Goal: Task Accomplishment & Management: Manage account settings

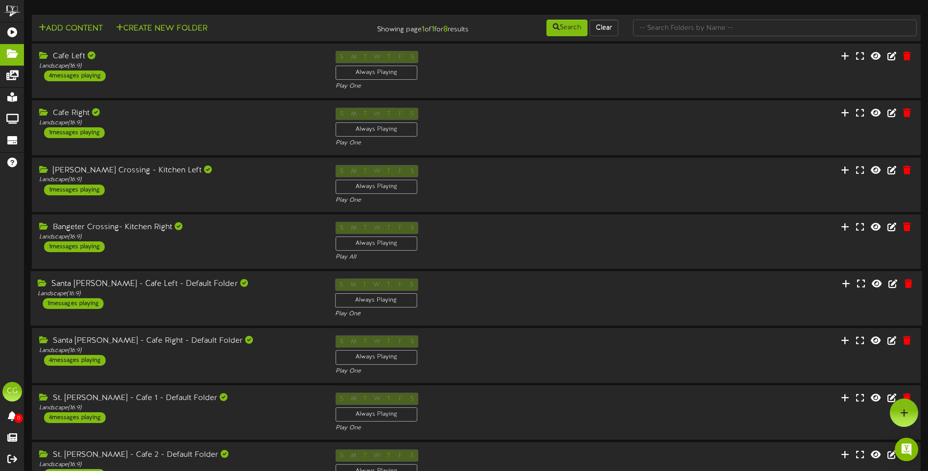
click at [75, 304] on div "1 messages playing" at bounding box center [73, 303] width 61 height 11
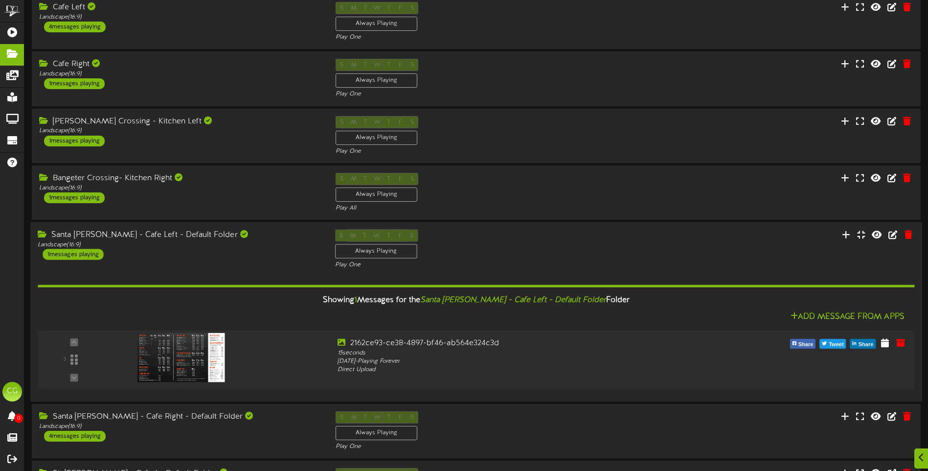
scroll to position [98, 0]
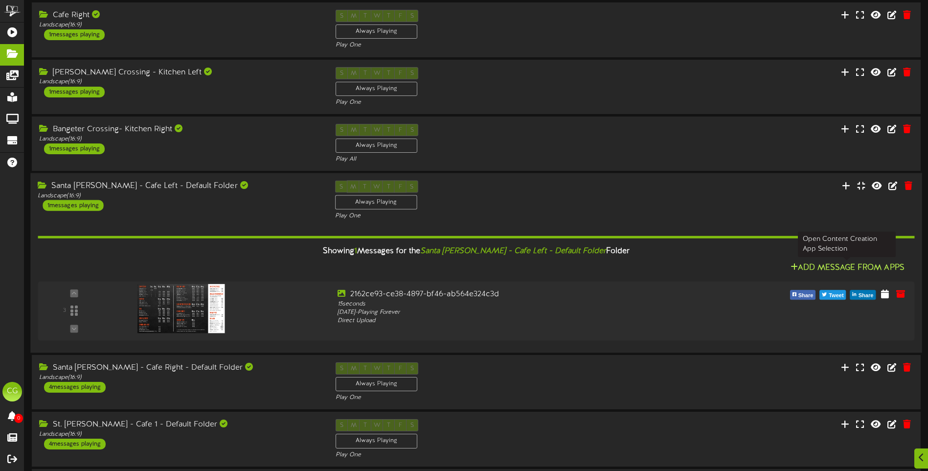
click at [828, 267] on button "Add Message From Apps" at bounding box center [848, 268] width 120 height 12
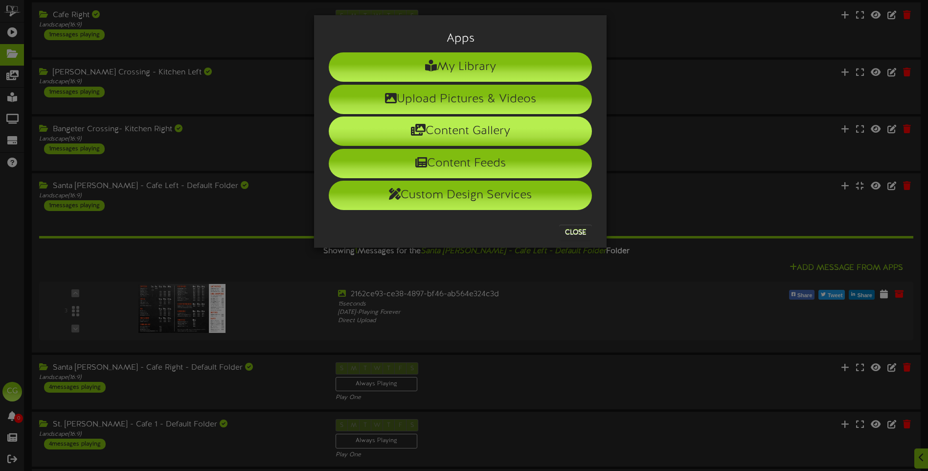
click at [485, 127] on li "Content Gallery" at bounding box center [460, 130] width 263 height 29
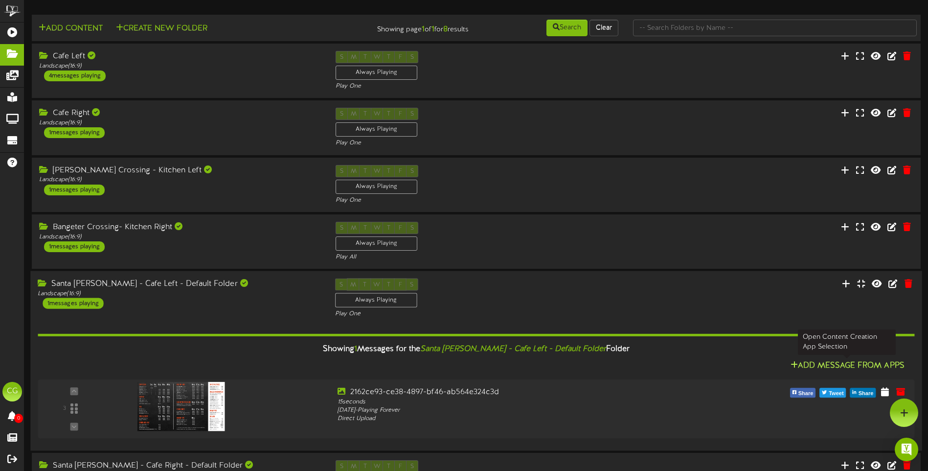
click at [871, 364] on button "Add Message From Apps" at bounding box center [848, 366] width 120 height 12
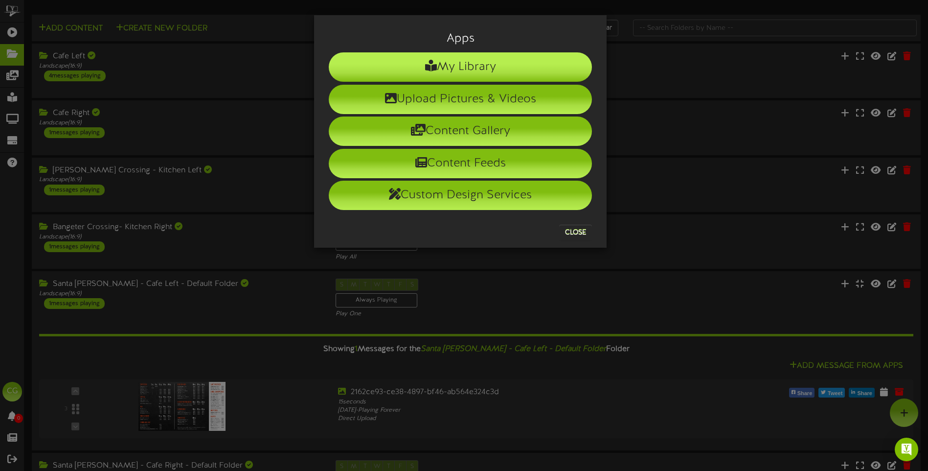
click at [448, 68] on li "My Library" at bounding box center [460, 66] width 263 height 29
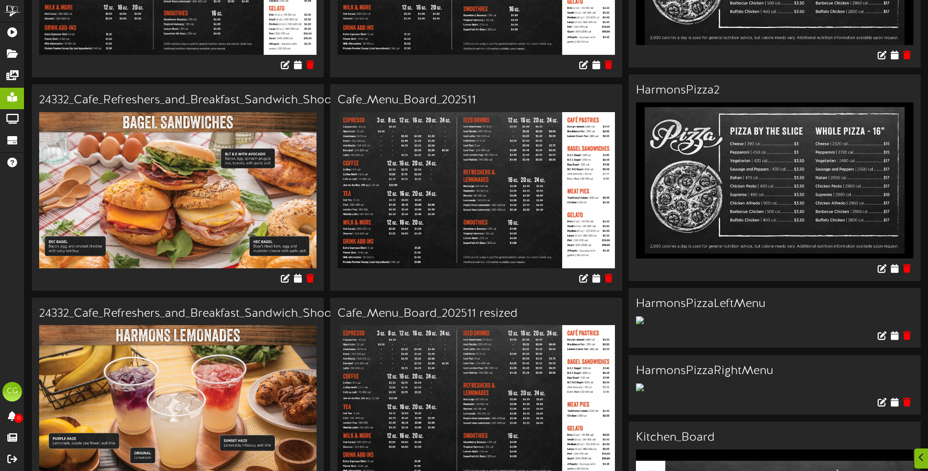
scroll to position [196, 0]
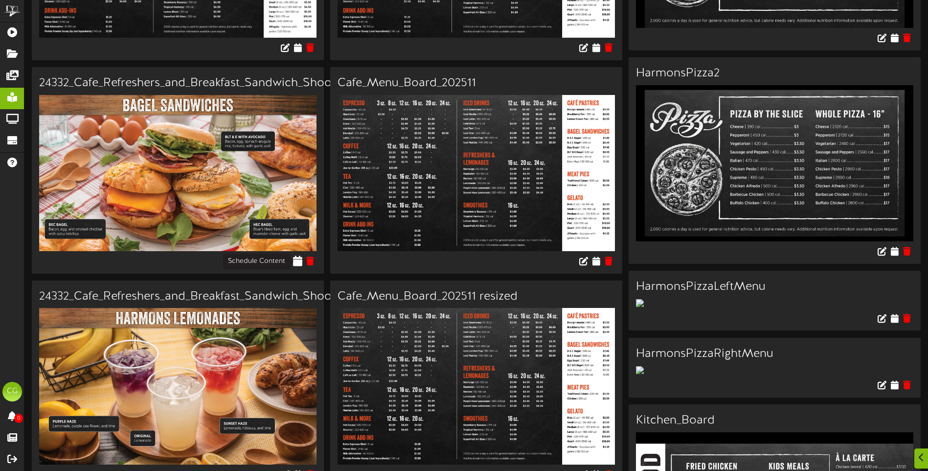
click at [298, 260] on icon at bounding box center [298, 260] width 9 height 11
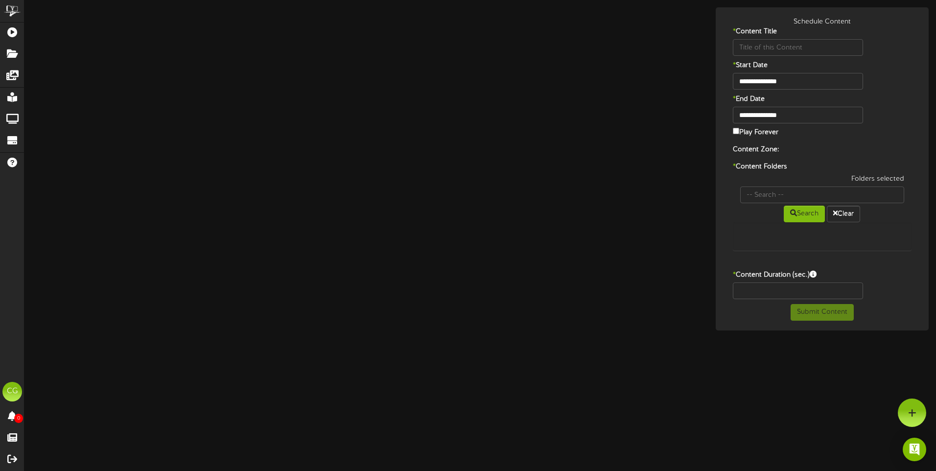
type input "24332_Cafe_Refreshers_and_Breakfast_Sandwich_Shoot_Bagel_Sandwiches1"
type input "8"
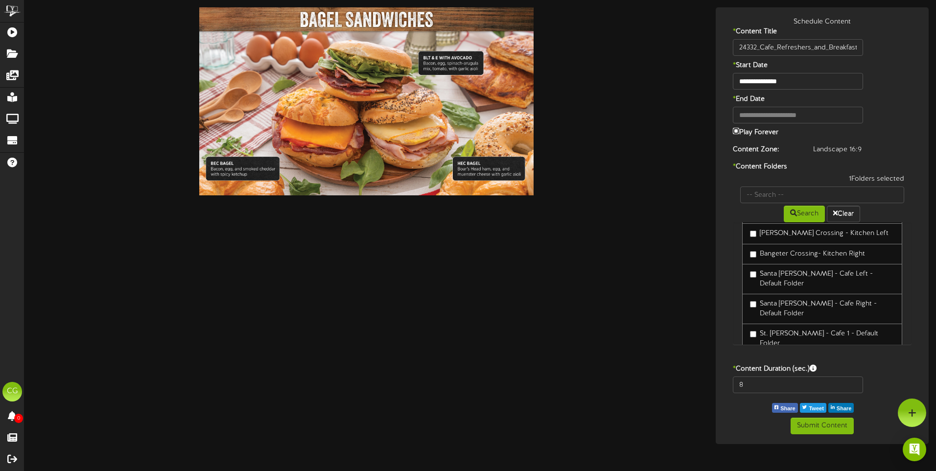
scroll to position [73, 0]
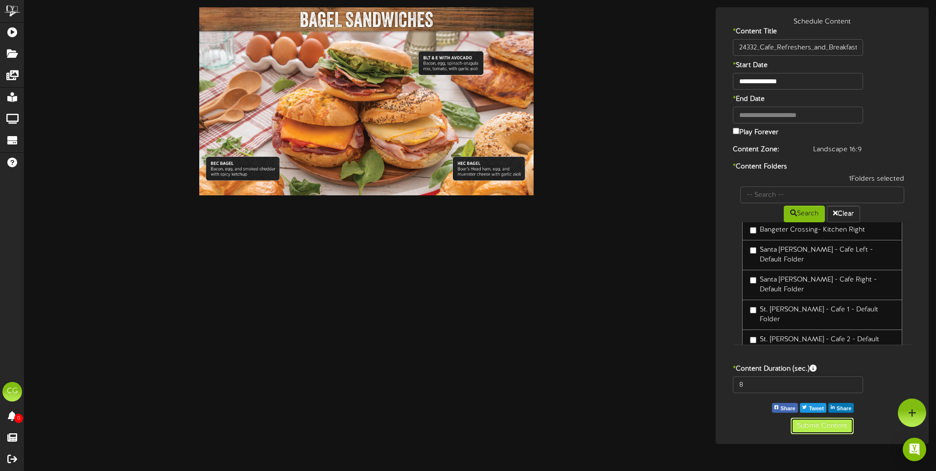
click at [821, 425] on button "Submit Content" at bounding box center [821, 425] width 63 height 17
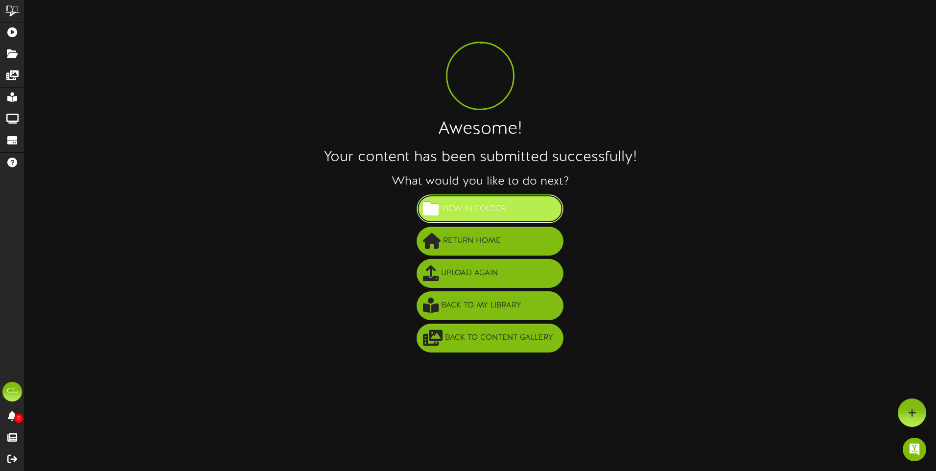
click at [459, 205] on span "View in Folder" at bounding box center [473, 209] width 69 height 16
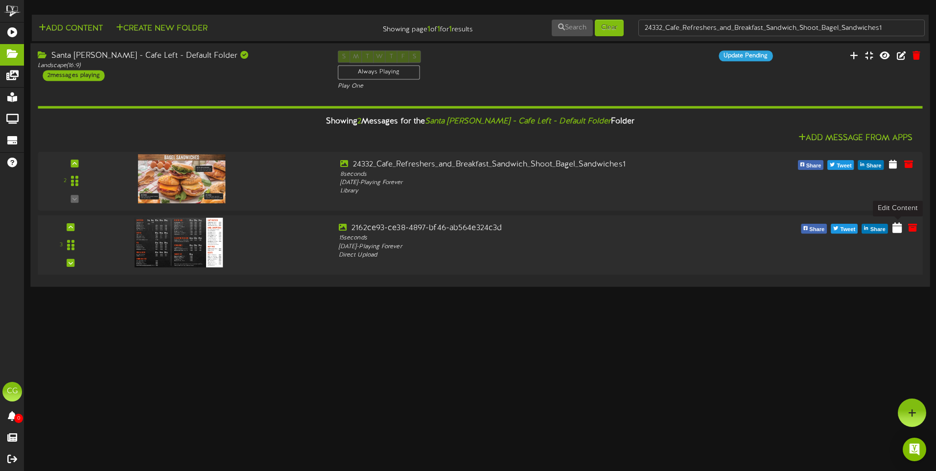
click at [899, 225] on icon at bounding box center [896, 227] width 9 height 11
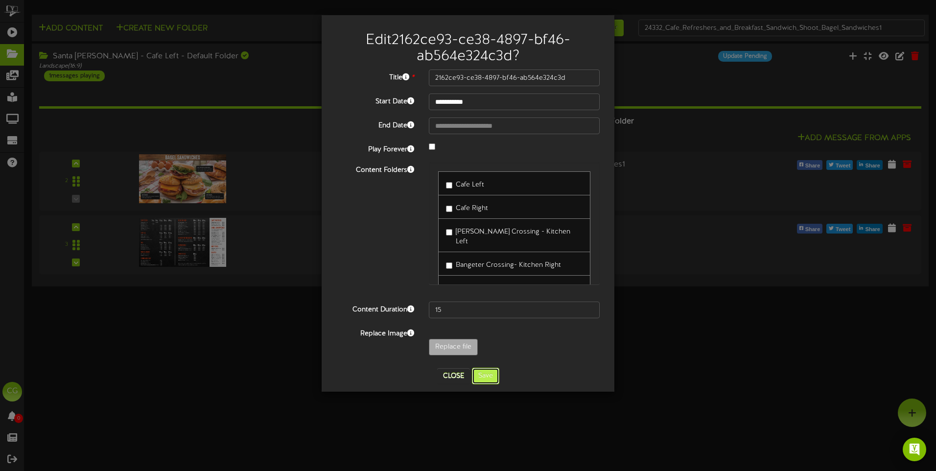
click at [485, 375] on button "Save" at bounding box center [485, 376] width 27 height 17
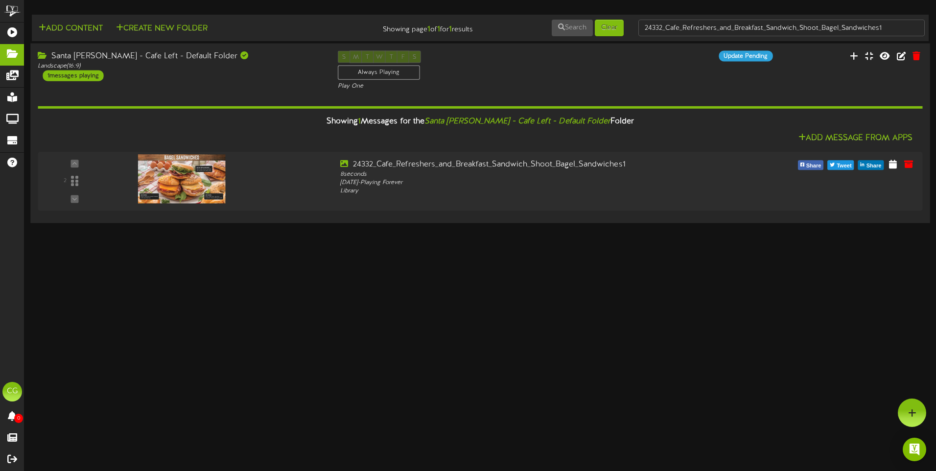
click at [84, 73] on div "1 messages playing" at bounding box center [73, 75] width 61 height 11
click at [901, 56] on icon at bounding box center [901, 55] width 11 height 11
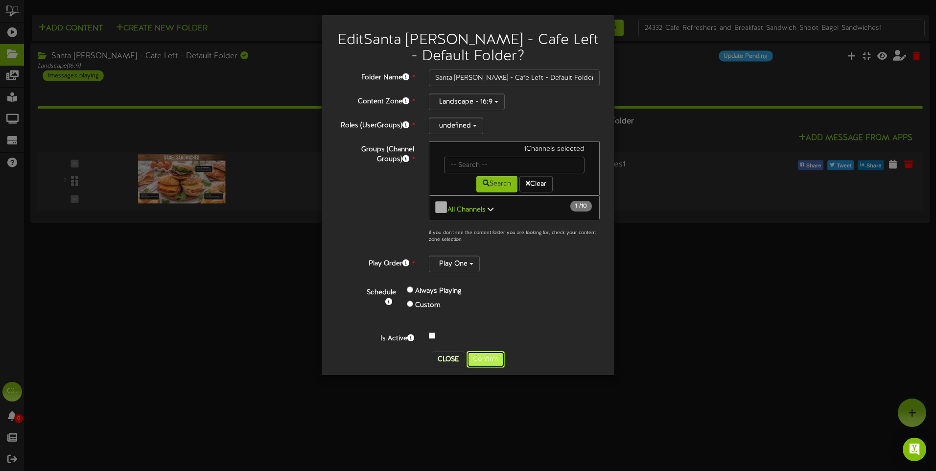
click at [487, 352] on button "Confirm" at bounding box center [485, 359] width 38 height 17
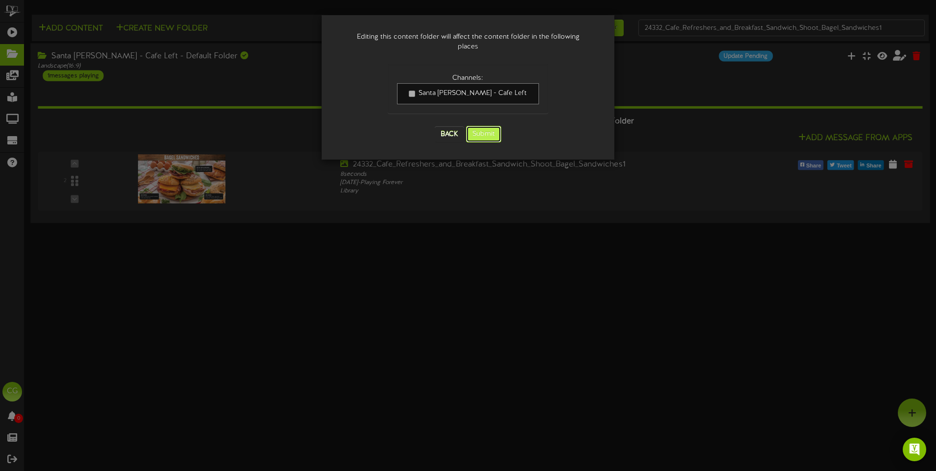
click at [478, 126] on button "Submit" at bounding box center [483, 134] width 35 height 17
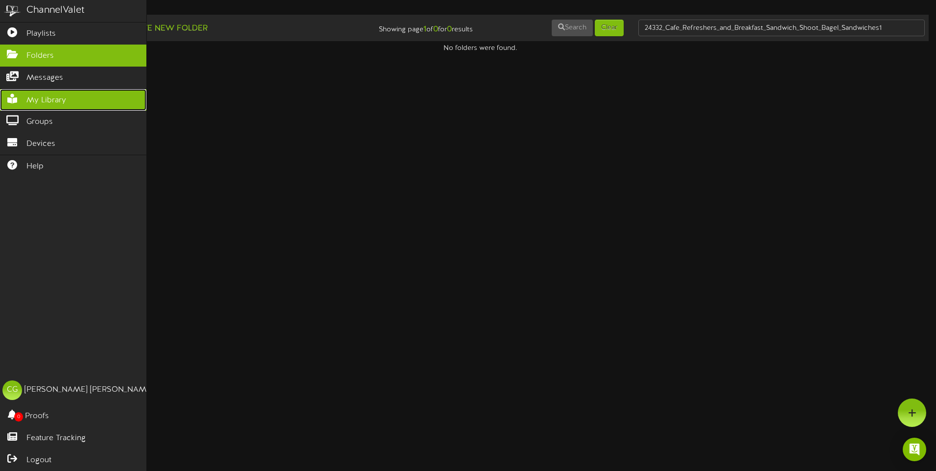
click at [48, 95] on span "My Library" at bounding box center [46, 100] width 40 height 11
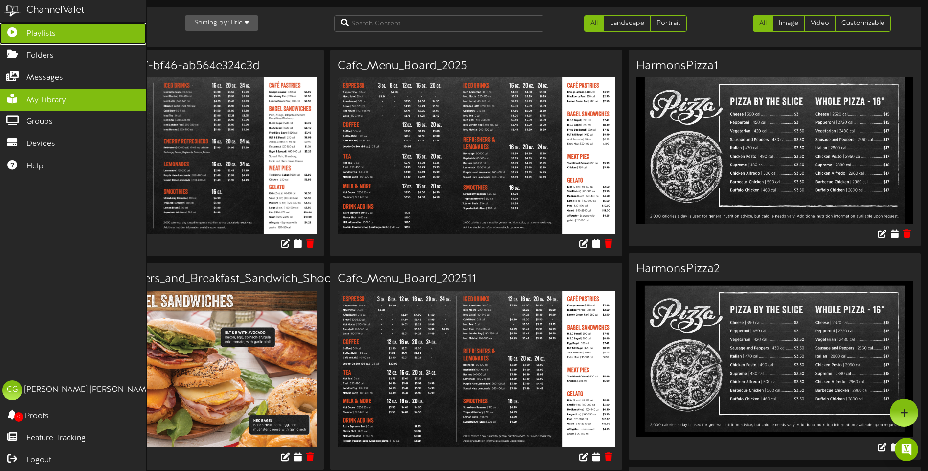
click at [51, 38] on span "Playlists" at bounding box center [40, 33] width 29 height 11
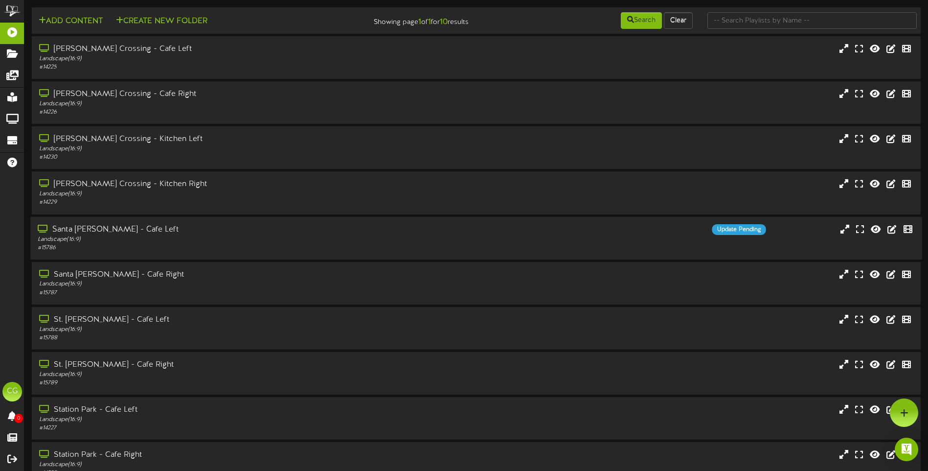
click at [103, 227] on div "Santa [PERSON_NAME] - Cafe Left" at bounding box center [216, 229] width 357 height 11
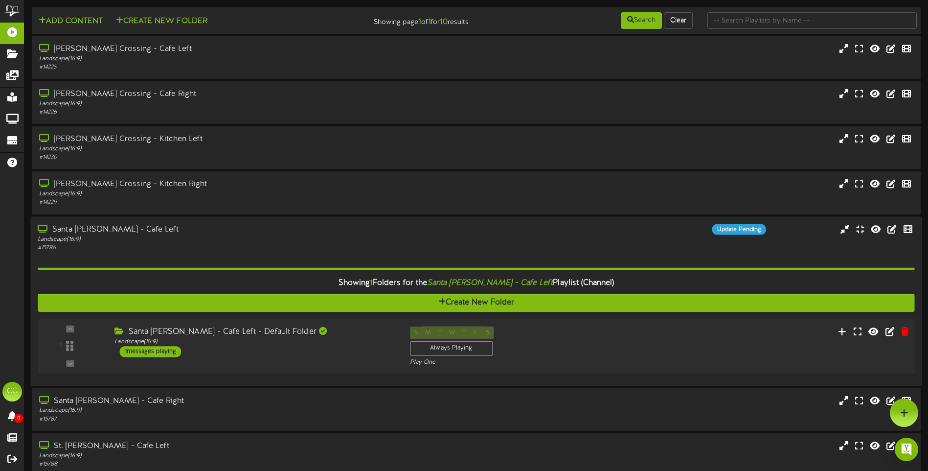
click at [160, 331] on div "Santa [PERSON_NAME] - Cafe Left - Default Folder" at bounding box center [255, 331] width 280 height 11
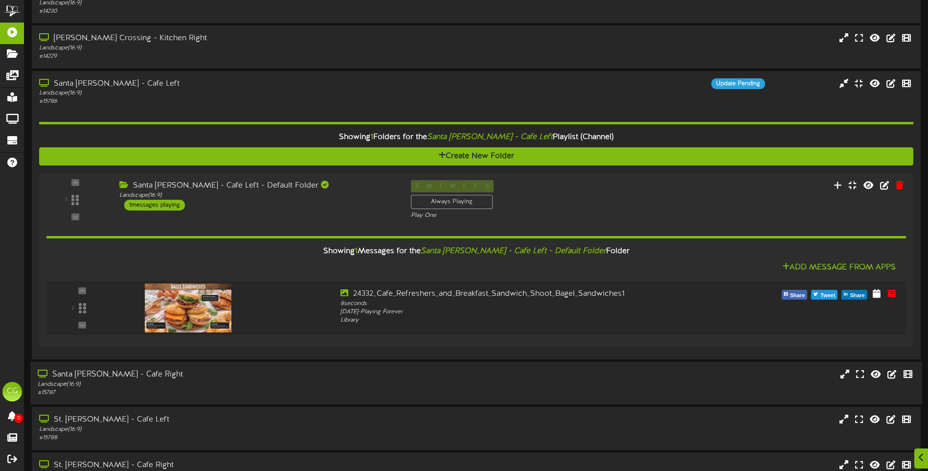
scroll to position [147, 0]
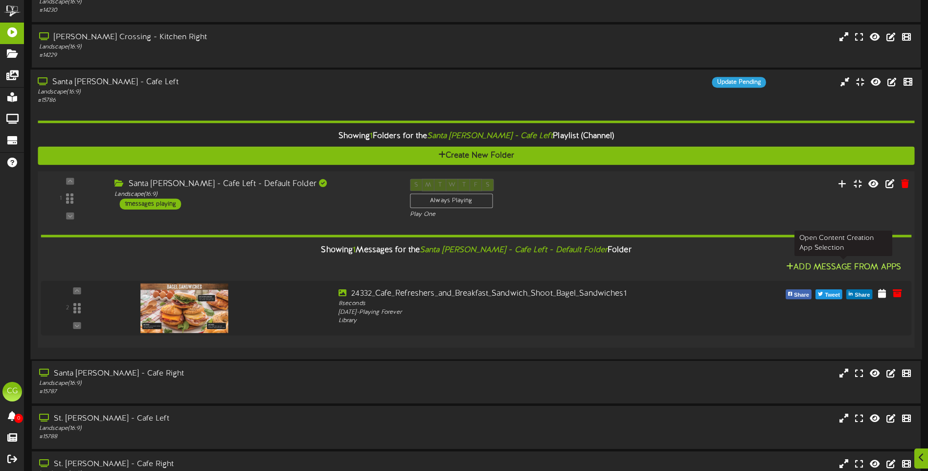
click at [832, 265] on button "Add Message From Apps" at bounding box center [844, 267] width 121 height 12
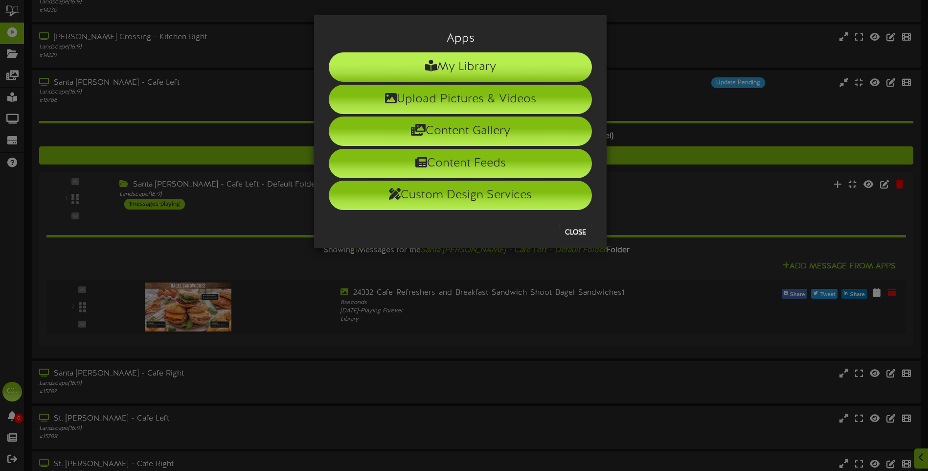
click at [458, 63] on li "My Library" at bounding box center [460, 66] width 263 height 29
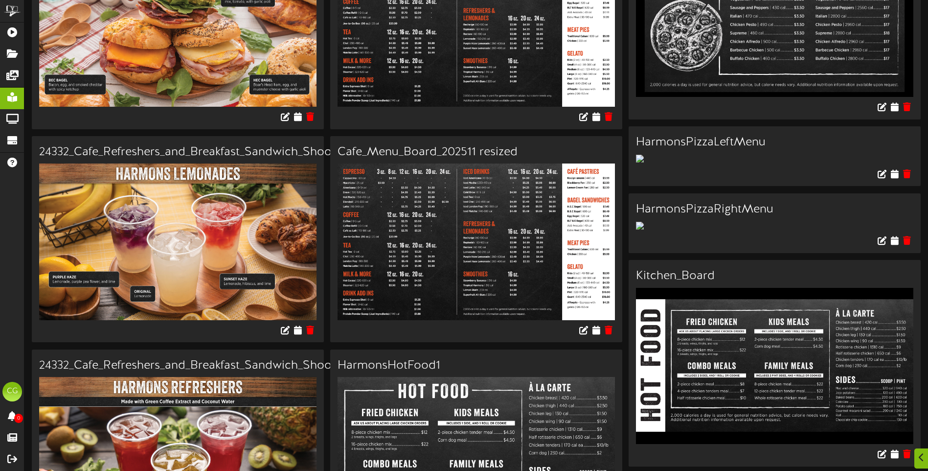
scroll to position [343, 0]
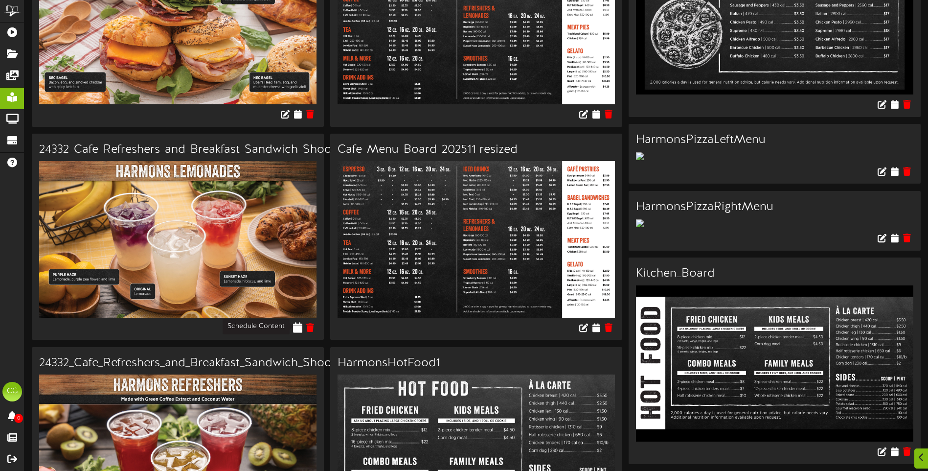
click at [298, 325] on icon at bounding box center [298, 327] width 9 height 11
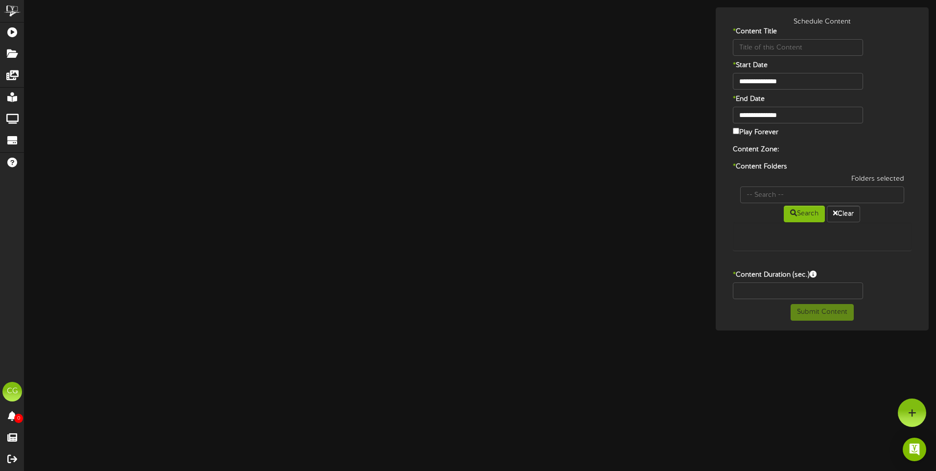
type input "24332_Cafe_Refreshers_and_Breakfast_Sandwich_Shoot_Lemonades1"
type input "8"
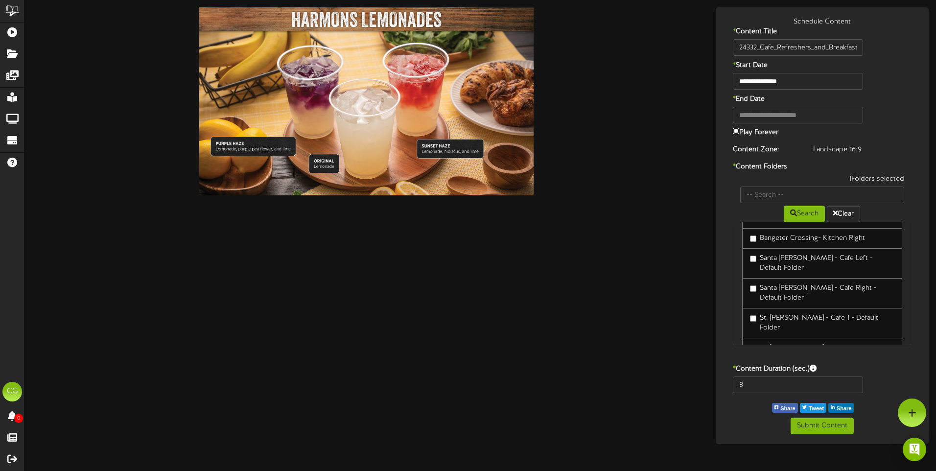
scroll to position [73, 0]
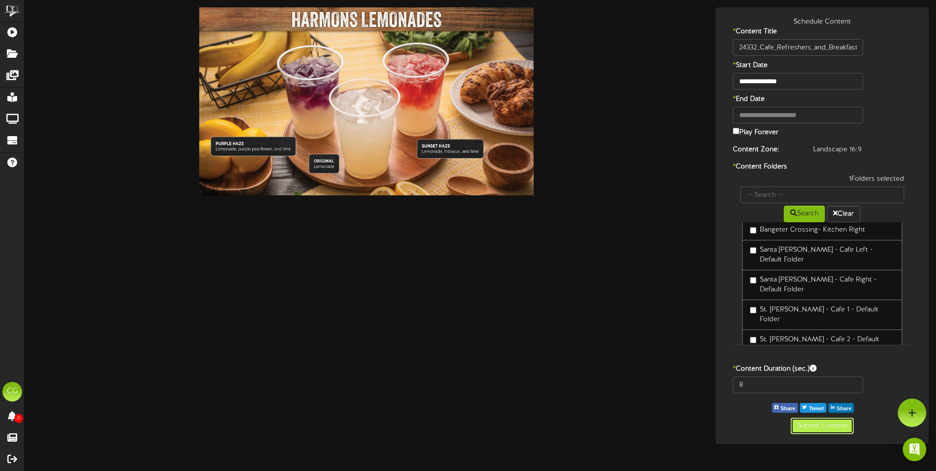
click at [827, 425] on button "Submit Content" at bounding box center [821, 425] width 63 height 17
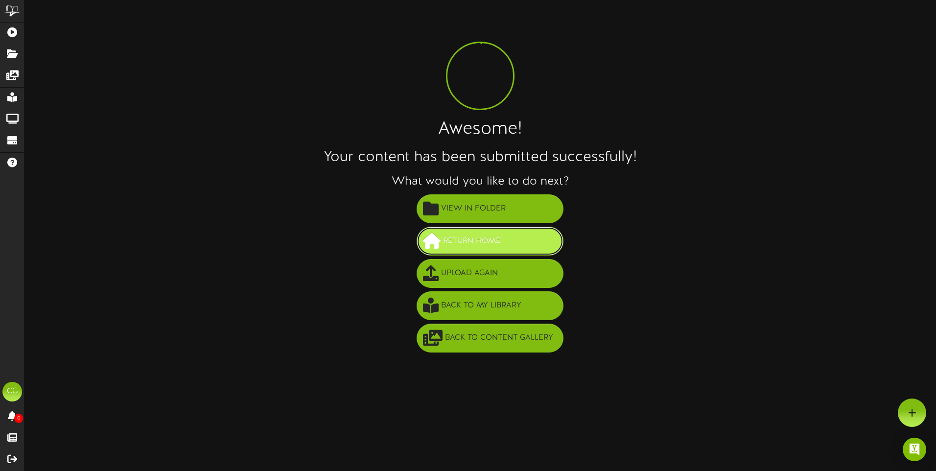
click at [473, 240] on span "Return Home" at bounding box center [471, 241] width 63 height 16
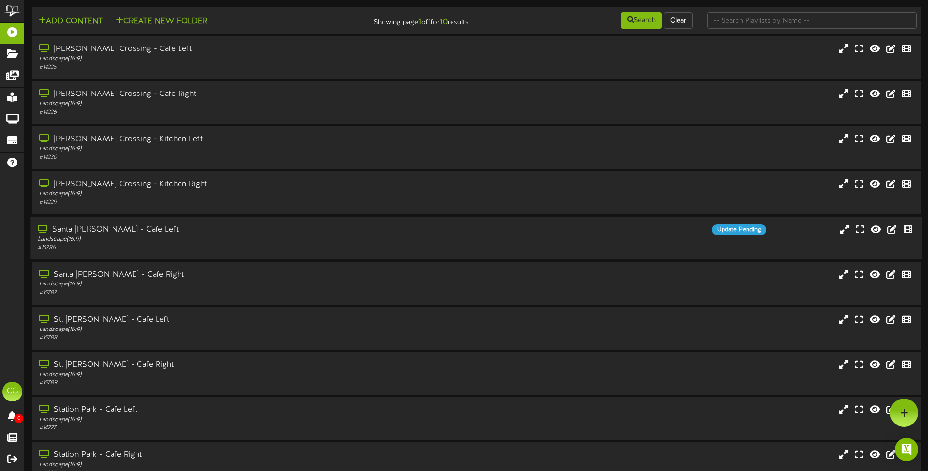
click at [111, 228] on div "Santa [PERSON_NAME] - Cafe Left" at bounding box center [216, 229] width 357 height 11
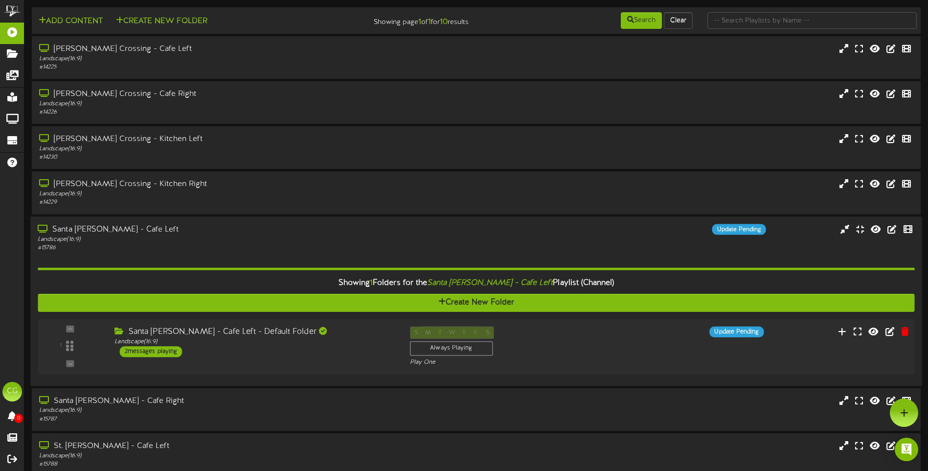
click at [191, 329] on div "Santa [PERSON_NAME] - Cafe Left - Default Folder" at bounding box center [255, 331] width 280 height 11
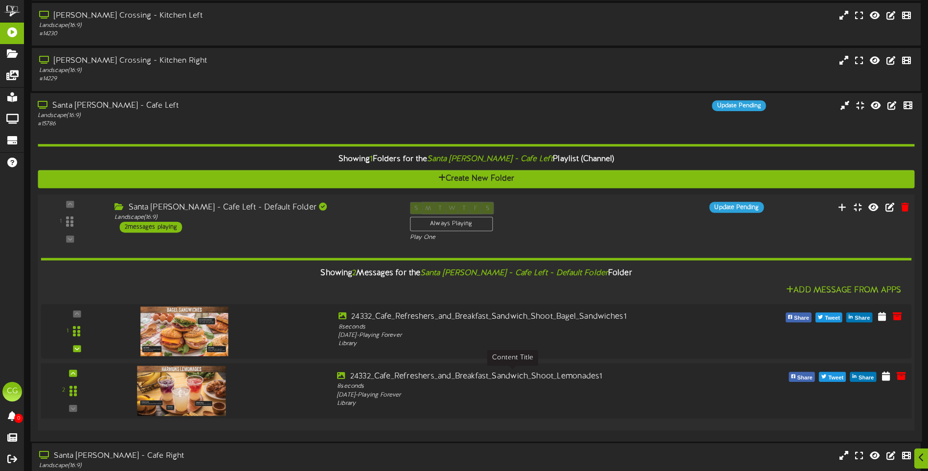
scroll to position [147, 0]
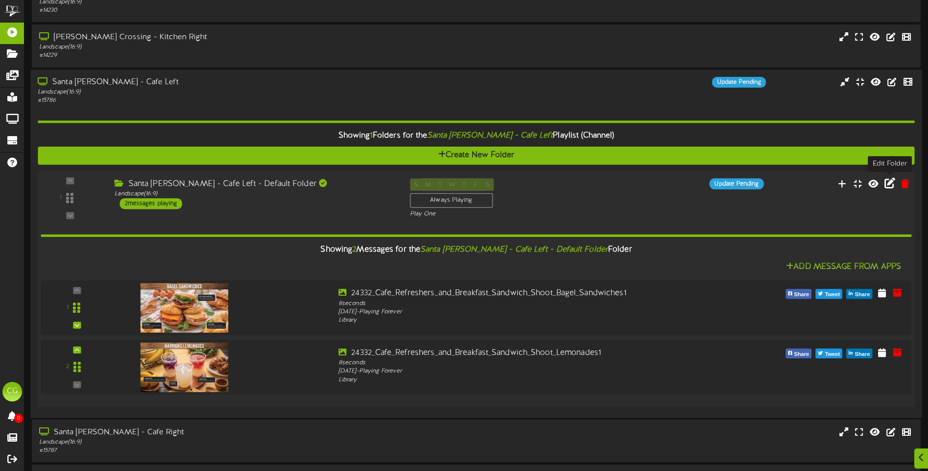
click at [891, 184] on icon at bounding box center [890, 182] width 11 height 11
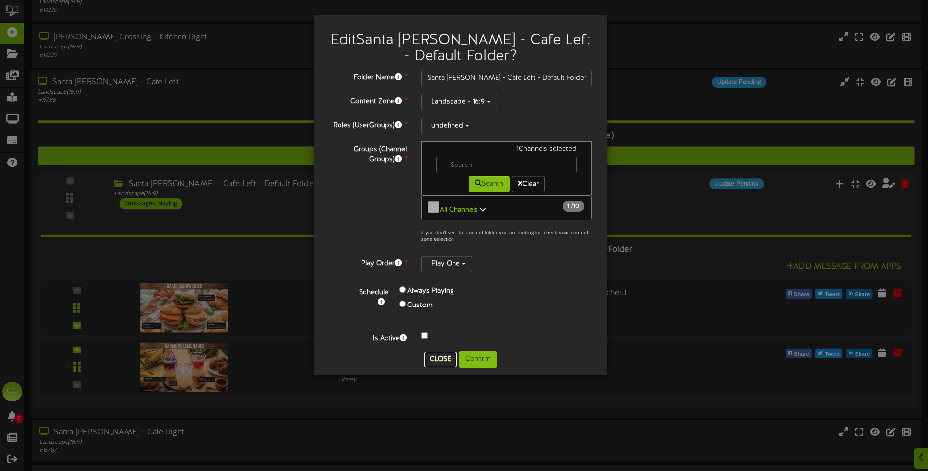
click at [442, 354] on button "Close" at bounding box center [440, 359] width 33 height 16
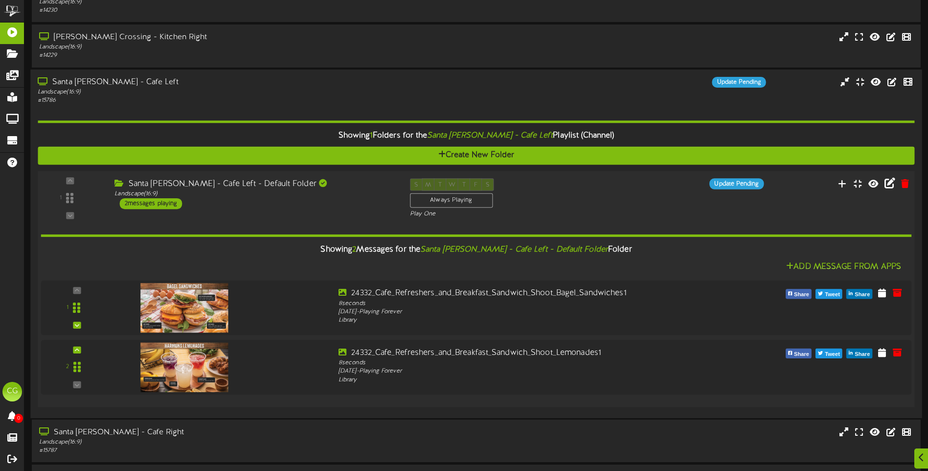
click at [233, 184] on div "Santa Clara - Cafe Left - Default Folder" at bounding box center [255, 183] width 280 height 11
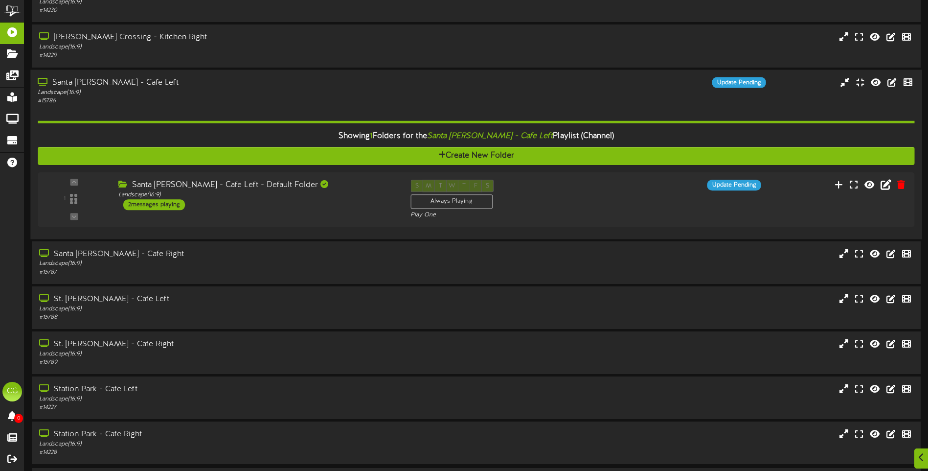
click at [82, 85] on div "Santa [PERSON_NAME] - Cafe Left" at bounding box center [216, 82] width 357 height 11
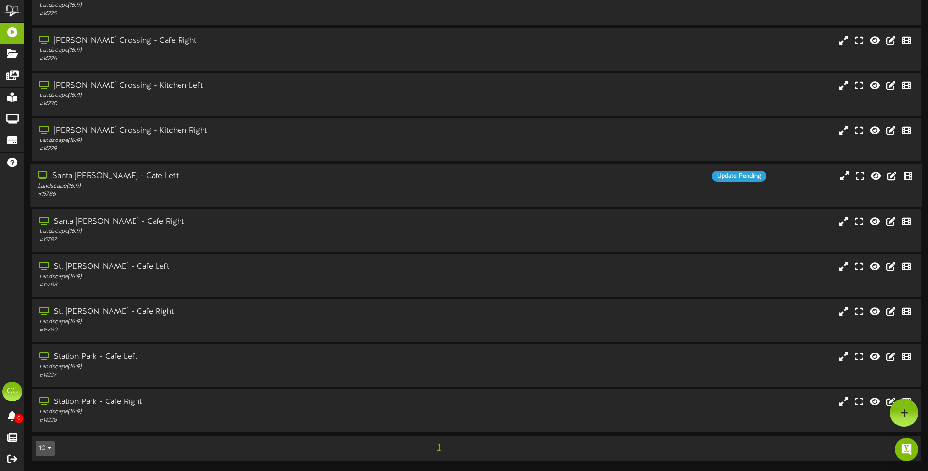
scroll to position [53, 0]
click at [89, 221] on div "Santa [PERSON_NAME] - Cafe Right" at bounding box center [216, 221] width 357 height 11
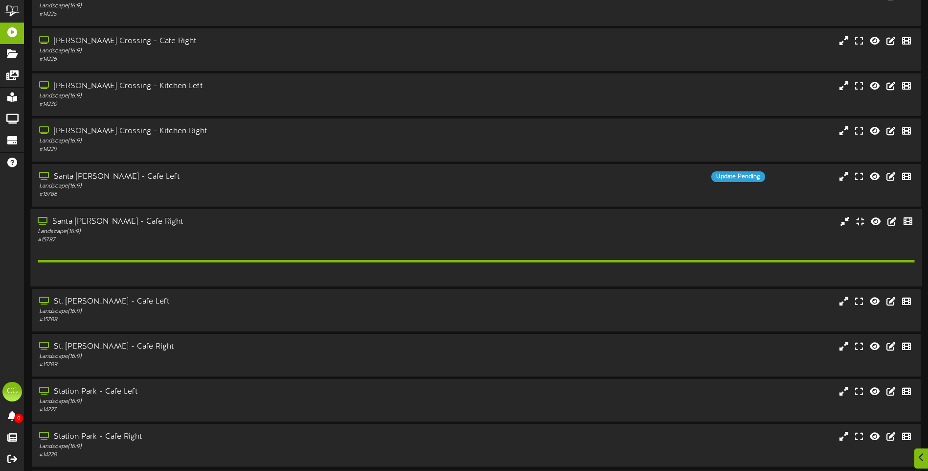
scroll to position [80, 0]
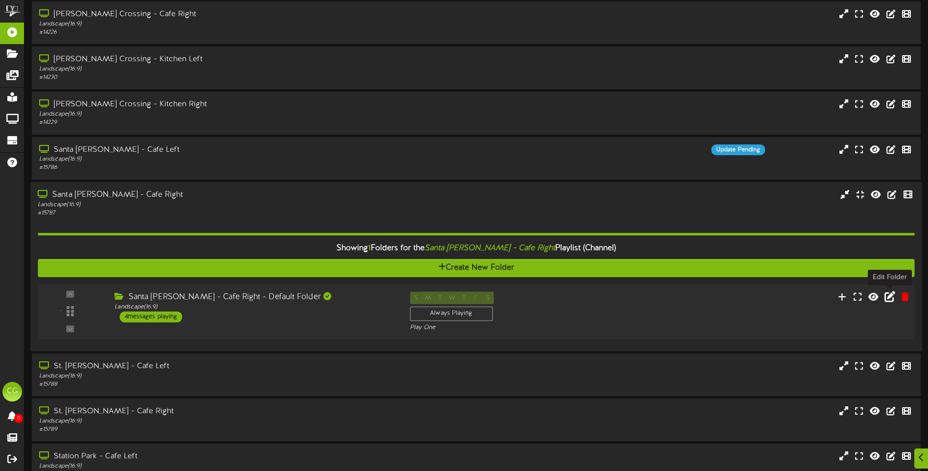
click at [889, 300] on icon at bounding box center [890, 296] width 11 height 11
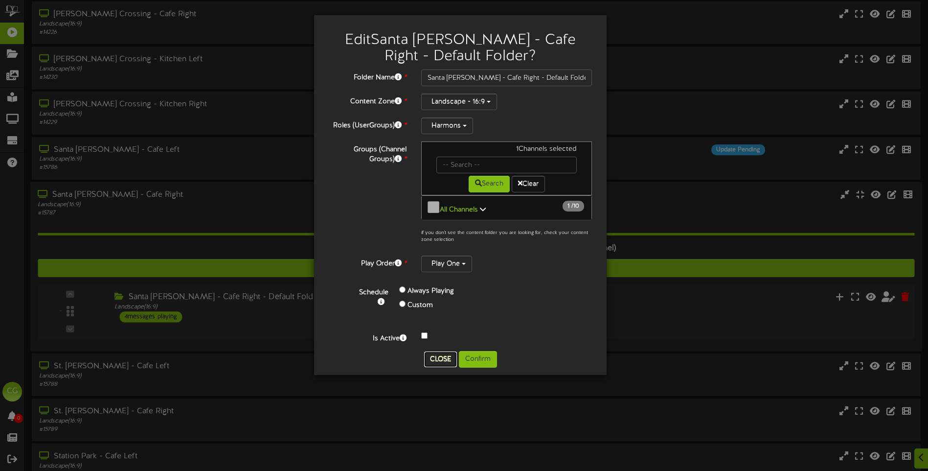
click at [439, 352] on button "Close" at bounding box center [440, 359] width 33 height 16
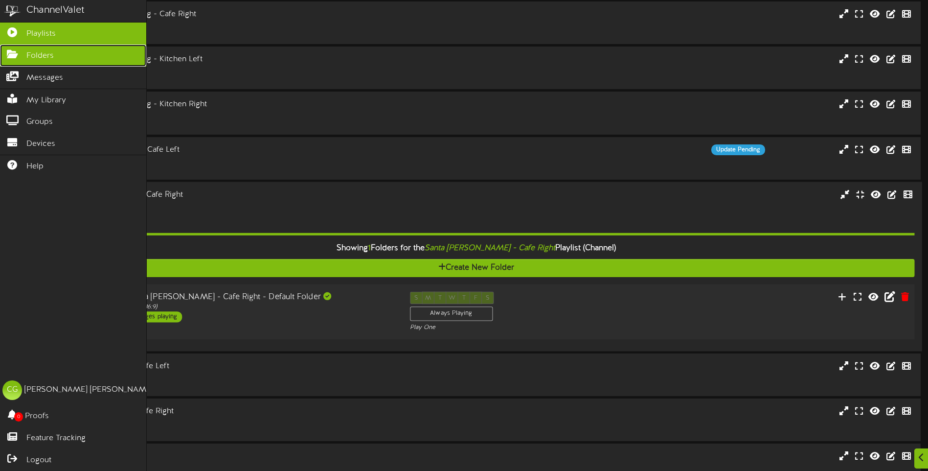
click at [4, 52] on icon at bounding box center [12, 52] width 24 height 7
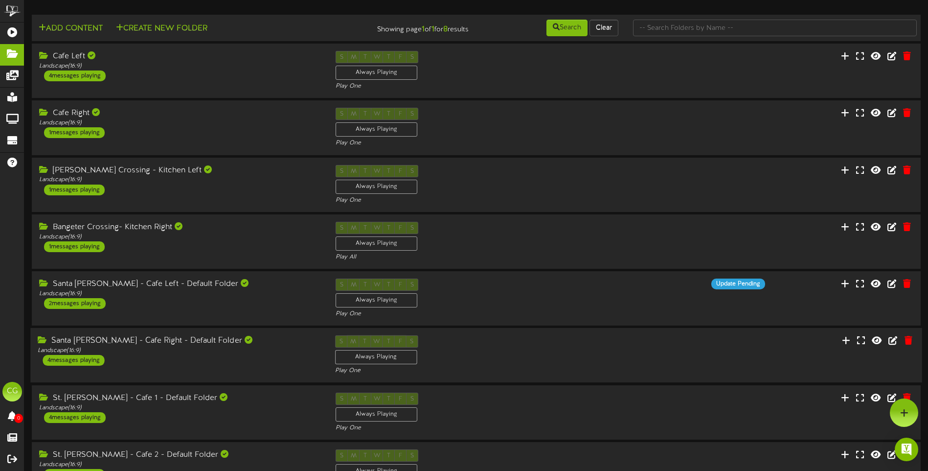
click at [130, 339] on div "Santa [PERSON_NAME] - Cafe Right - Default Folder" at bounding box center [179, 340] width 282 height 11
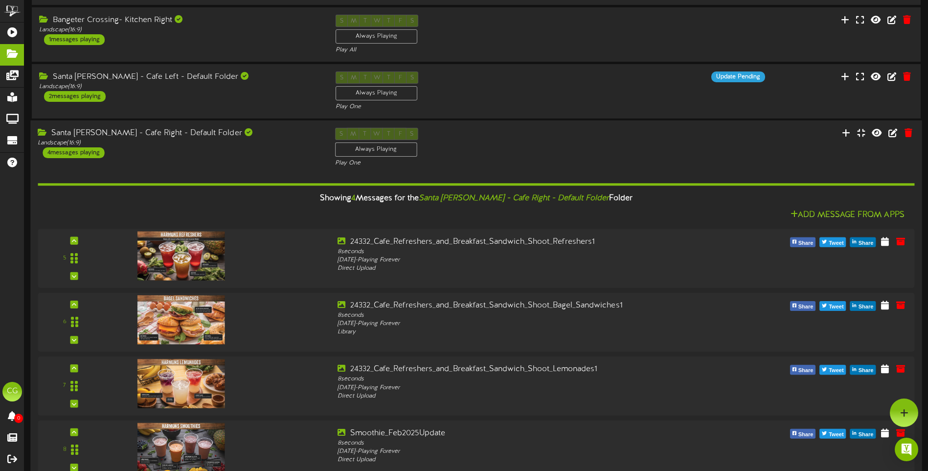
scroll to position [196, 0]
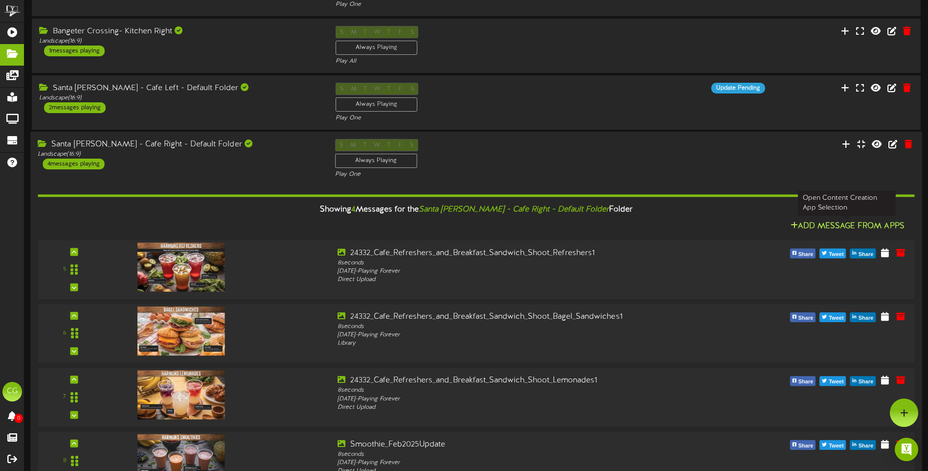
click at [818, 225] on button "Add Message From Apps" at bounding box center [848, 227] width 120 height 12
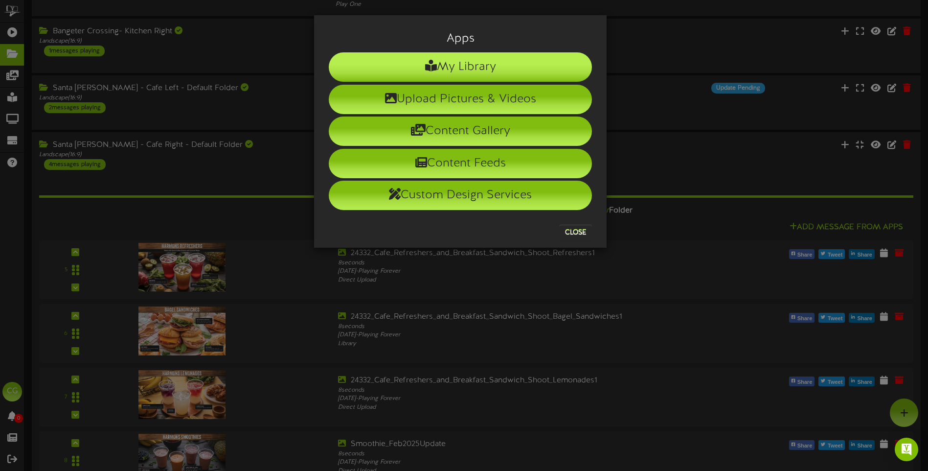
click at [454, 66] on li "My Library" at bounding box center [460, 66] width 263 height 29
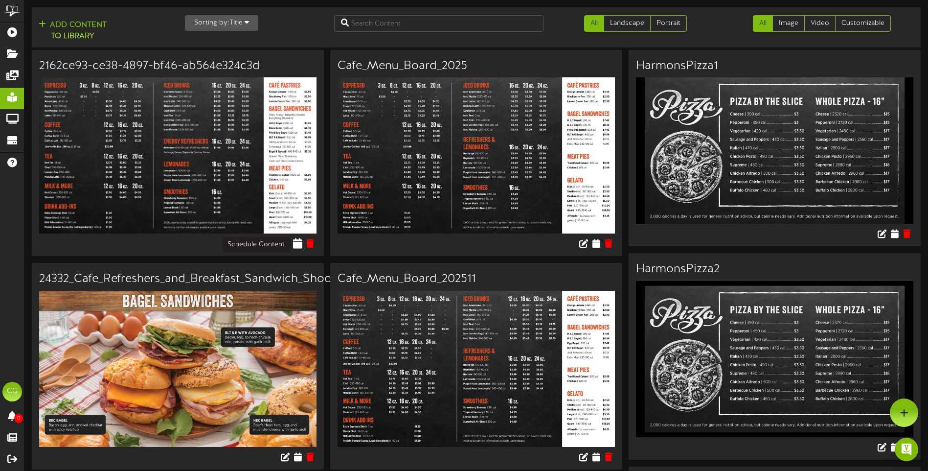
click at [300, 246] on icon at bounding box center [298, 243] width 9 height 11
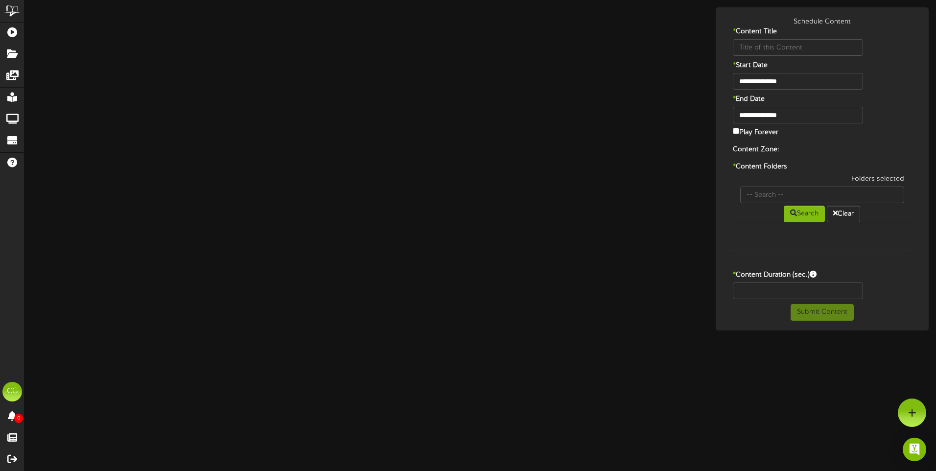
type input "2162ce93-ce38-4897-bf46-ab564e324c3d"
type input "8"
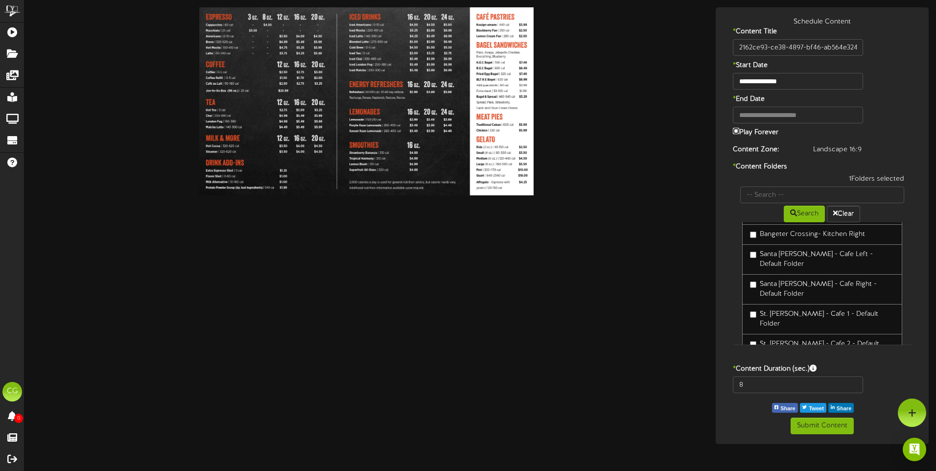
scroll to position [73, 0]
click at [832, 423] on button "Submit Content" at bounding box center [821, 425] width 63 height 17
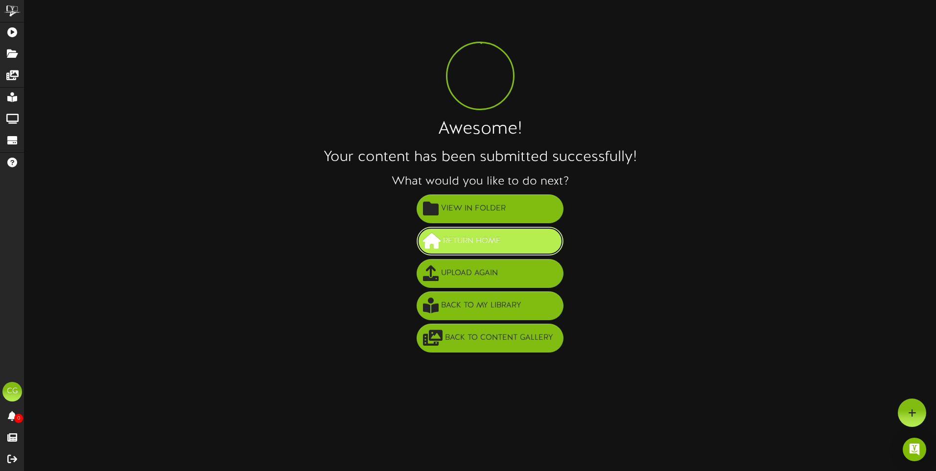
click at [472, 239] on span "Return Home" at bounding box center [471, 241] width 63 height 16
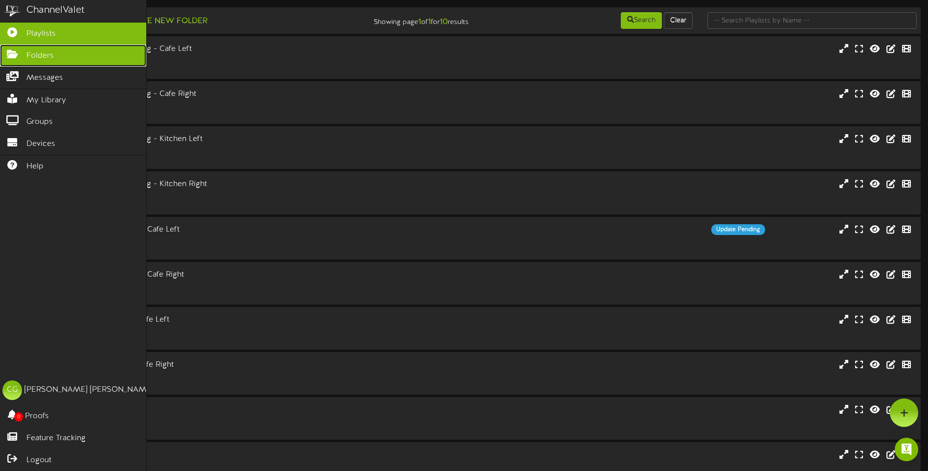
click at [5, 50] on icon at bounding box center [12, 52] width 24 height 7
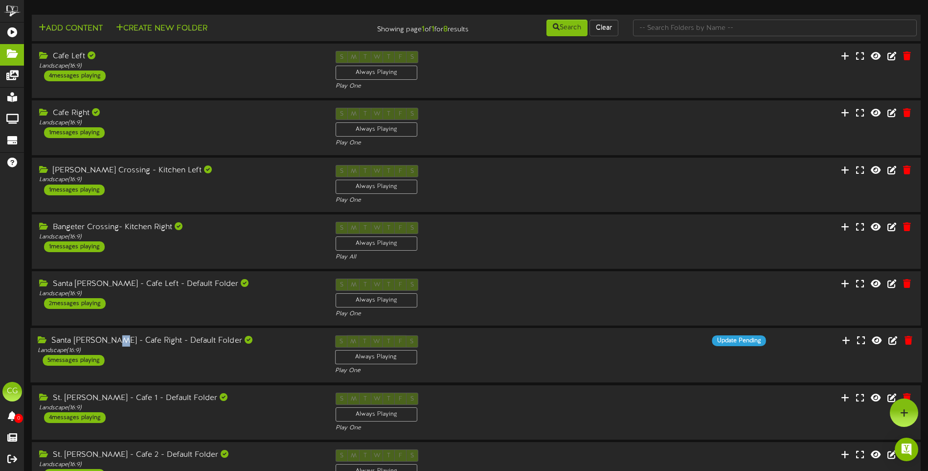
click at [112, 339] on div "Santa Clara - Cafe Right - Default Folder" at bounding box center [179, 340] width 282 height 11
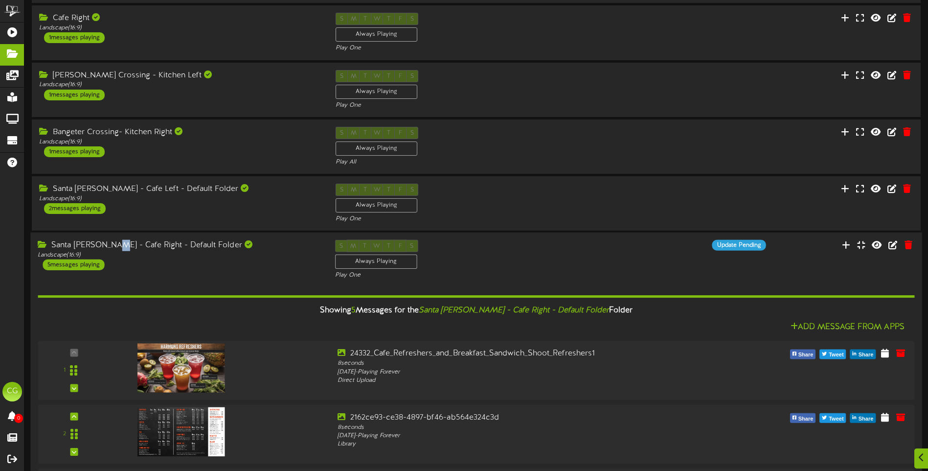
scroll to position [98, 0]
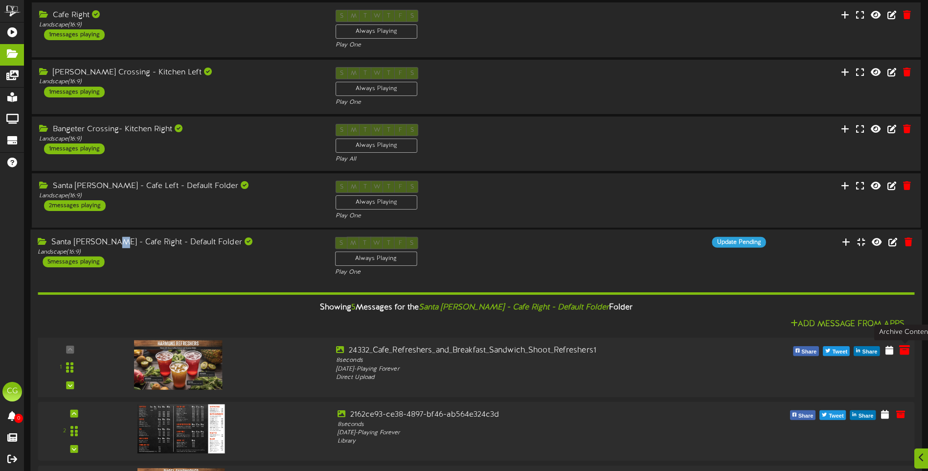
click at [903, 350] on icon at bounding box center [905, 350] width 11 height 11
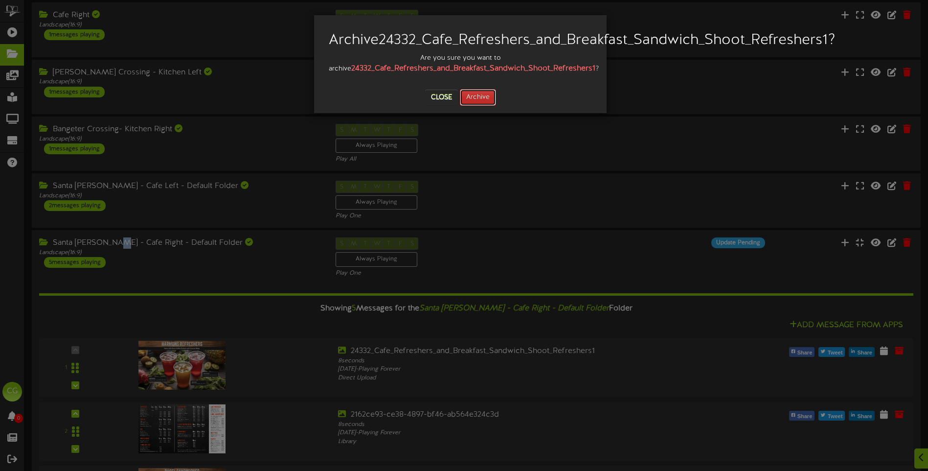
click at [483, 106] on button "Archive" at bounding box center [478, 97] width 36 height 17
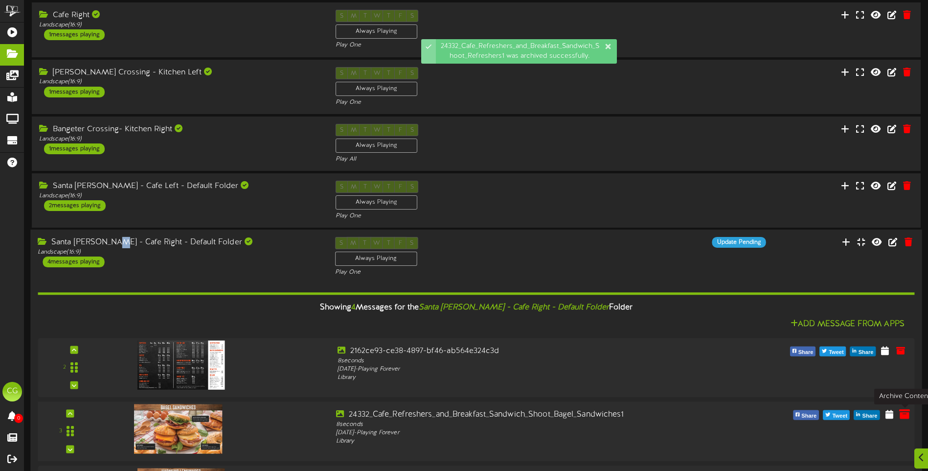
click at [905, 416] on icon at bounding box center [905, 413] width 11 height 11
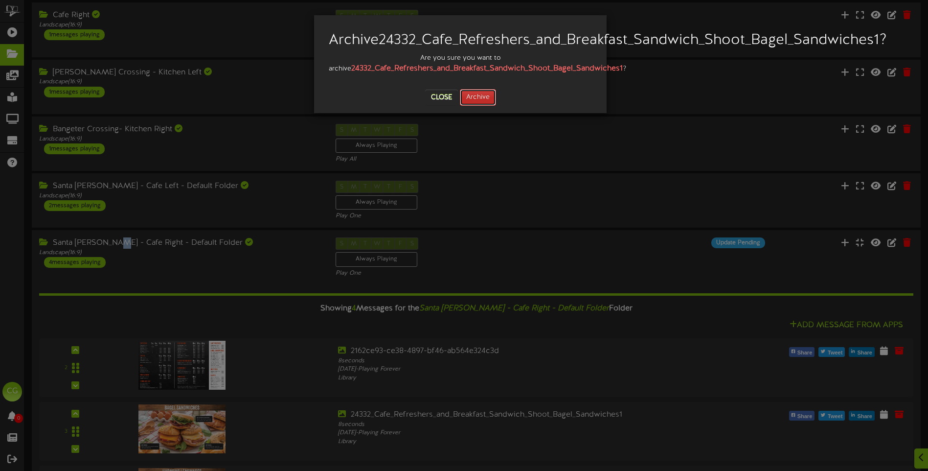
click at [475, 106] on button "Archive" at bounding box center [478, 97] width 36 height 17
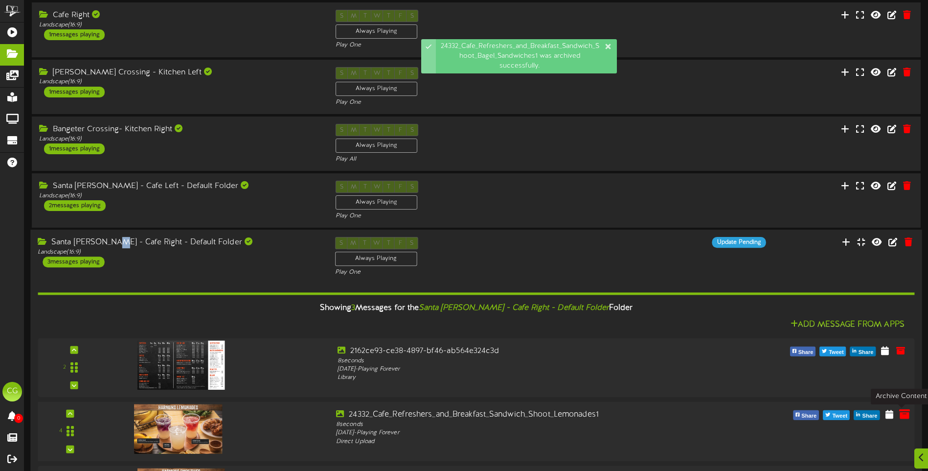
click at [901, 413] on icon at bounding box center [905, 414] width 11 height 11
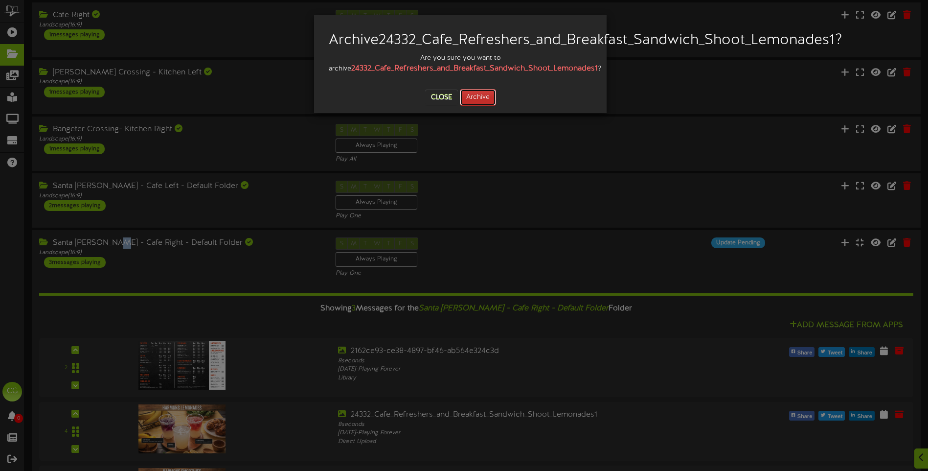
click at [474, 106] on button "Archive" at bounding box center [478, 97] width 36 height 17
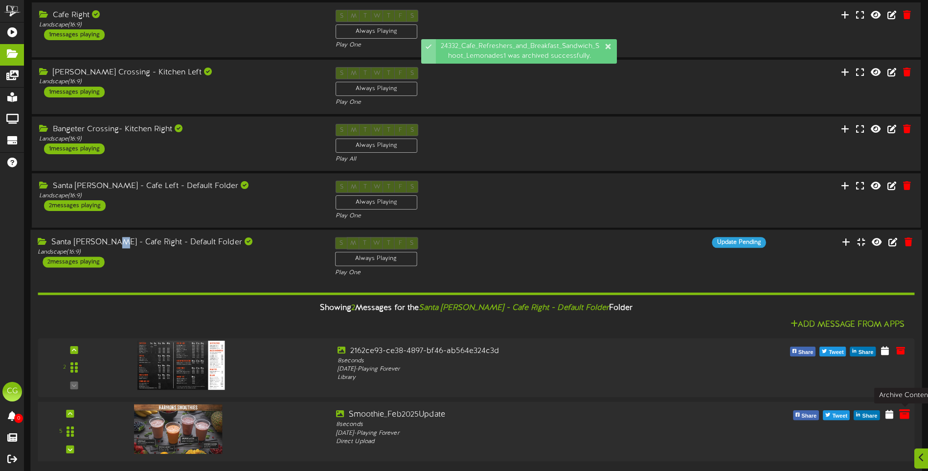
click at [901, 415] on icon at bounding box center [905, 414] width 11 height 11
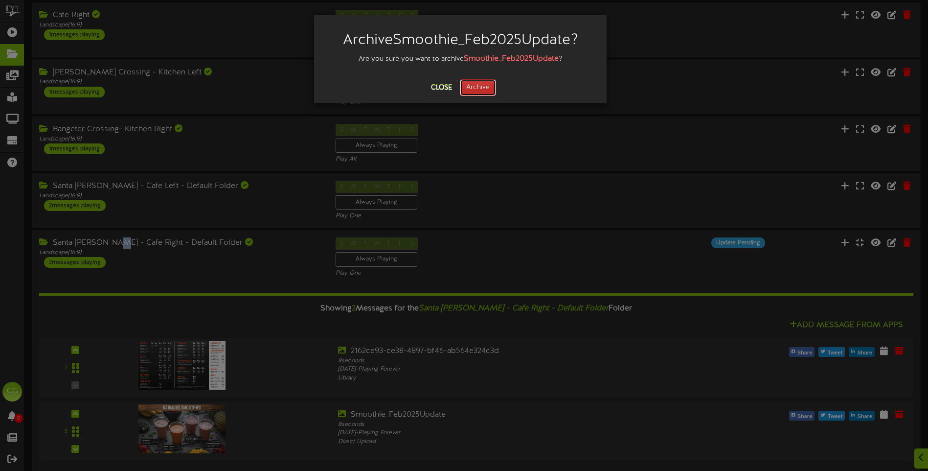
click at [485, 89] on button "Archive" at bounding box center [478, 87] width 36 height 17
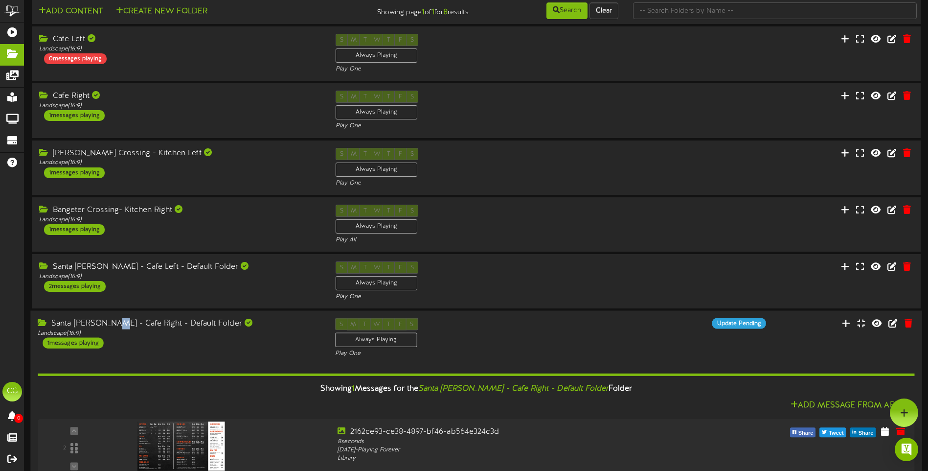
scroll to position [0, 0]
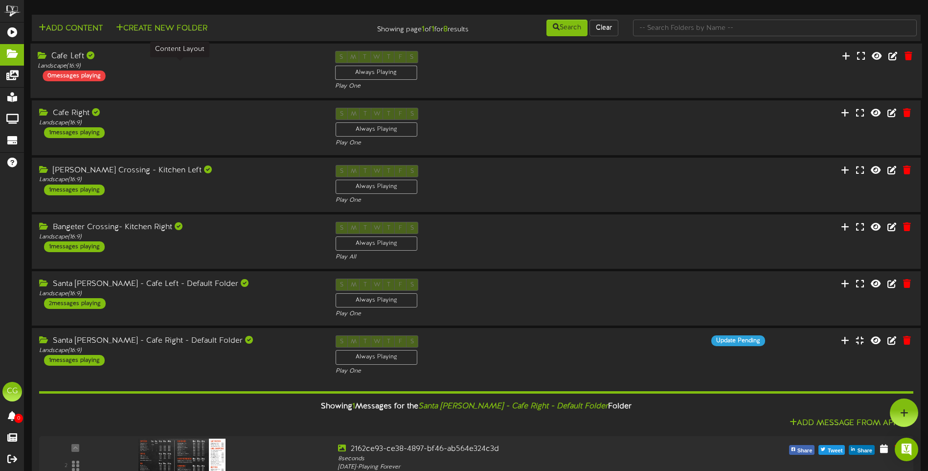
click at [161, 66] on div "Landscape ( 16:9 )" at bounding box center [179, 66] width 282 height 8
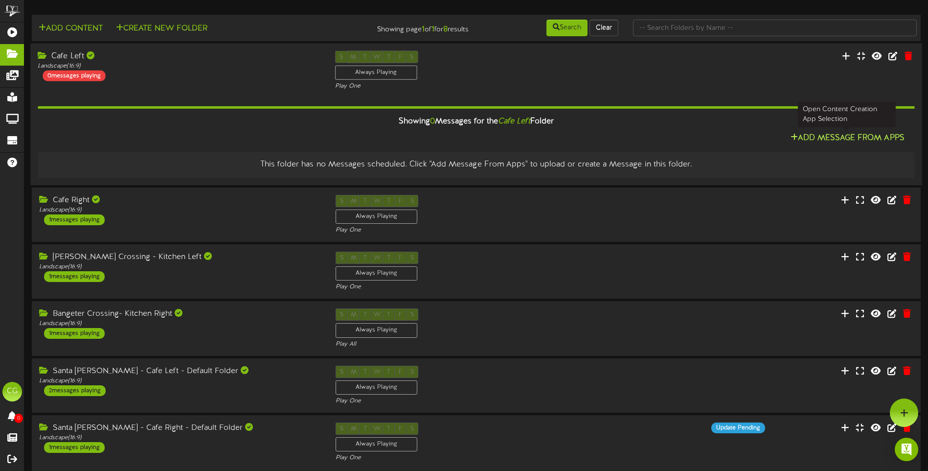
click at [831, 135] on button "Add Message From Apps" at bounding box center [848, 138] width 120 height 12
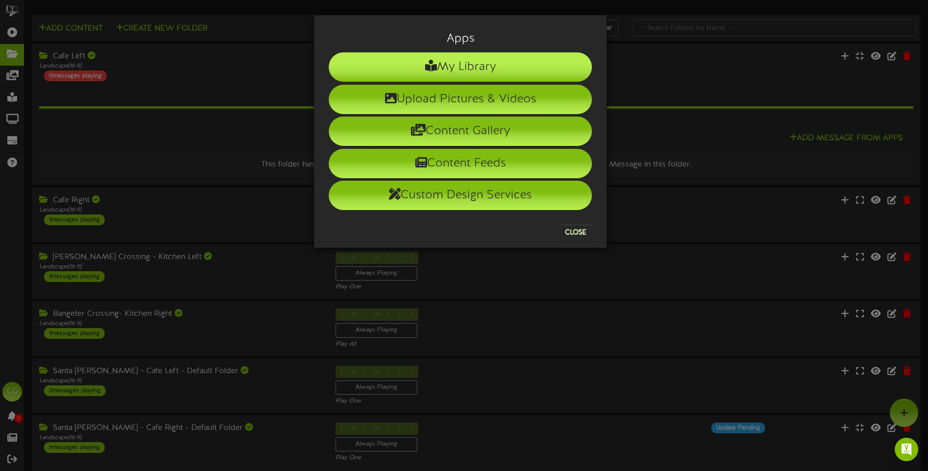
click at [460, 61] on li "My Library" at bounding box center [460, 66] width 263 height 29
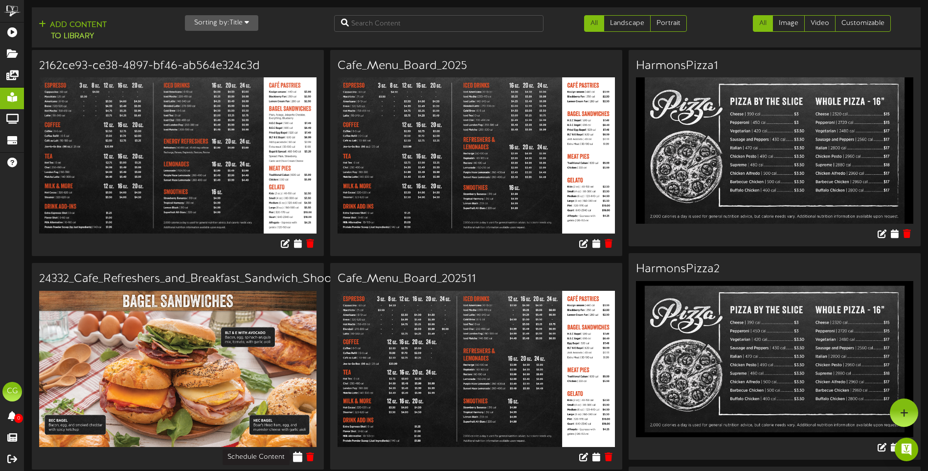
click at [298, 458] on icon at bounding box center [298, 456] width 9 height 11
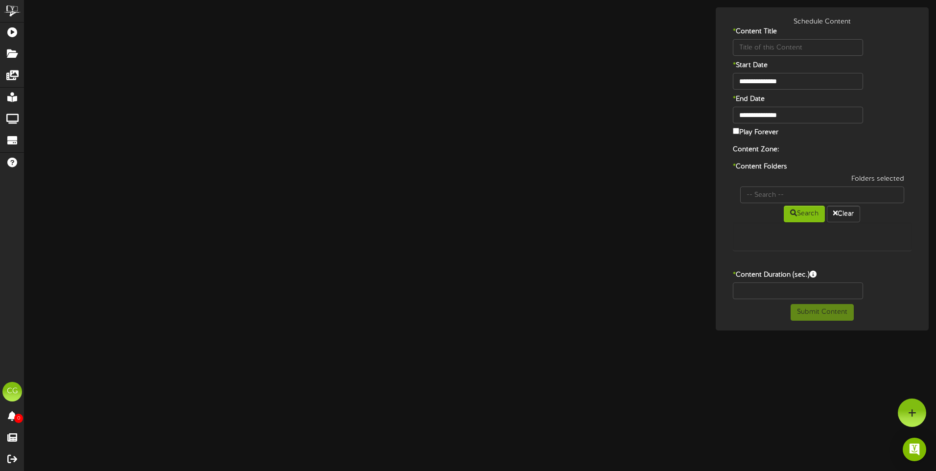
type input "24332_Cafe_Refreshers_and_Breakfast_Sandwich_Shoot_Bagel_Sandwiches1"
type input "8"
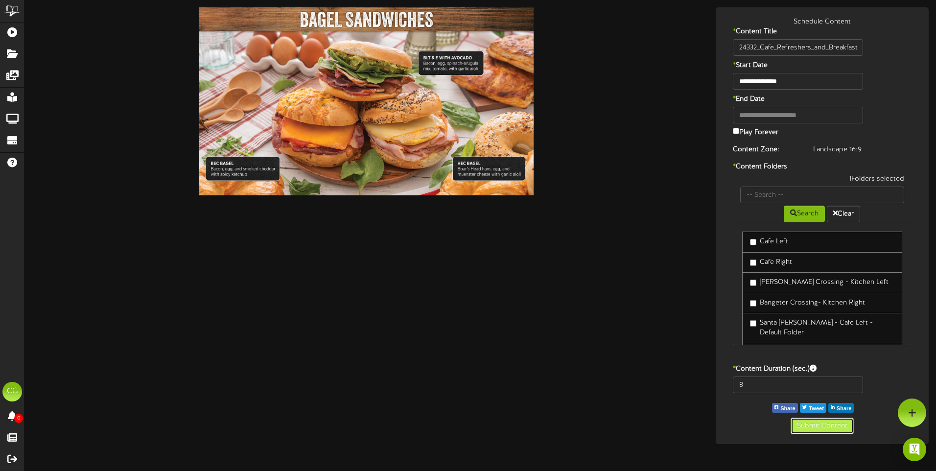
click at [828, 428] on button "Submit Content" at bounding box center [821, 425] width 63 height 17
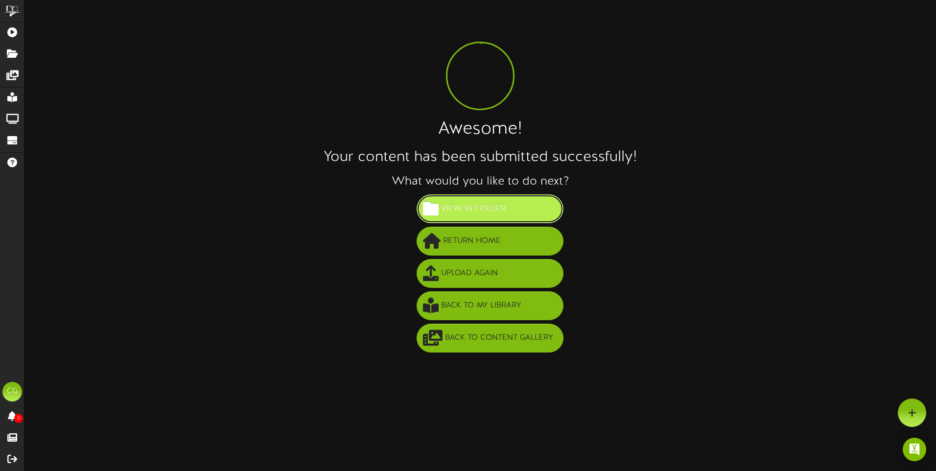
click at [460, 207] on span "View in Folder" at bounding box center [473, 209] width 69 height 16
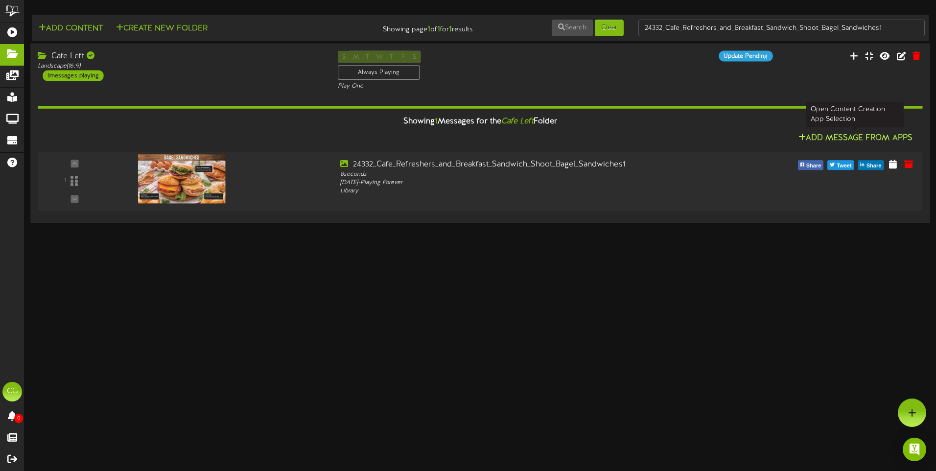
click at [828, 135] on button "Add Message From Apps" at bounding box center [855, 138] width 120 height 12
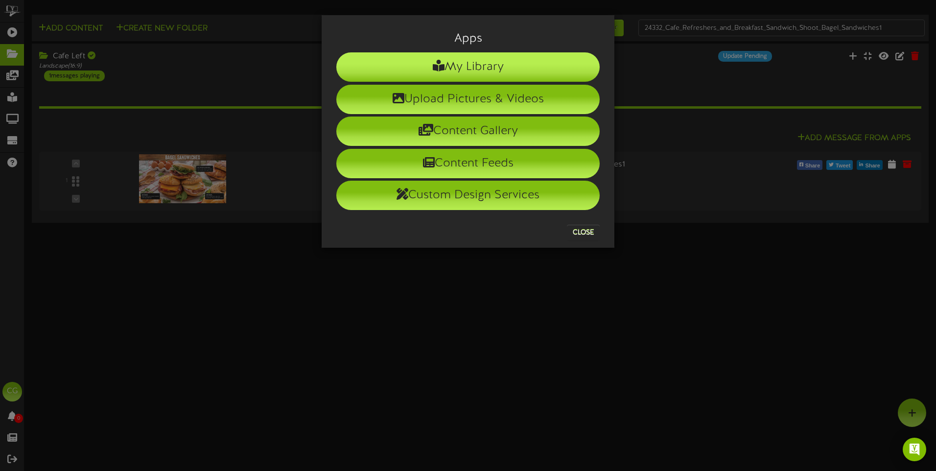
click at [480, 65] on li "My Library" at bounding box center [467, 66] width 263 height 29
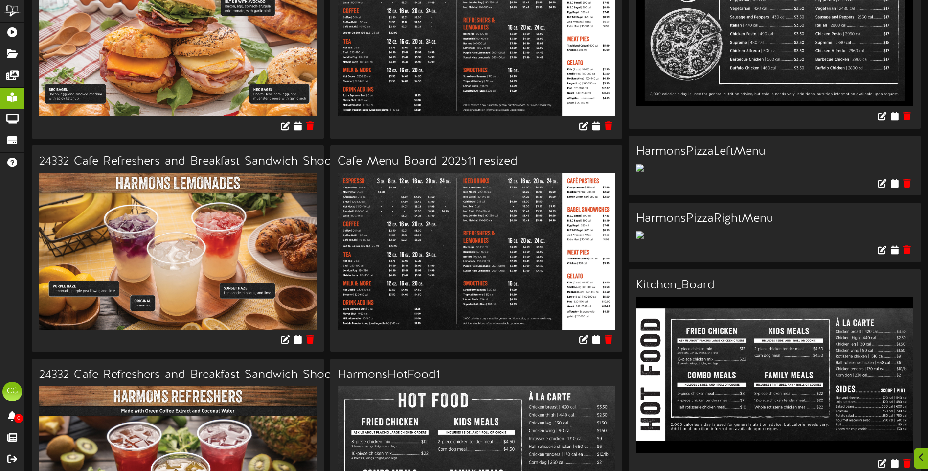
scroll to position [343, 0]
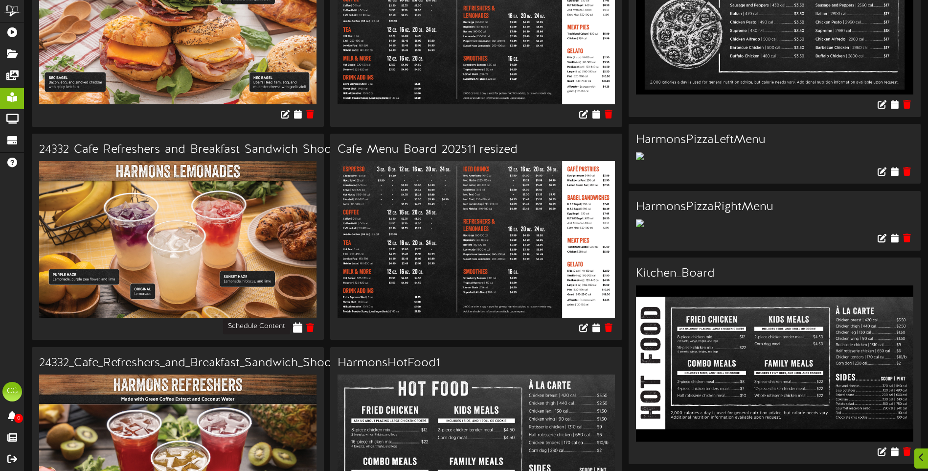
click at [299, 324] on icon at bounding box center [298, 327] width 9 height 11
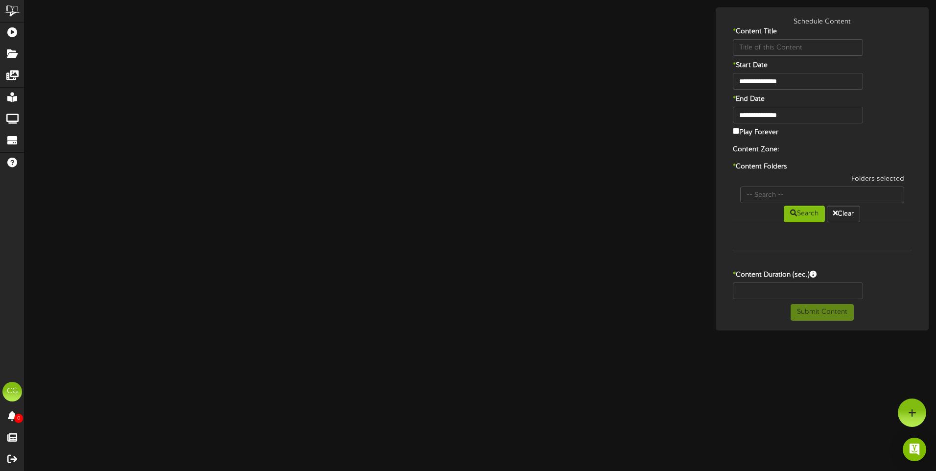
type input "24332_Cafe_Refreshers_and_Breakfast_Sandwich_Shoot_Lemonades1"
type input "8"
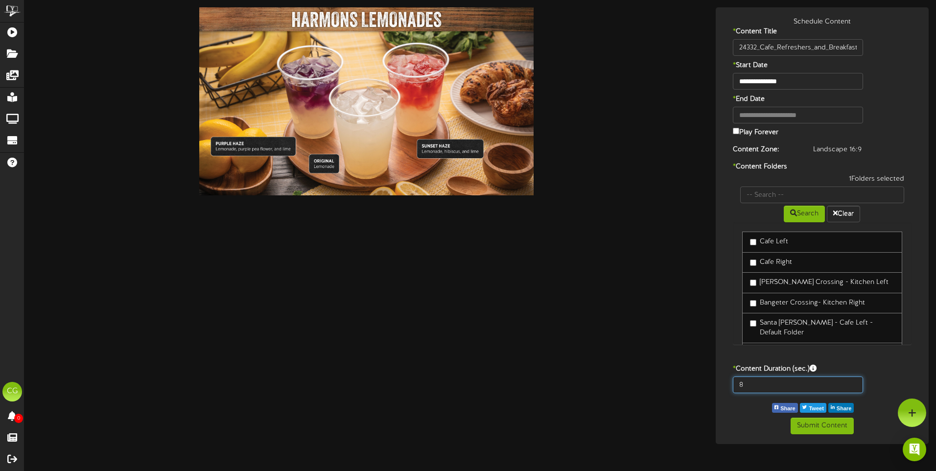
click at [818, 383] on input "8" at bounding box center [798, 384] width 131 height 17
click at [817, 425] on button "Submit Content" at bounding box center [821, 425] width 63 height 17
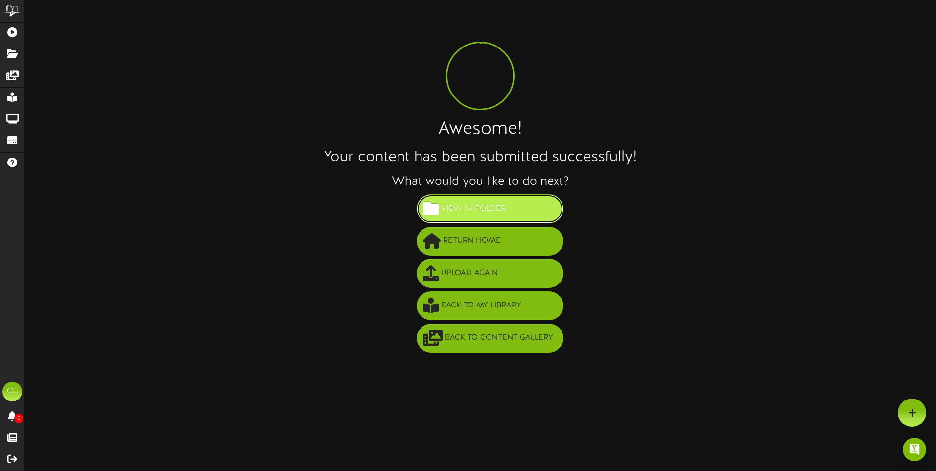
click at [484, 207] on span "View in Folder" at bounding box center [473, 209] width 69 height 16
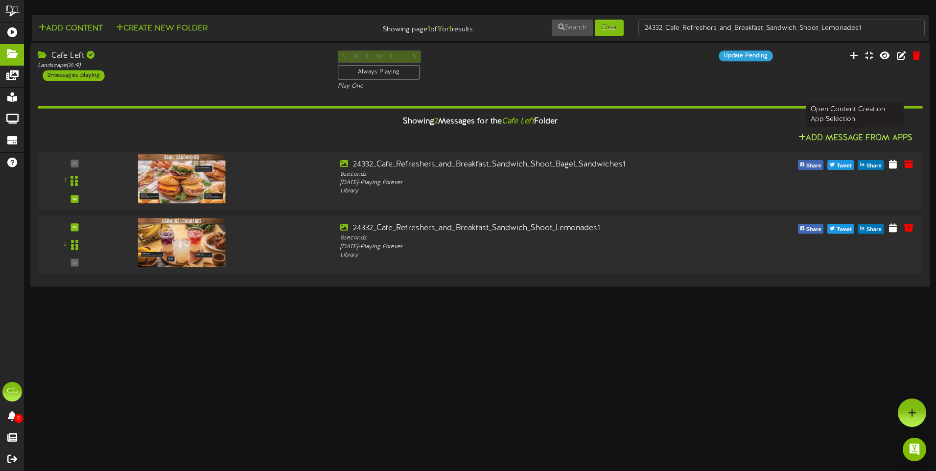
click at [833, 135] on button "Add Message From Apps" at bounding box center [855, 138] width 120 height 12
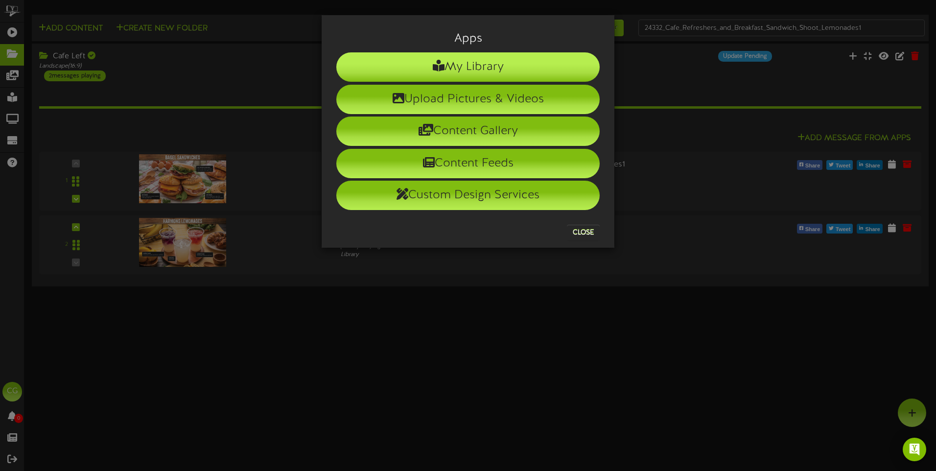
click at [503, 62] on li "My Library" at bounding box center [467, 66] width 263 height 29
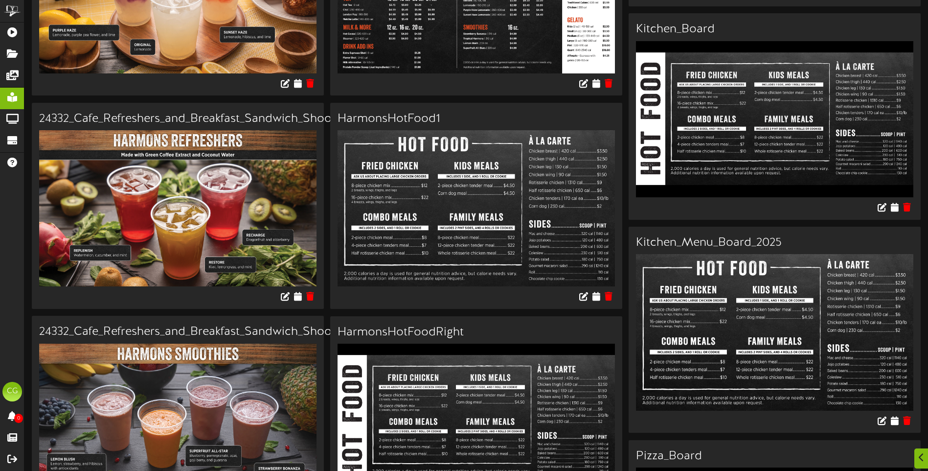
scroll to position [587, 0]
click at [300, 294] on icon at bounding box center [298, 295] width 9 height 11
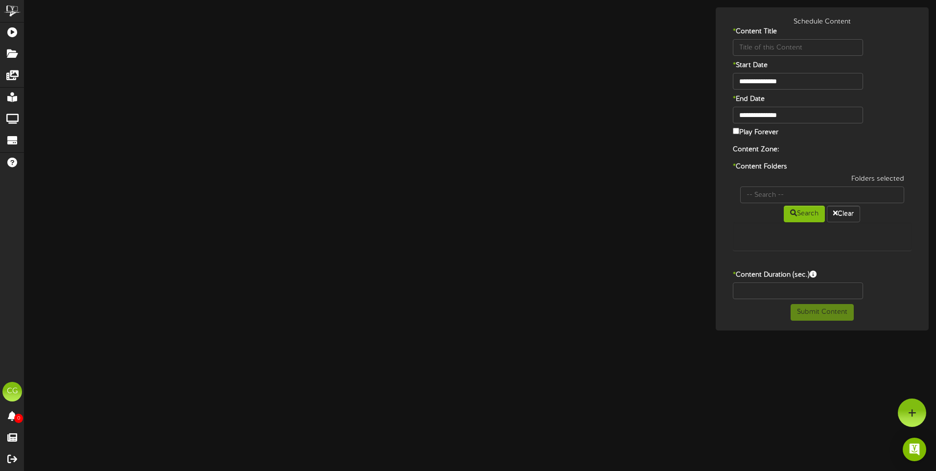
type input "24332_Cafe_Refreshers_and_Breakfast_Sandwich_Shoot_Refreshers1"
type input "8"
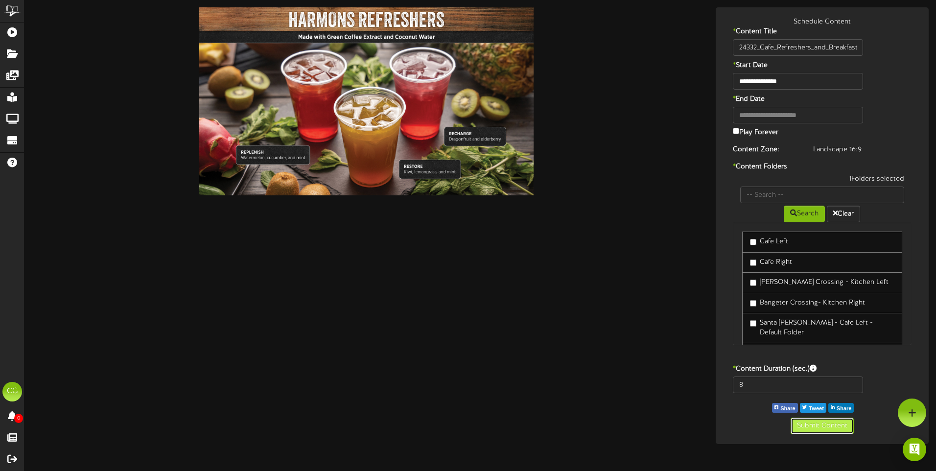
click at [820, 427] on button "Submit Content" at bounding box center [821, 425] width 63 height 17
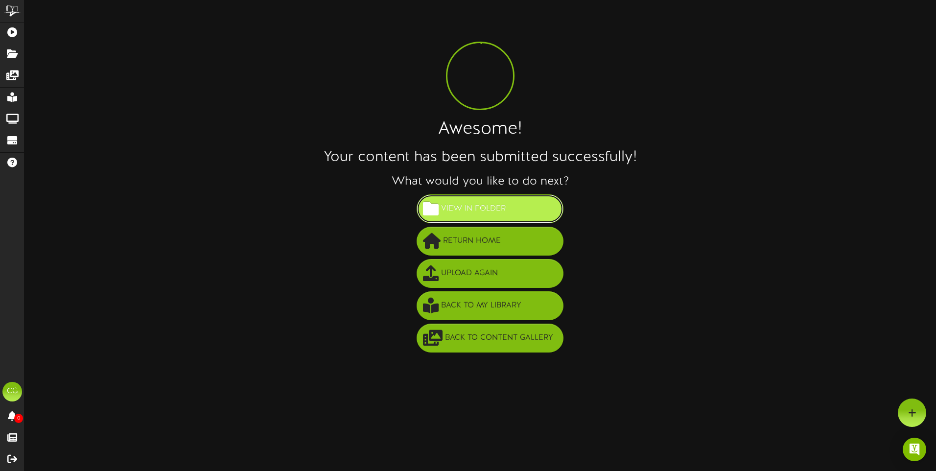
click at [523, 202] on button "View in Folder" at bounding box center [489, 208] width 147 height 29
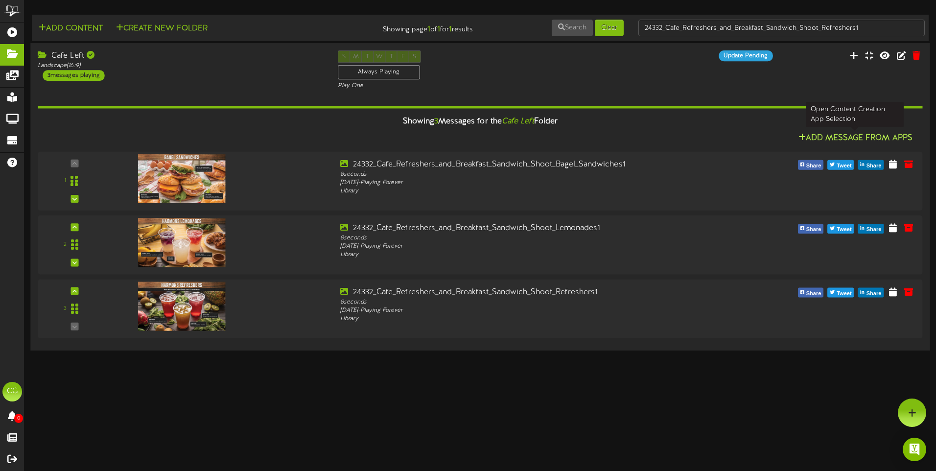
click at [857, 133] on button "Add Message From Apps" at bounding box center [855, 138] width 120 height 12
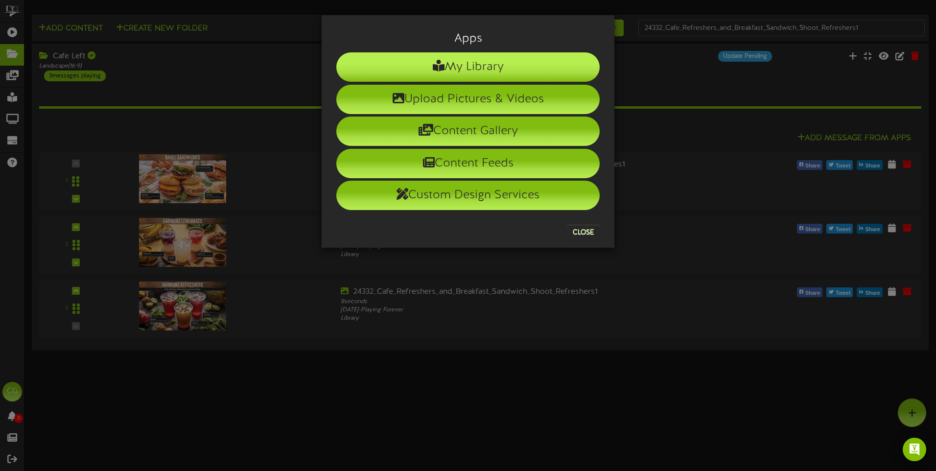
click at [506, 69] on li "My Library" at bounding box center [467, 66] width 263 height 29
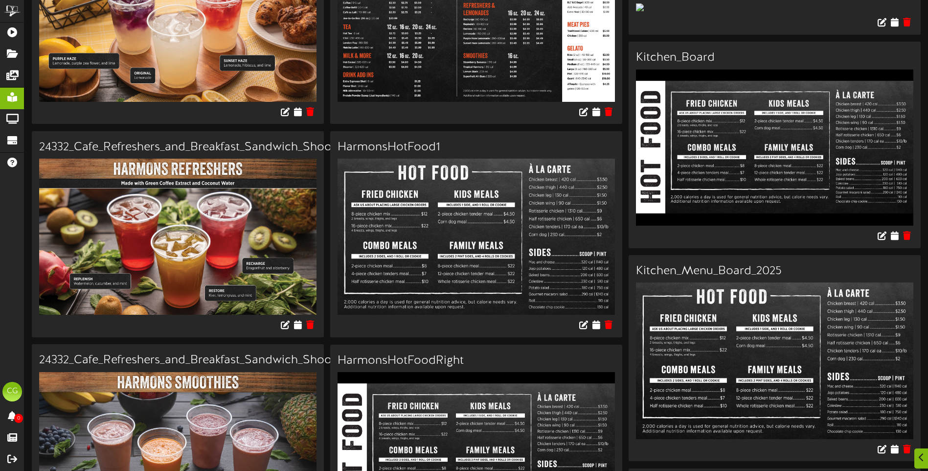
scroll to position [734, 0]
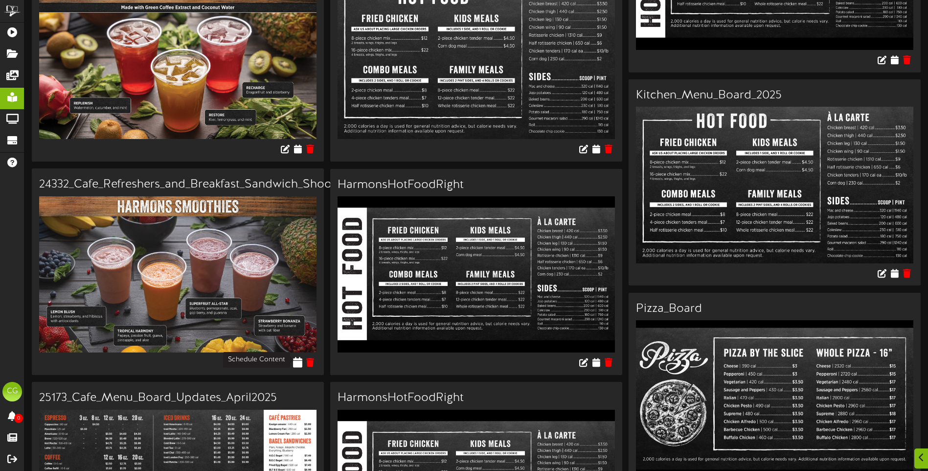
click at [297, 359] on icon at bounding box center [298, 362] width 9 height 11
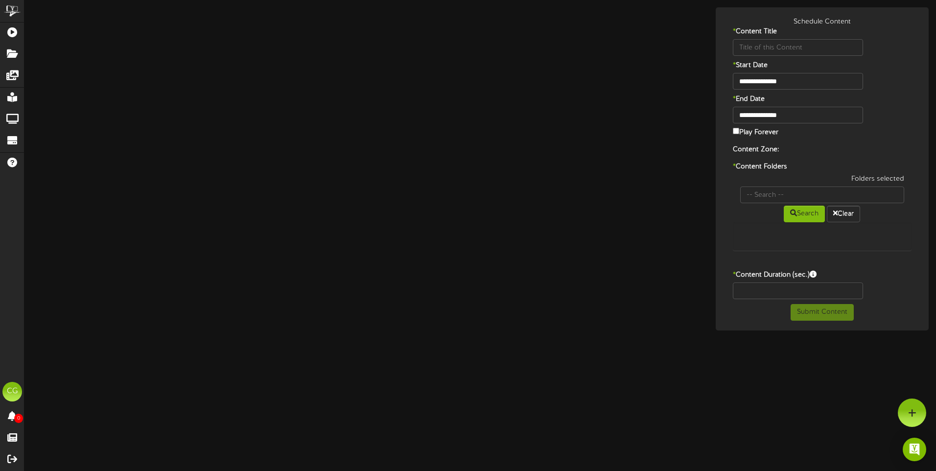
type input "24332_Cafe_Refreshers_and_Breakfast_Sandwich_Shoot_Smoothies1"
type input "8"
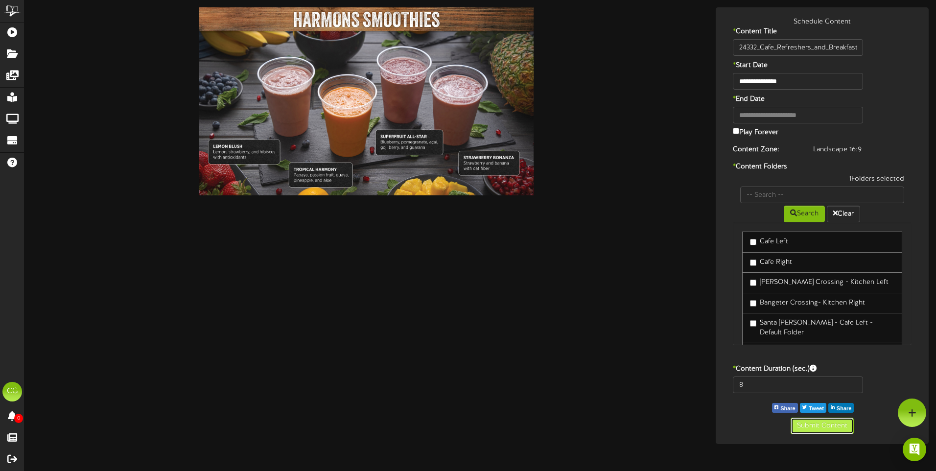
click at [822, 426] on button "Submit Content" at bounding box center [821, 425] width 63 height 17
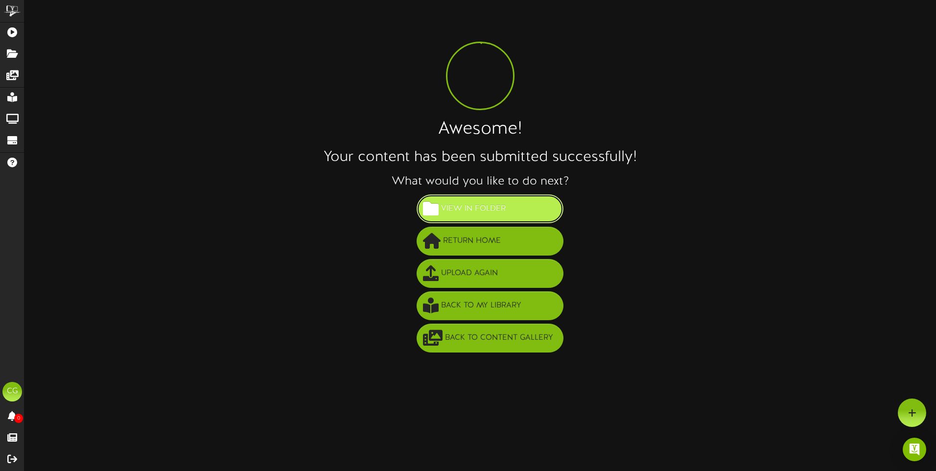
click at [480, 208] on span "View in Folder" at bounding box center [473, 209] width 69 height 16
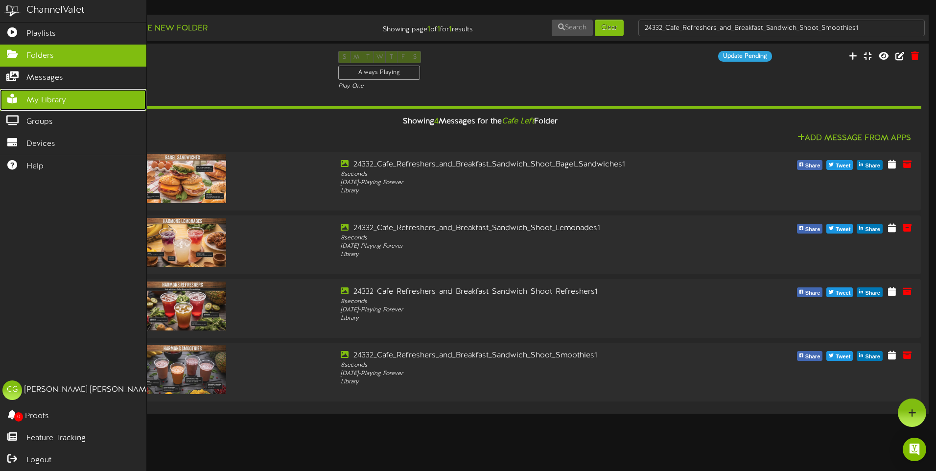
click at [7, 97] on icon at bounding box center [12, 97] width 24 height 7
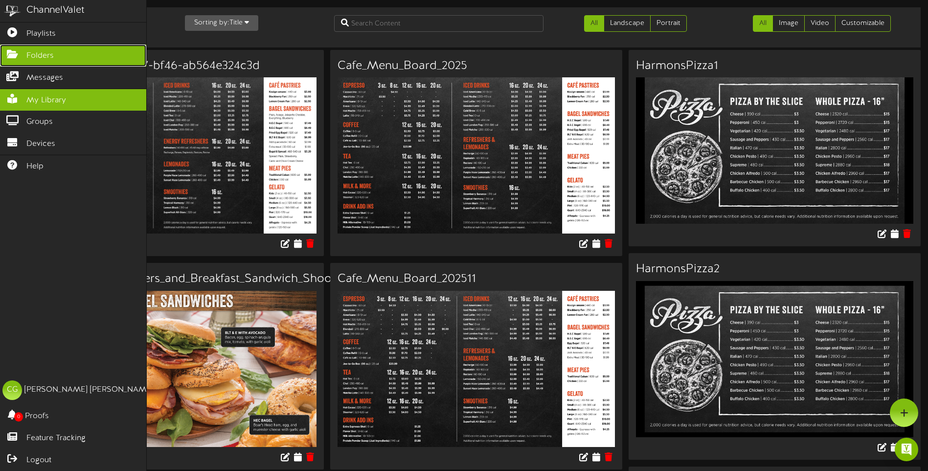
click at [15, 53] on icon at bounding box center [12, 52] width 24 height 7
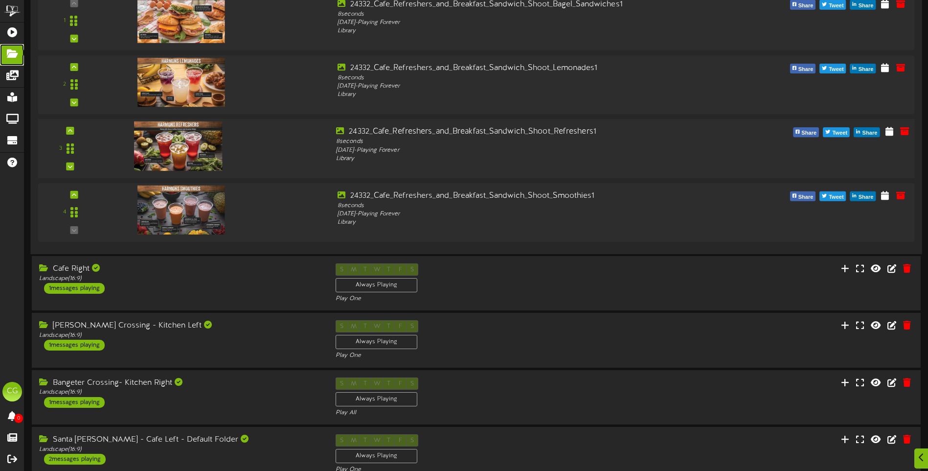
scroll to position [196, 0]
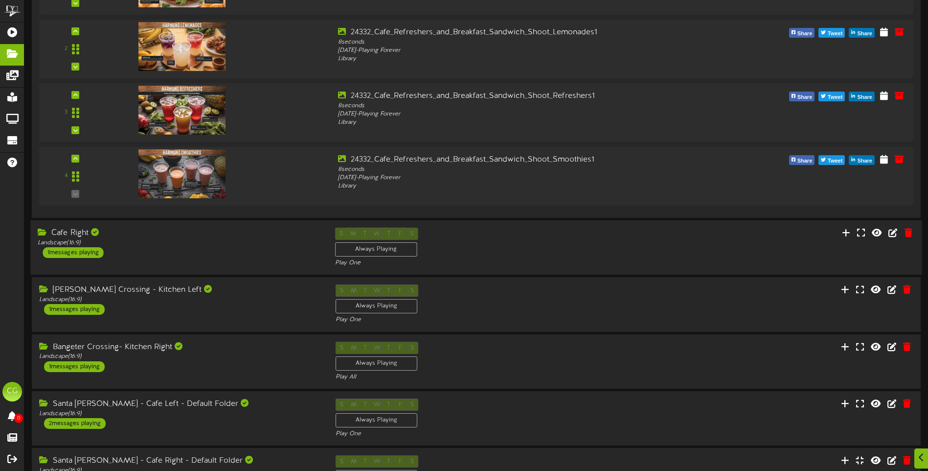
click at [227, 249] on div "Cafe Right Landscape ( 16:9 ) 1 messages playing" at bounding box center [178, 243] width 297 height 30
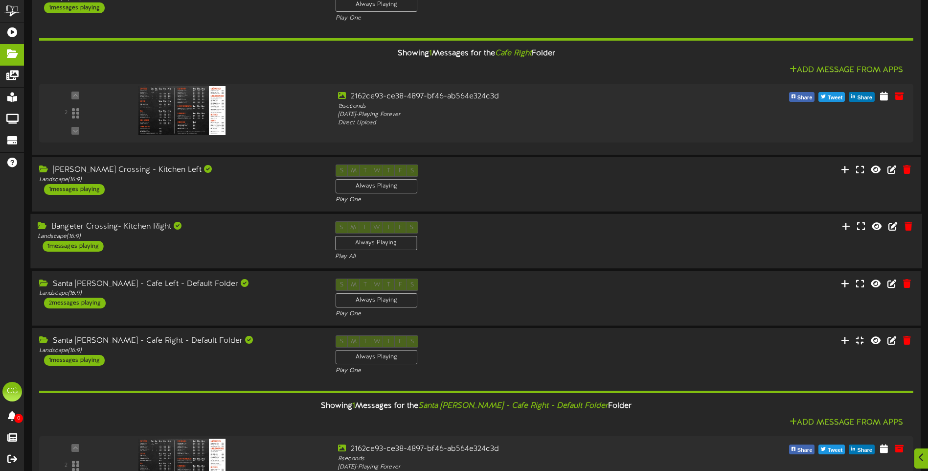
scroll to position [489, 0]
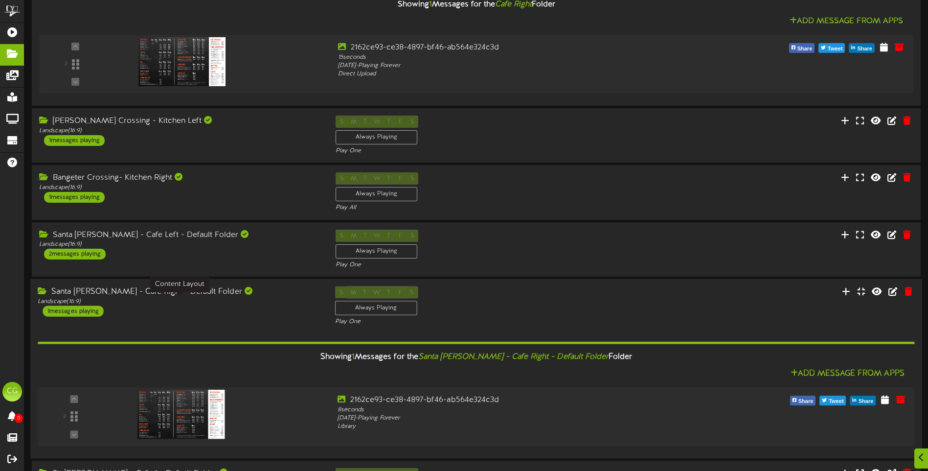
click at [250, 304] on div "Landscape ( 16:9 )" at bounding box center [179, 301] width 282 height 8
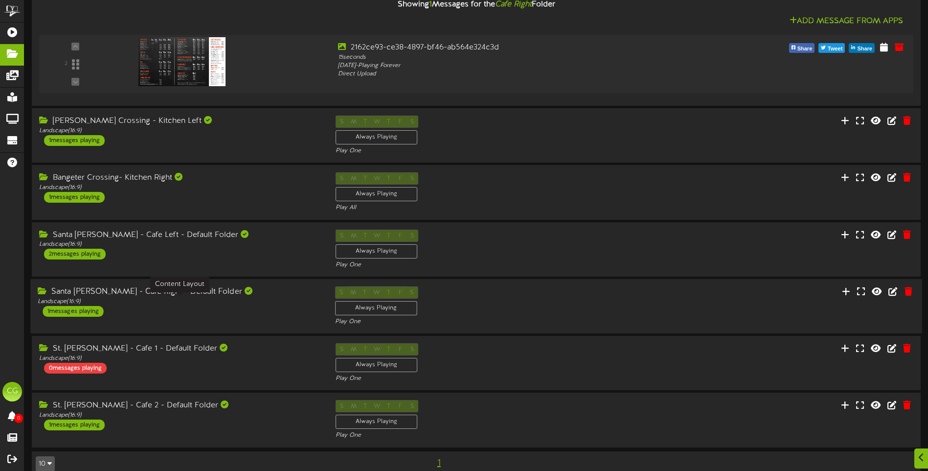
click at [250, 304] on div "Landscape ( 16:9 )" at bounding box center [179, 302] width 282 height 8
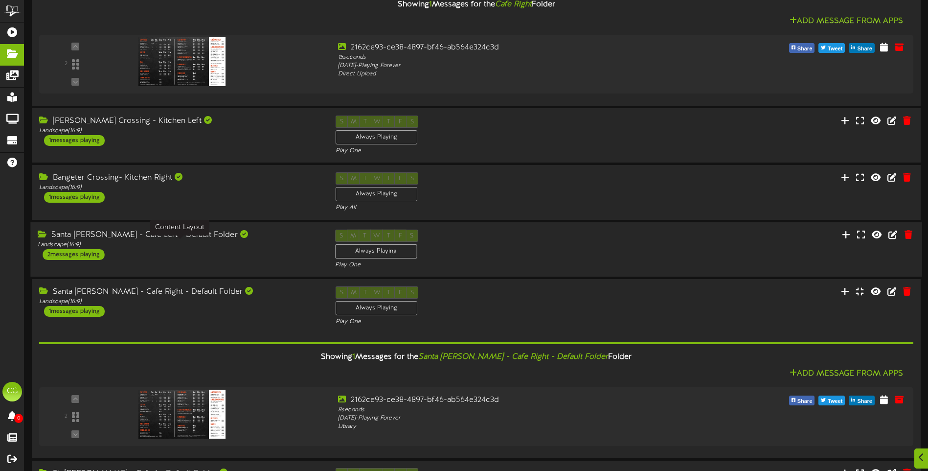
click at [253, 247] on div "Landscape ( 16:9 )" at bounding box center [179, 244] width 282 height 8
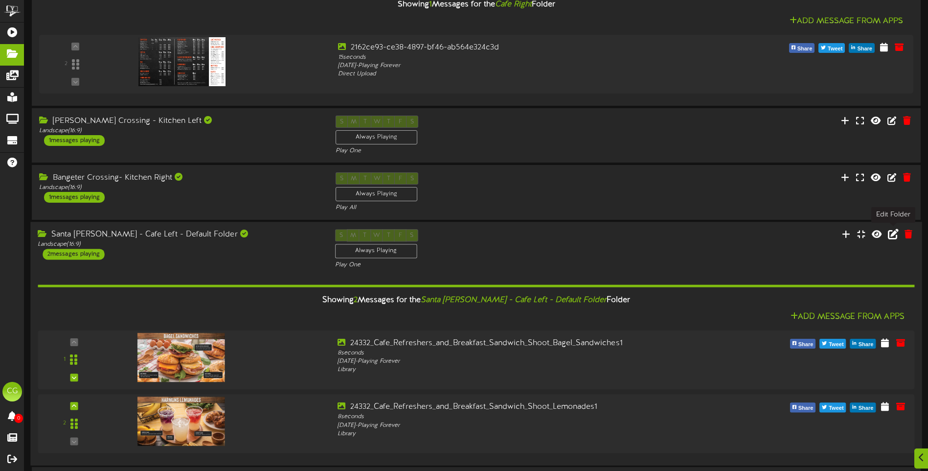
click at [896, 235] on icon at bounding box center [893, 233] width 11 height 11
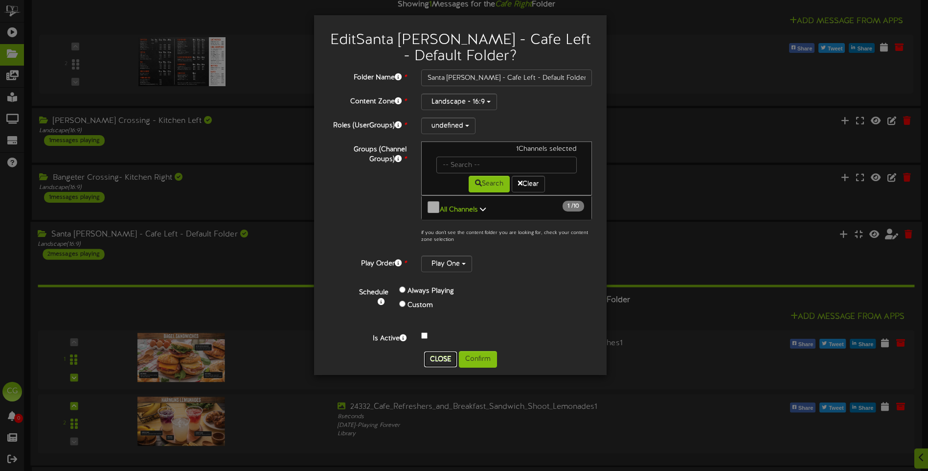
click at [440, 352] on button "Close" at bounding box center [440, 359] width 33 height 16
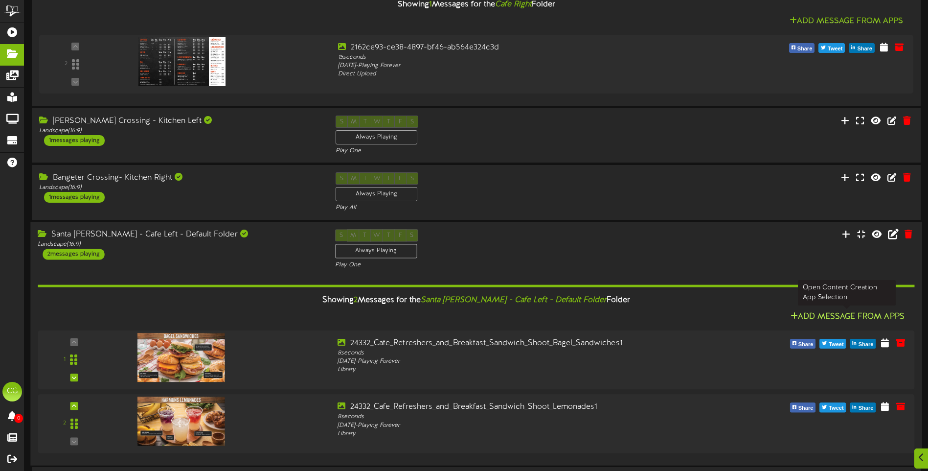
click at [814, 315] on button "Add Message From Apps" at bounding box center [848, 316] width 120 height 12
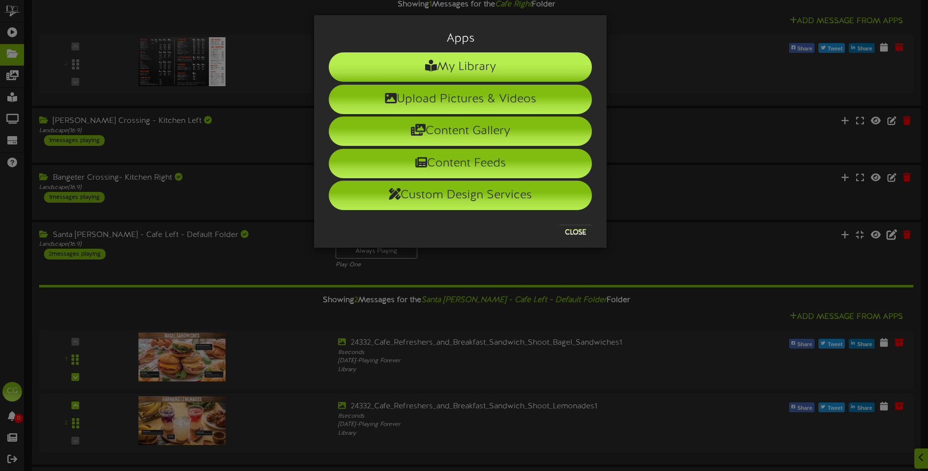
click at [453, 63] on li "My Library" at bounding box center [460, 66] width 263 height 29
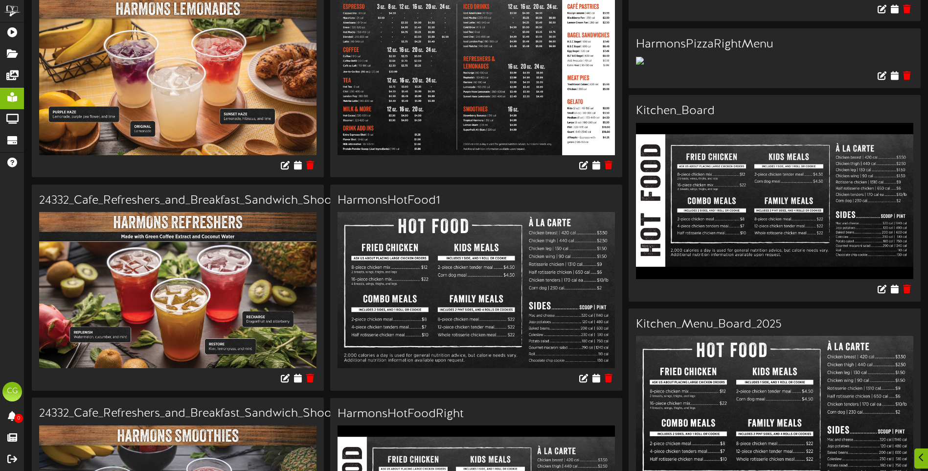
scroll to position [538, 0]
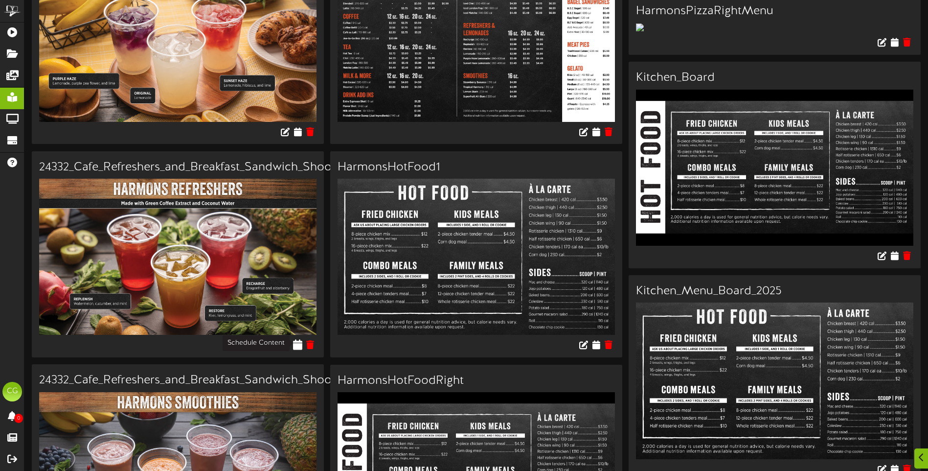
click at [298, 342] on icon at bounding box center [298, 344] width 9 height 11
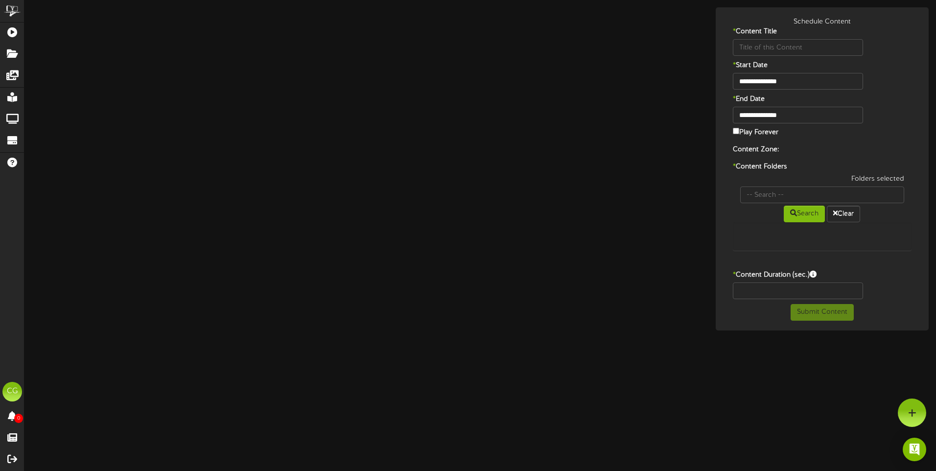
type input "24332_Cafe_Refreshers_and_Breakfast_Sandwich_Shoot_Refreshers1"
type input "8"
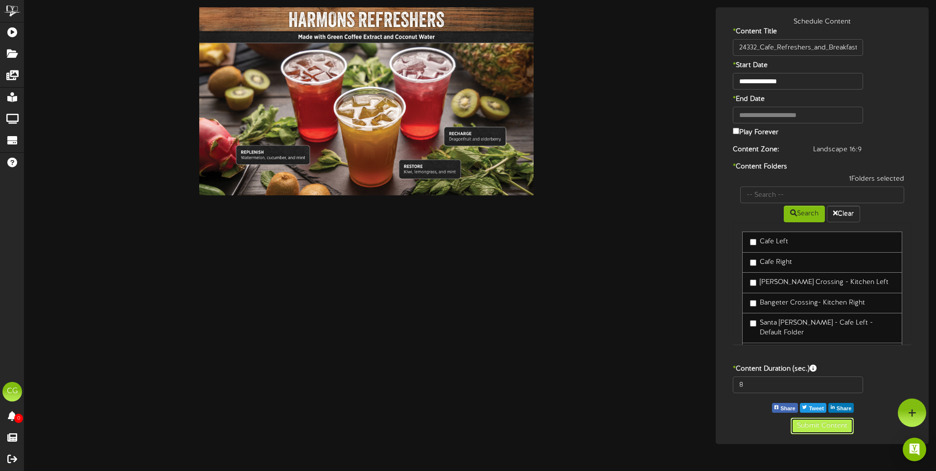
click at [819, 425] on button "Submit Content" at bounding box center [821, 425] width 63 height 17
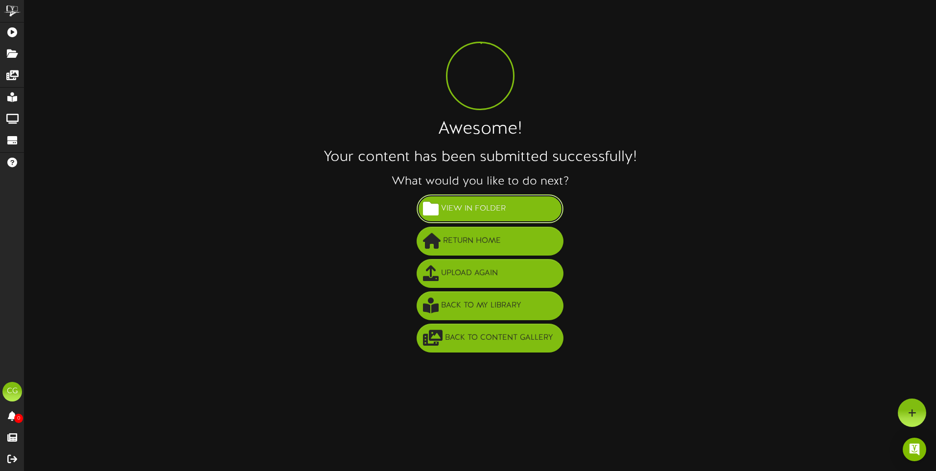
click at [454, 202] on span "View in Folder" at bounding box center [473, 209] width 69 height 16
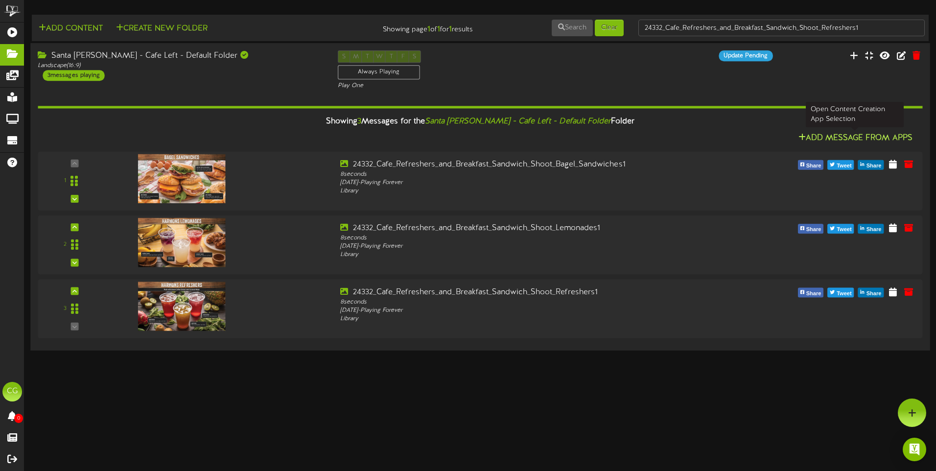
click at [843, 135] on button "Add Message From Apps" at bounding box center [855, 138] width 120 height 12
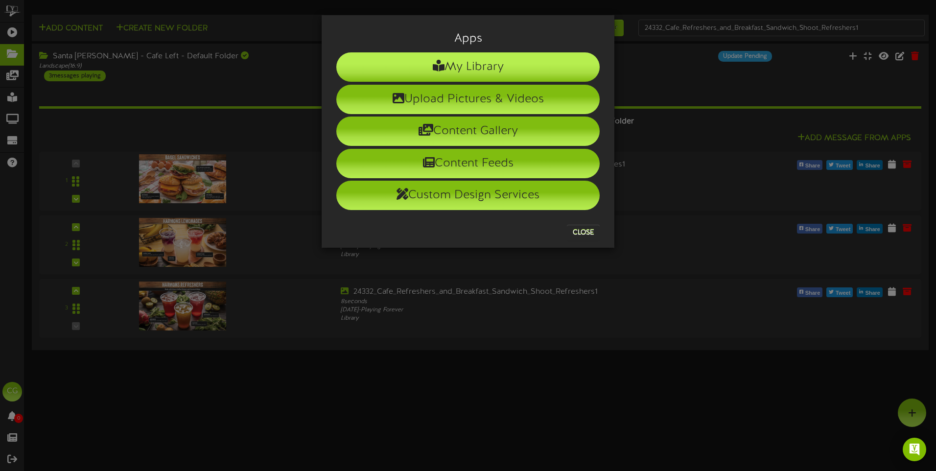
click at [497, 66] on li "My Library" at bounding box center [467, 66] width 263 height 29
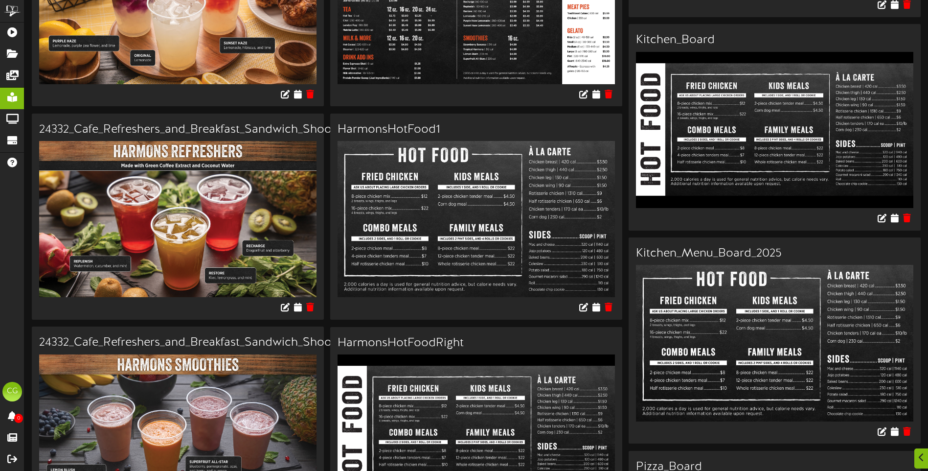
scroll to position [734, 0]
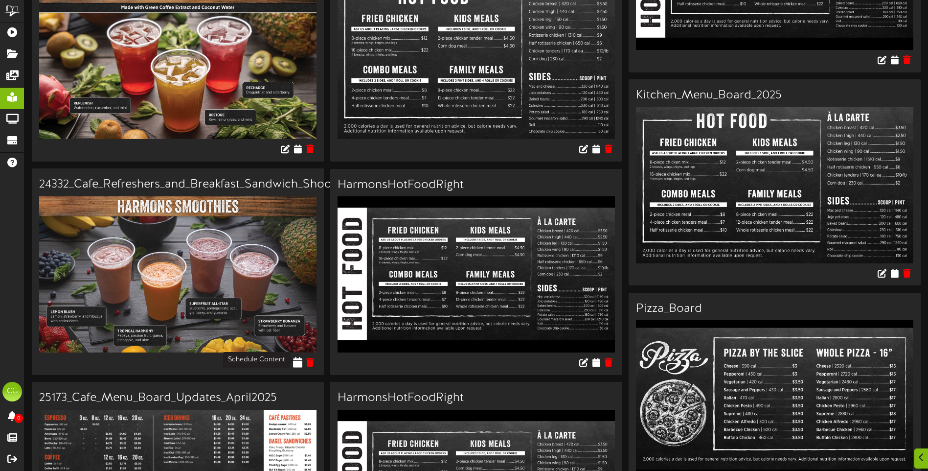
click at [297, 358] on icon at bounding box center [298, 362] width 9 height 11
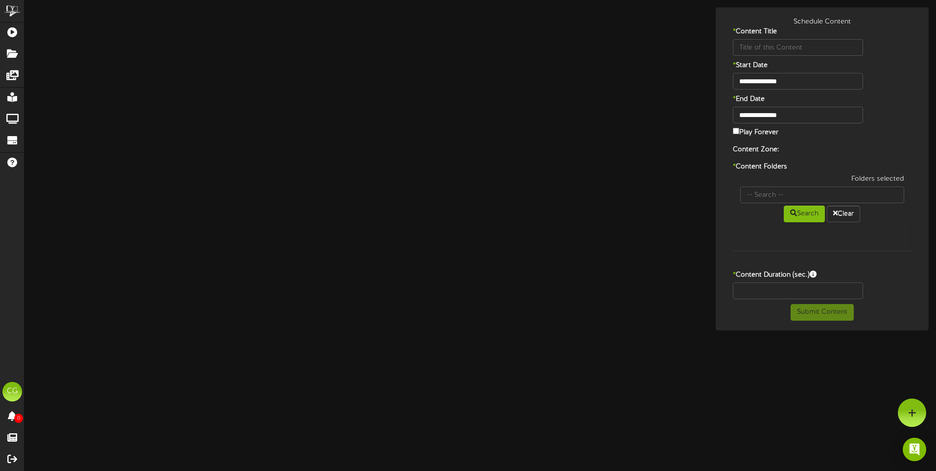
type input "24332_Cafe_Refreshers_and_Breakfast_Sandwich_Shoot_Smoothies1"
type input "8"
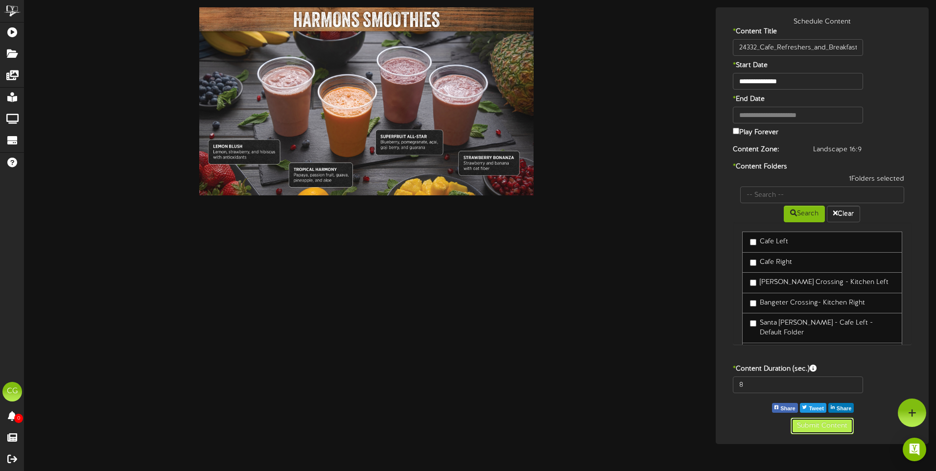
click at [814, 425] on button "Submit Content" at bounding box center [821, 425] width 63 height 17
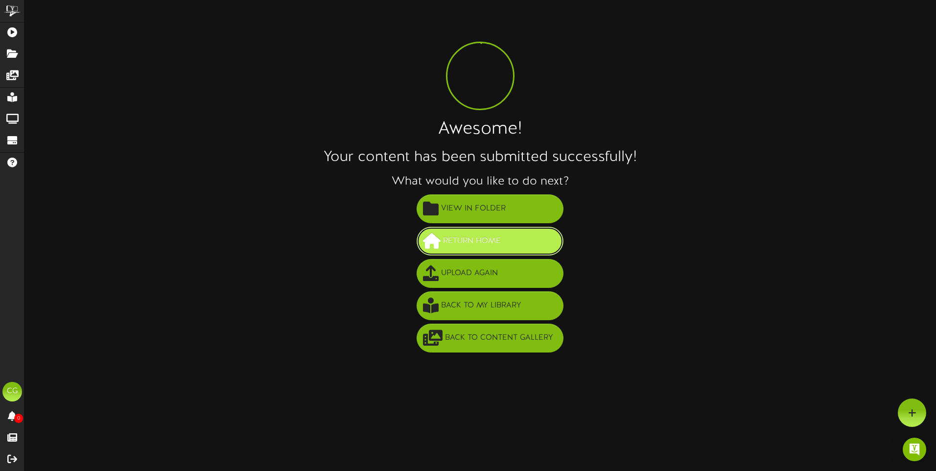
click at [490, 235] on span "Return Home" at bounding box center [471, 241] width 63 height 16
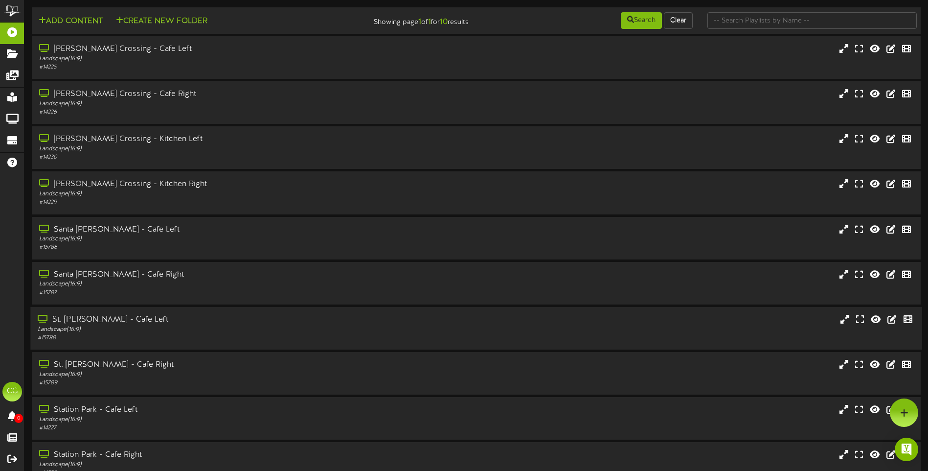
click at [170, 327] on div "Landscape ( 16:9 )" at bounding box center [216, 329] width 357 height 8
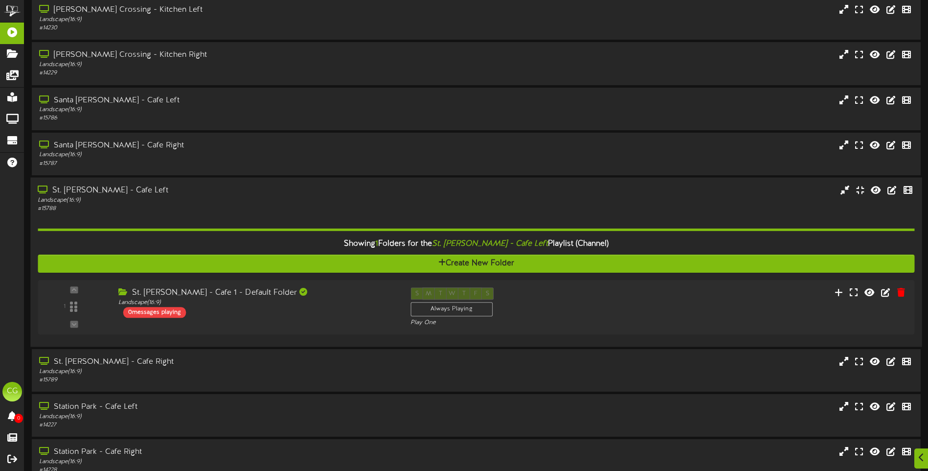
scroll to position [147, 0]
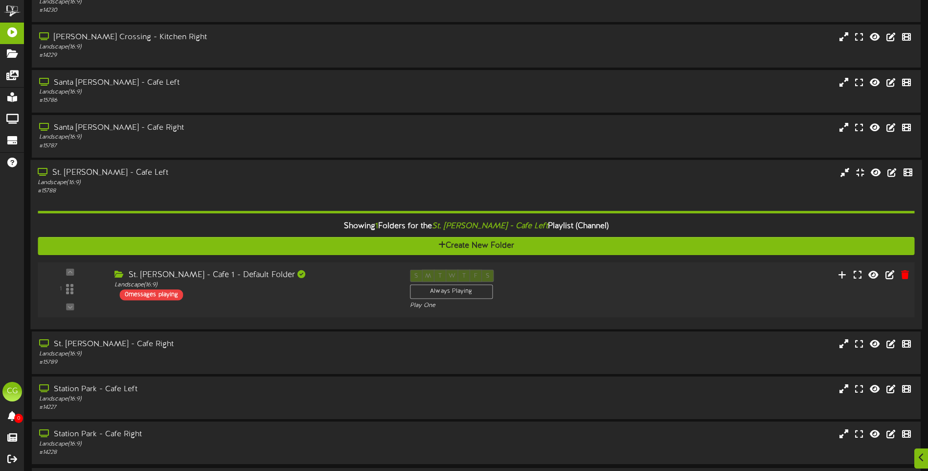
click at [225, 277] on div "St. [PERSON_NAME] - Cafe 1 - Default Folder" at bounding box center [255, 274] width 280 height 11
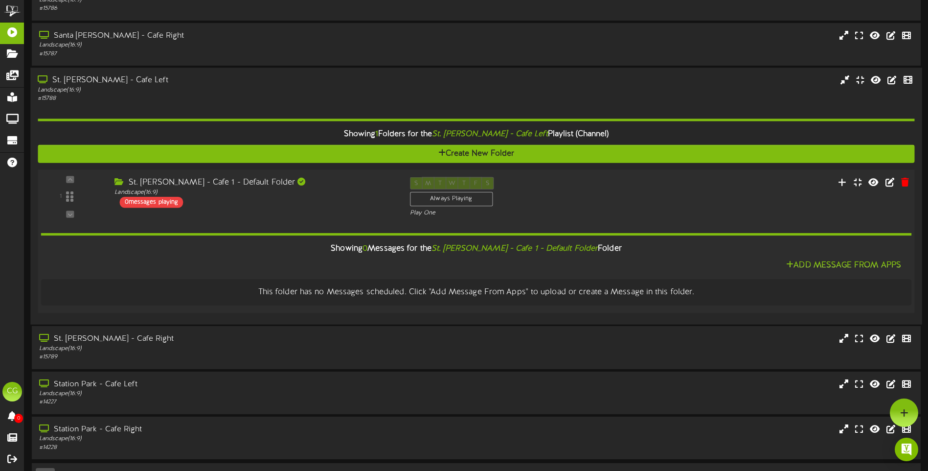
scroll to position [217, 0]
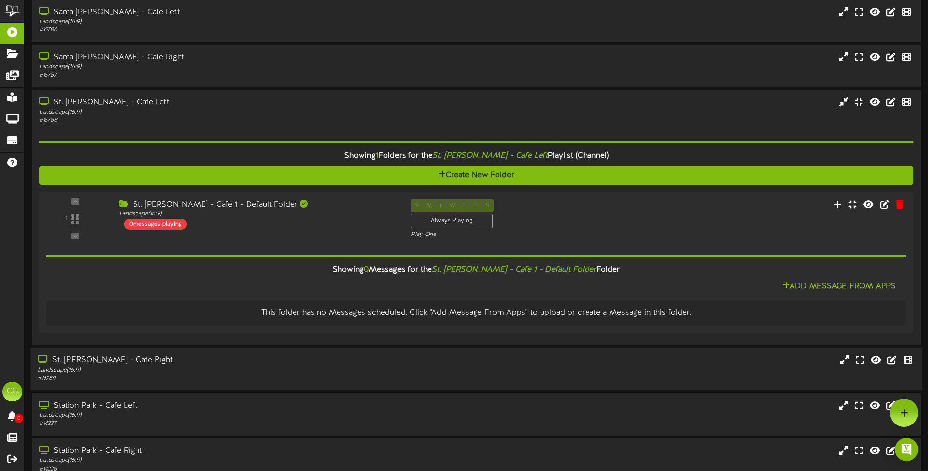
click at [114, 359] on div "St. [PERSON_NAME] - Cafe Right" at bounding box center [216, 360] width 357 height 11
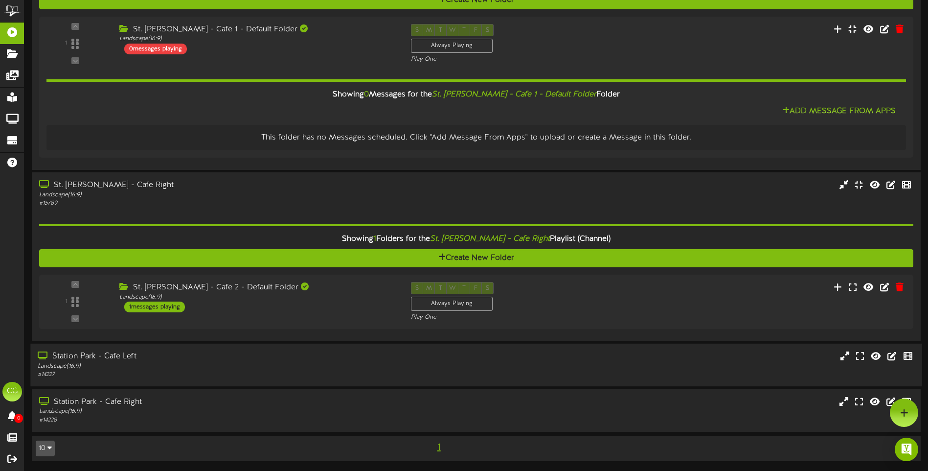
scroll to position [393, 0]
click at [168, 308] on div "1 messages playing" at bounding box center [151, 306] width 62 height 11
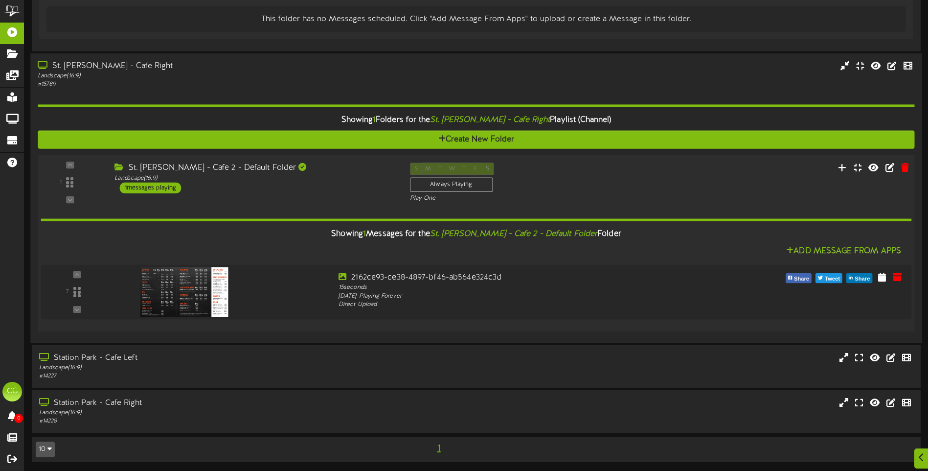
scroll to position [512, 0]
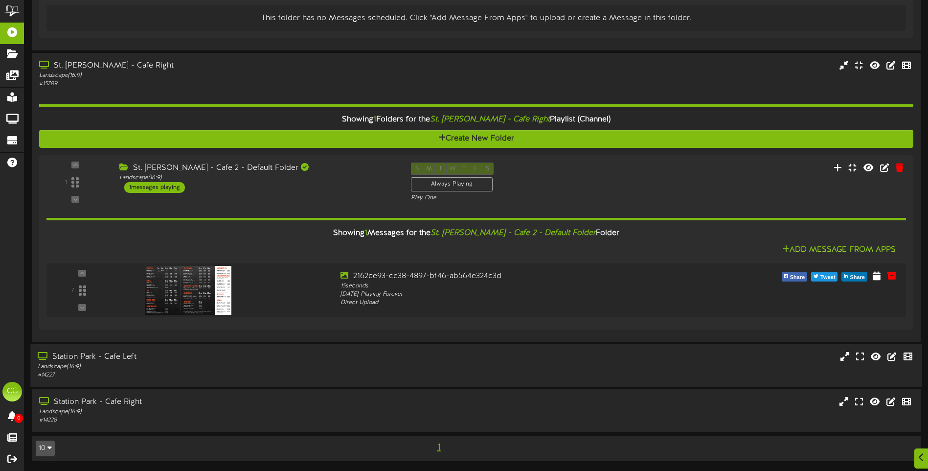
click at [110, 358] on div "Station Park - Cafe Left" at bounding box center [216, 356] width 357 height 11
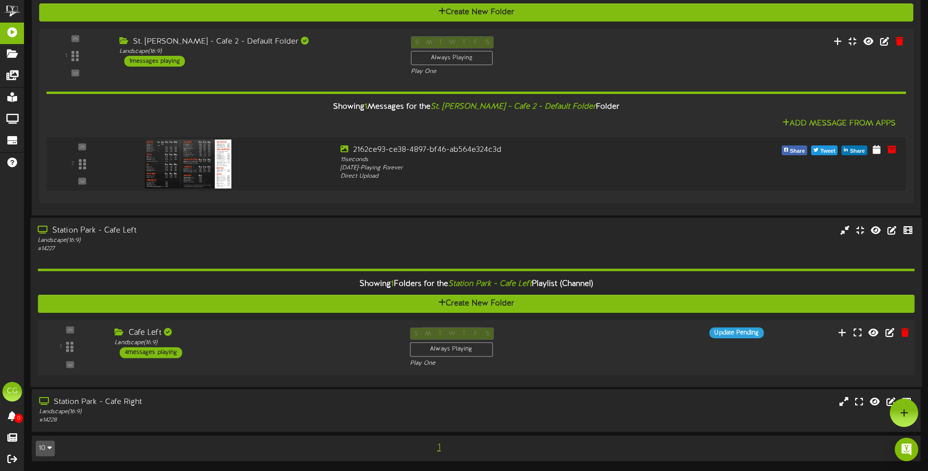
scroll to position [638, 0]
click at [153, 353] on div "4 messages playing" at bounding box center [151, 352] width 63 height 11
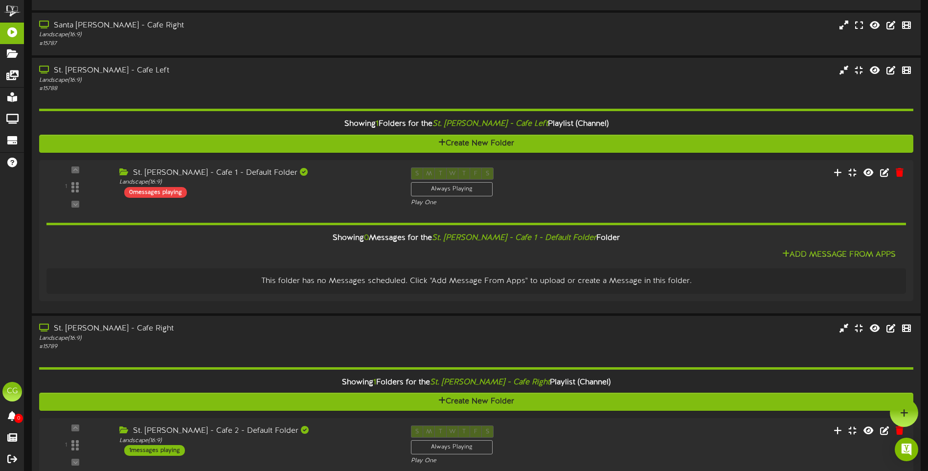
scroll to position [0, 0]
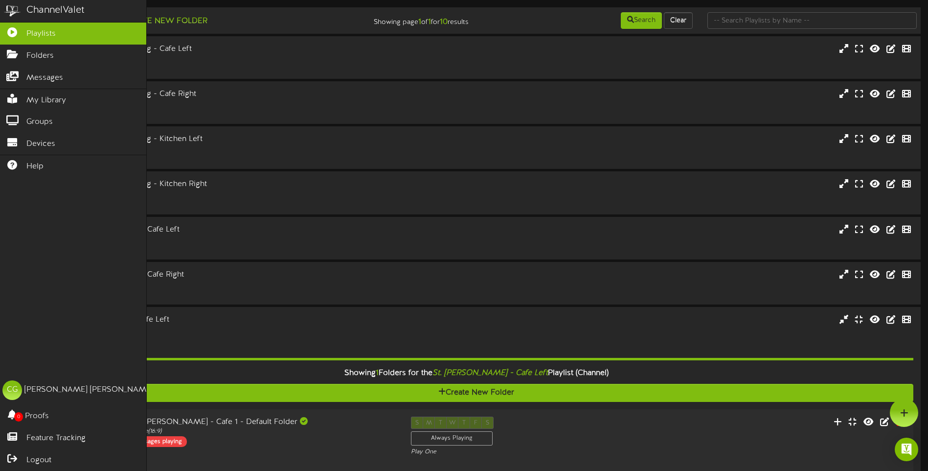
click at [11, 10] on img at bounding box center [12, 11] width 24 height 22
click at [15, 71] on icon at bounding box center [12, 74] width 24 height 7
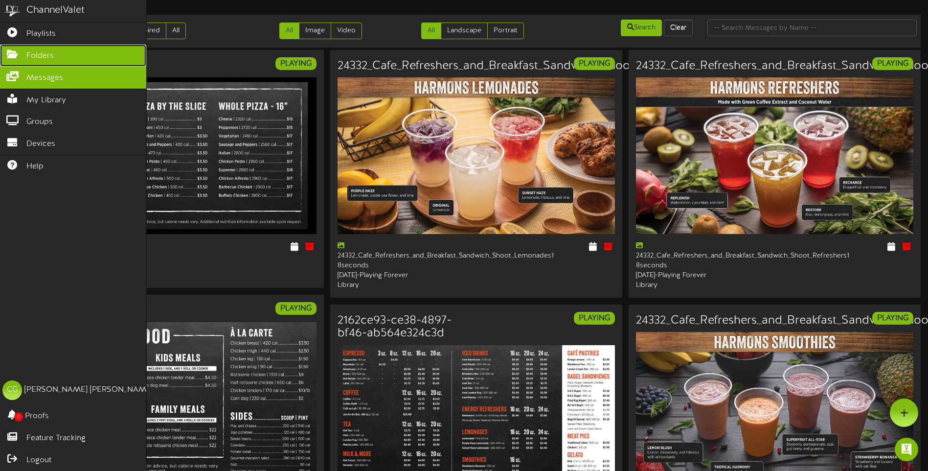
click at [11, 51] on icon at bounding box center [12, 52] width 24 height 7
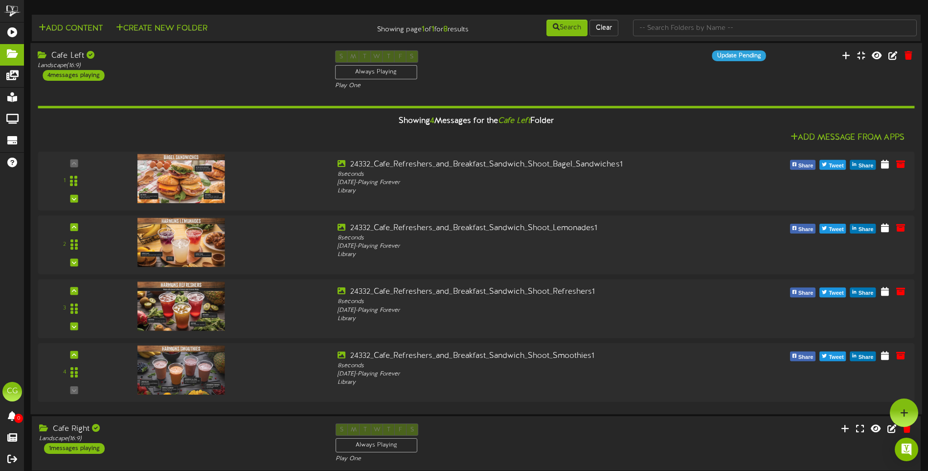
click at [193, 71] on div "Cafe Left Landscape ( 16:9 ) 4 messages playing" at bounding box center [178, 65] width 297 height 30
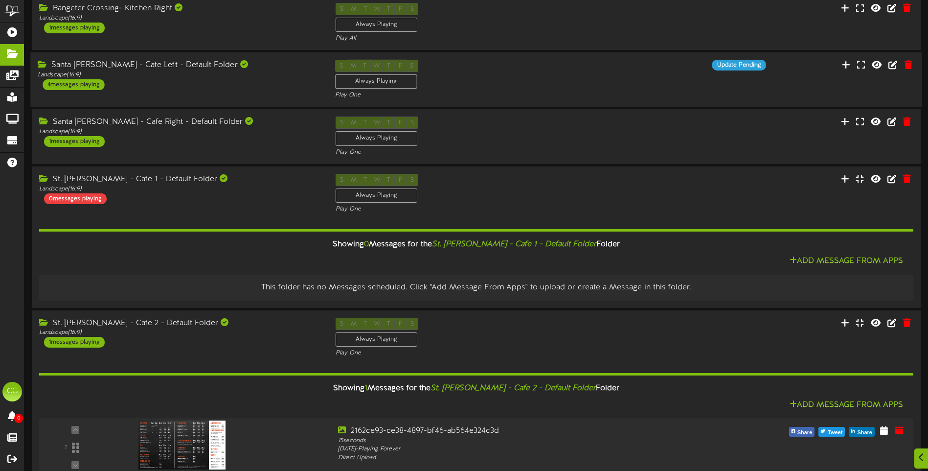
scroll to position [245, 0]
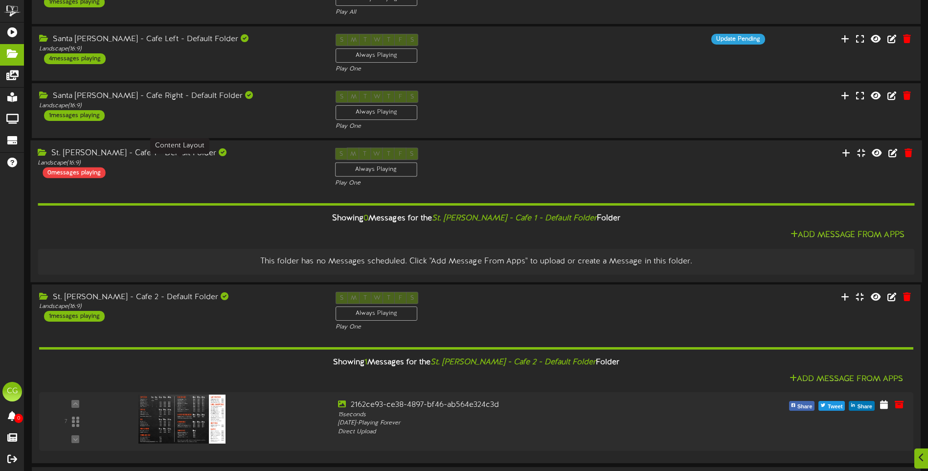
click at [266, 164] on div "Landscape ( 16:9 )" at bounding box center [179, 163] width 282 height 8
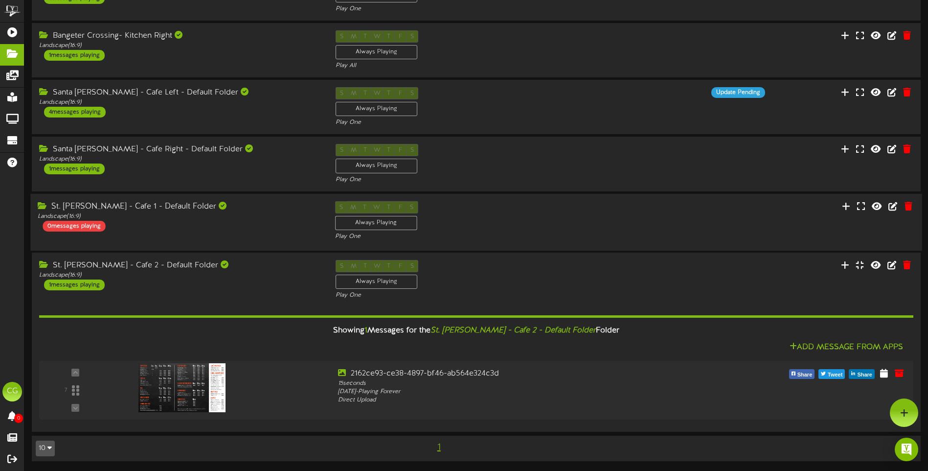
scroll to position [189, 0]
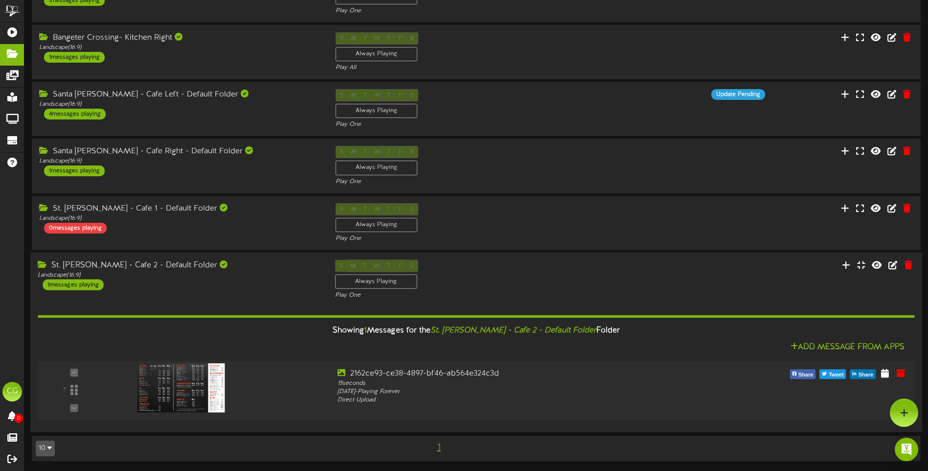
click at [268, 285] on div "St. [PERSON_NAME] - Cafe 2 - Default Folder Landscape ( 16:9 ) 1 messages playi…" at bounding box center [178, 274] width 297 height 30
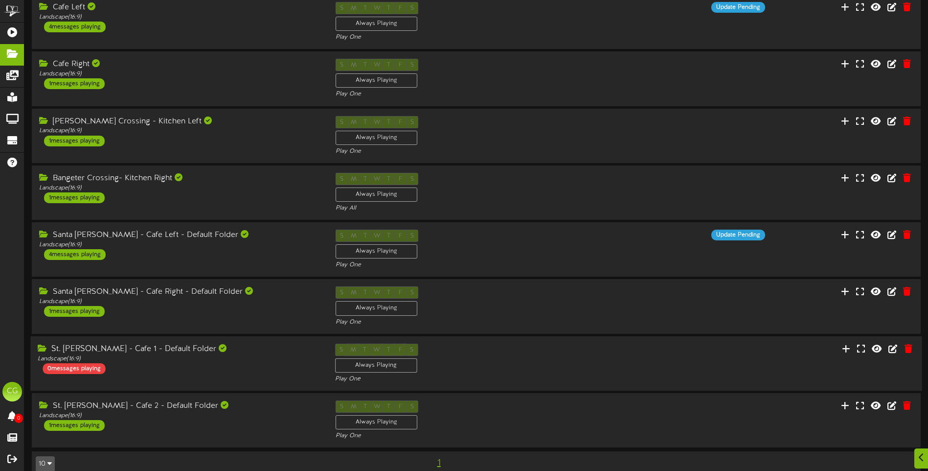
scroll to position [65, 0]
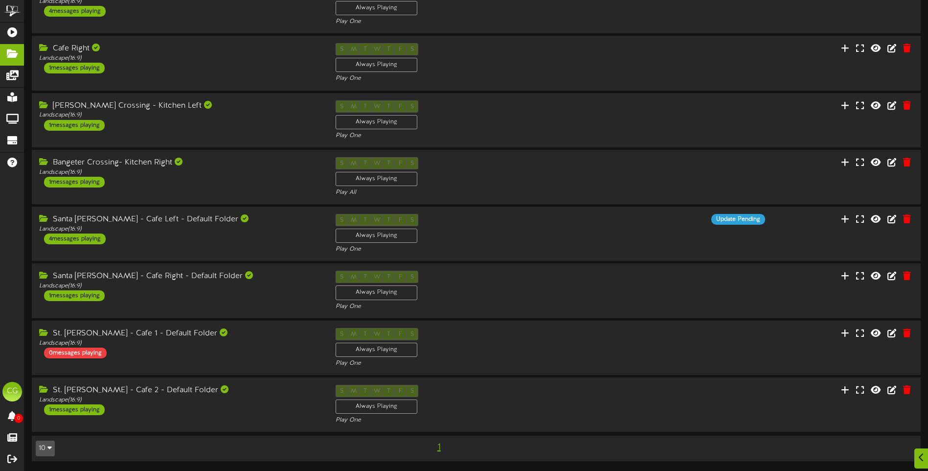
click at [51, 448] on icon "button" at bounding box center [49, 447] width 4 height 7
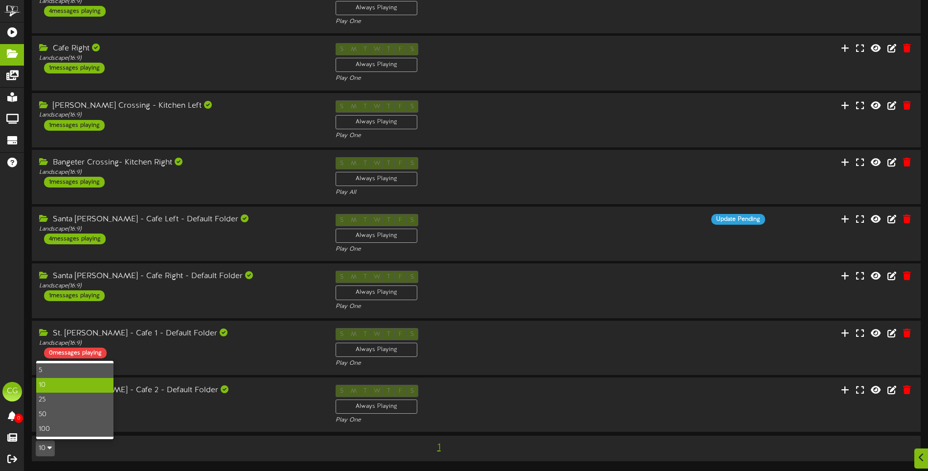
click at [51, 400] on div "25" at bounding box center [74, 400] width 77 height 15
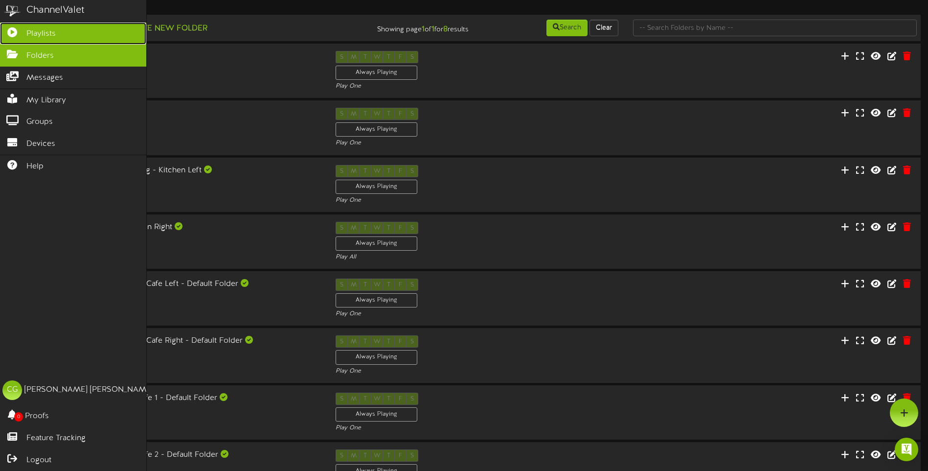
click at [8, 31] on icon at bounding box center [12, 30] width 24 height 7
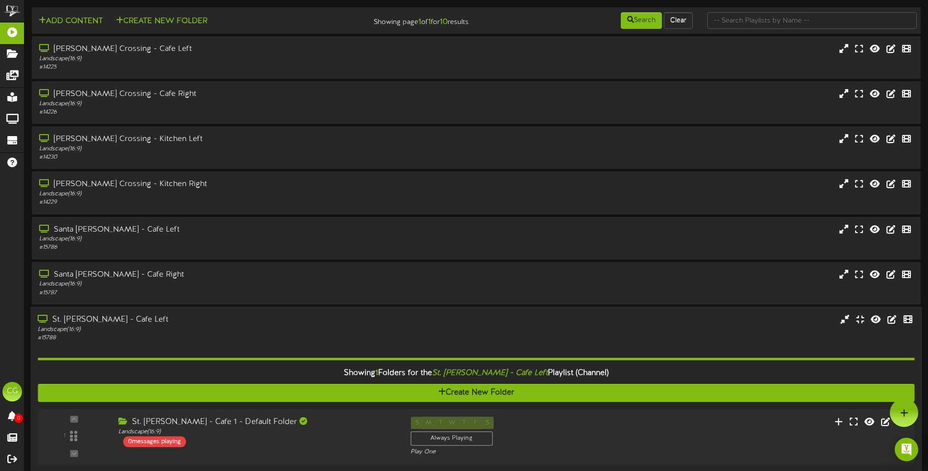
click at [232, 326] on div "Landscape ( 16:9 )" at bounding box center [216, 329] width 357 height 8
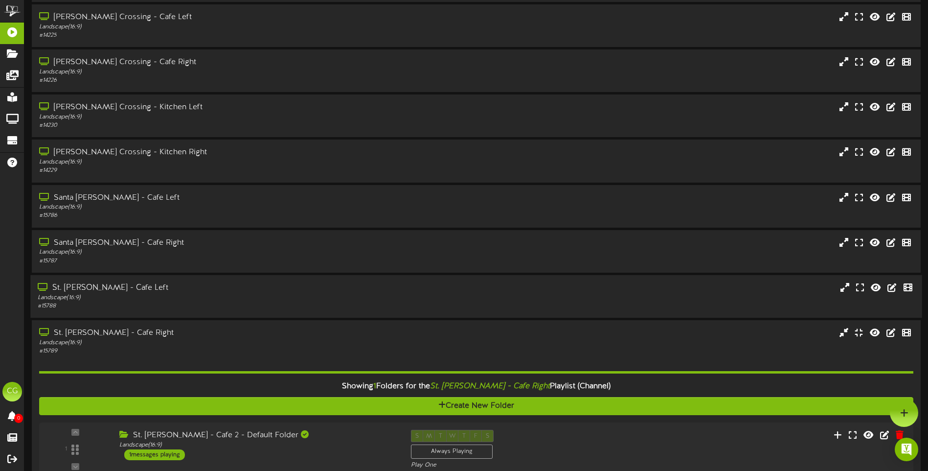
scroll to position [49, 0]
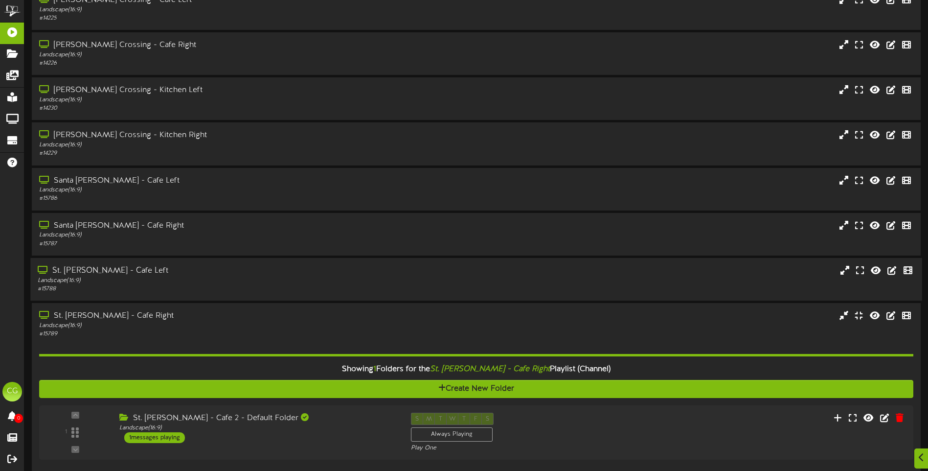
click at [232, 326] on div "Landscape ( 16:9 )" at bounding box center [217, 326] width 356 height 8
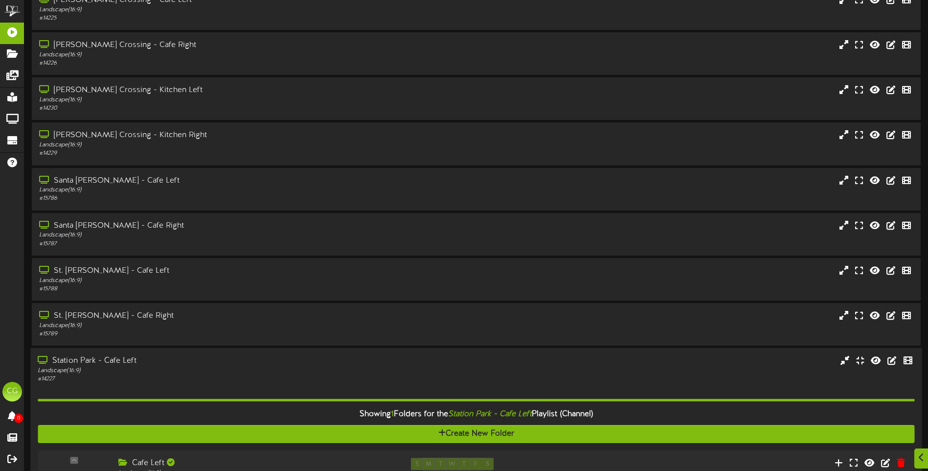
click at [233, 367] on div "Landscape ( 16:9 )" at bounding box center [216, 370] width 357 height 8
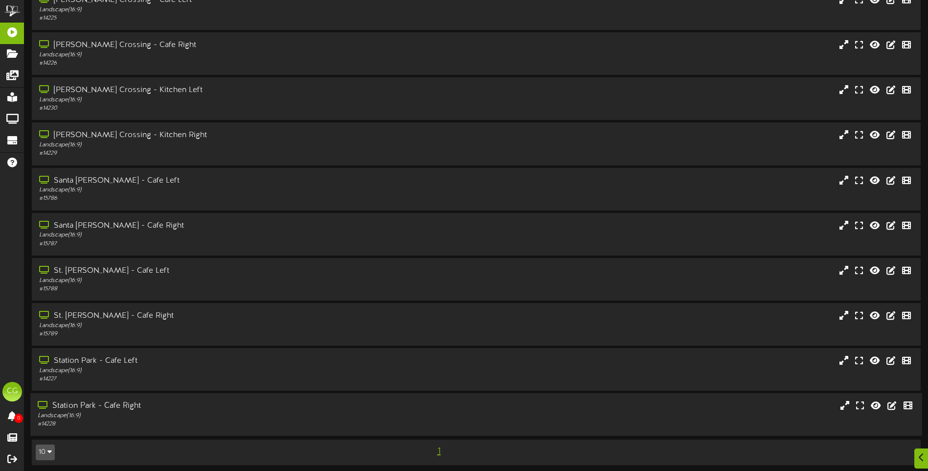
scroll to position [53, 0]
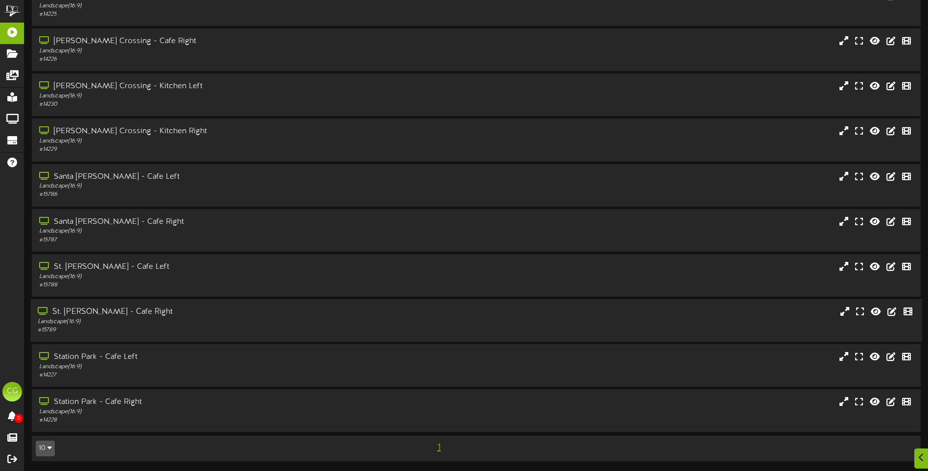
click at [220, 318] on div "Landscape ( 16:9 )" at bounding box center [216, 322] width 357 height 8
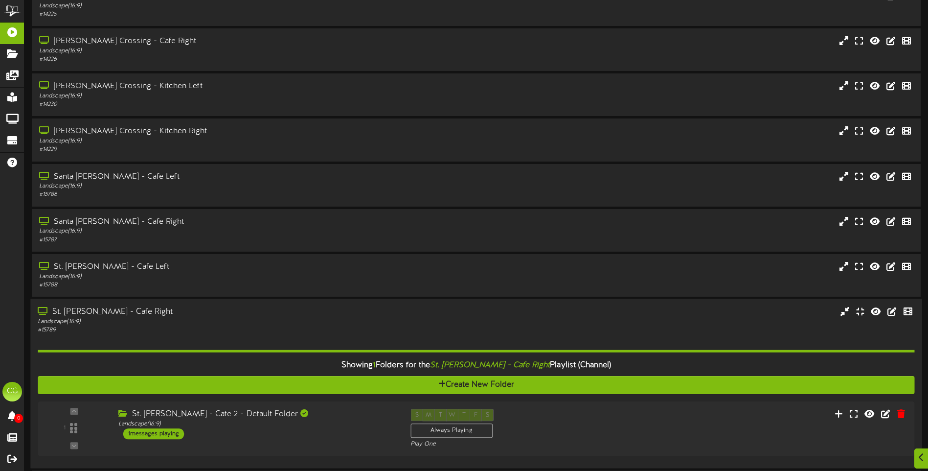
scroll to position [102, 0]
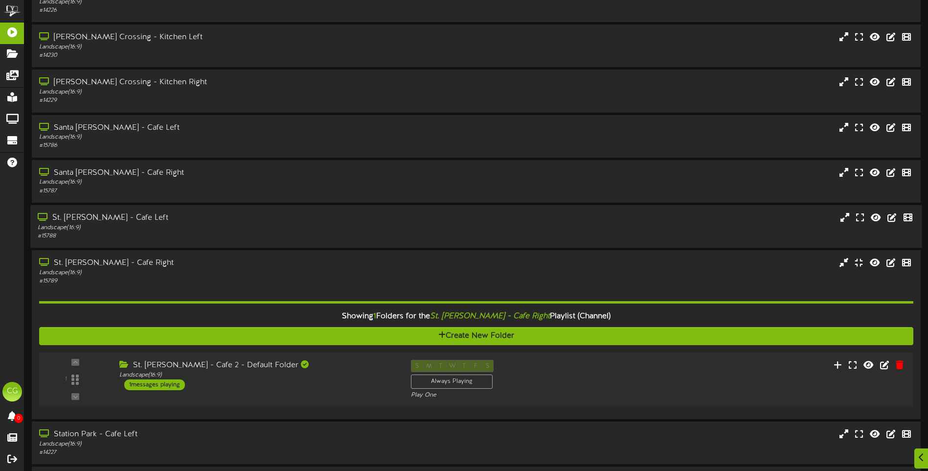
click at [217, 226] on div "Landscape ( 16:9 )" at bounding box center [216, 228] width 357 height 8
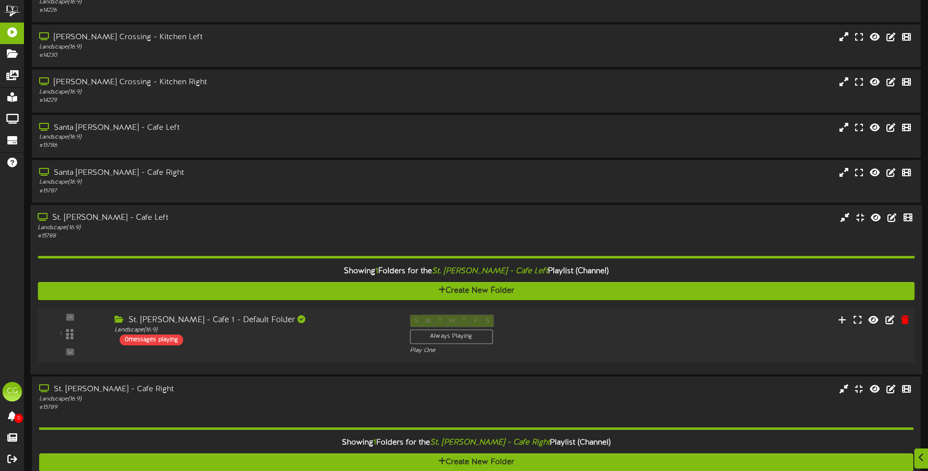
click at [216, 317] on div "St. [PERSON_NAME] - Cafe 1 - Default Folder" at bounding box center [255, 319] width 280 height 11
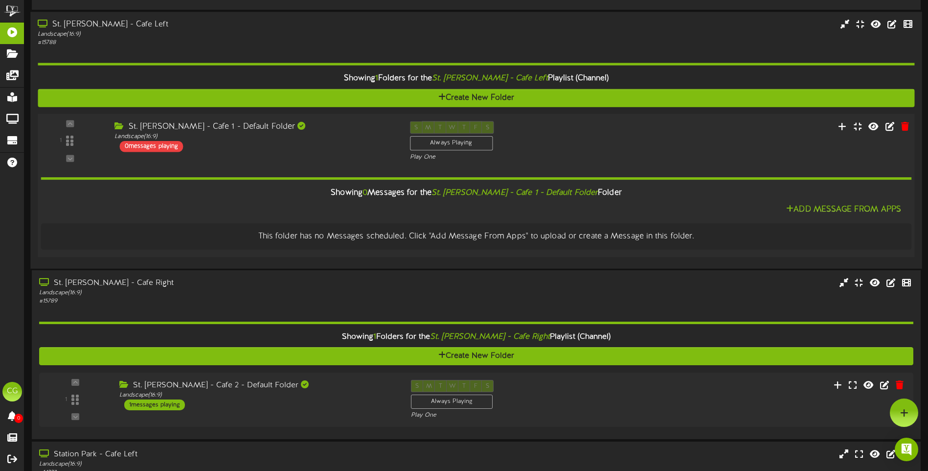
scroll to position [246, 0]
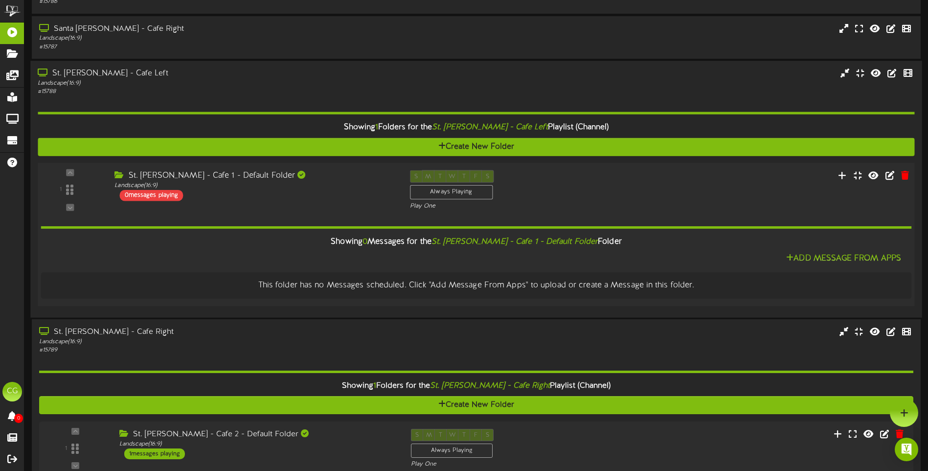
click at [206, 174] on div "St. [PERSON_NAME] - Cafe 1 - Default Folder" at bounding box center [255, 175] width 280 height 11
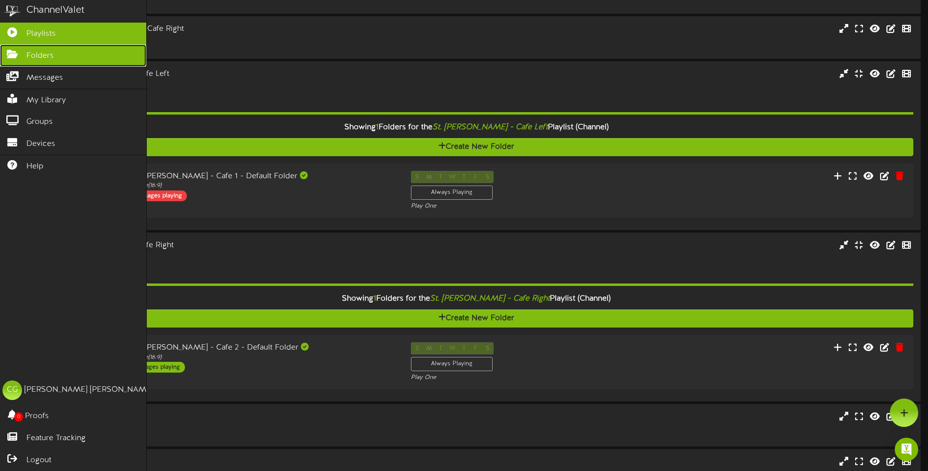
click at [14, 52] on icon at bounding box center [12, 52] width 24 height 7
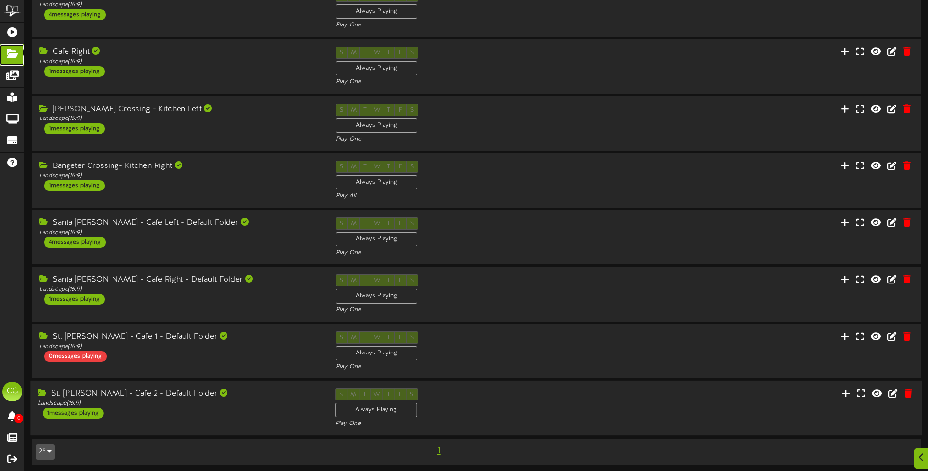
scroll to position [65, 0]
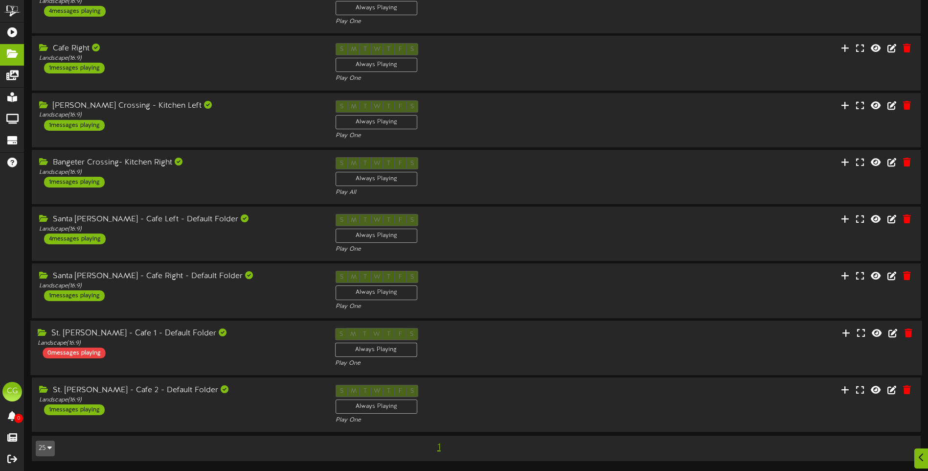
click at [157, 332] on div "St. [PERSON_NAME] - Cafe 1 - Default Folder" at bounding box center [179, 333] width 282 height 11
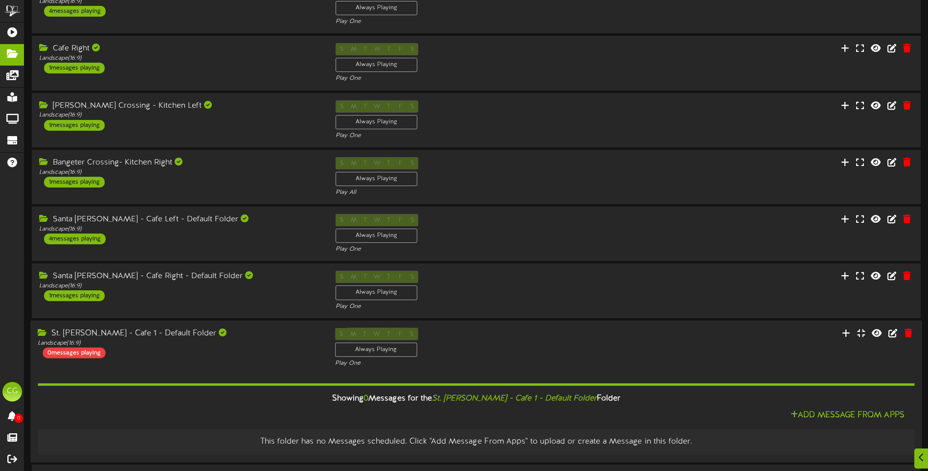
scroll to position [114, 0]
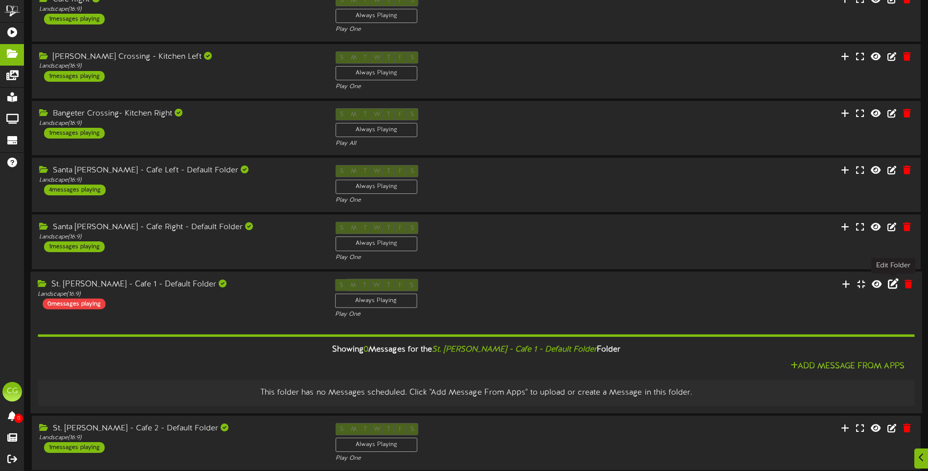
click at [893, 284] on icon at bounding box center [893, 283] width 11 height 11
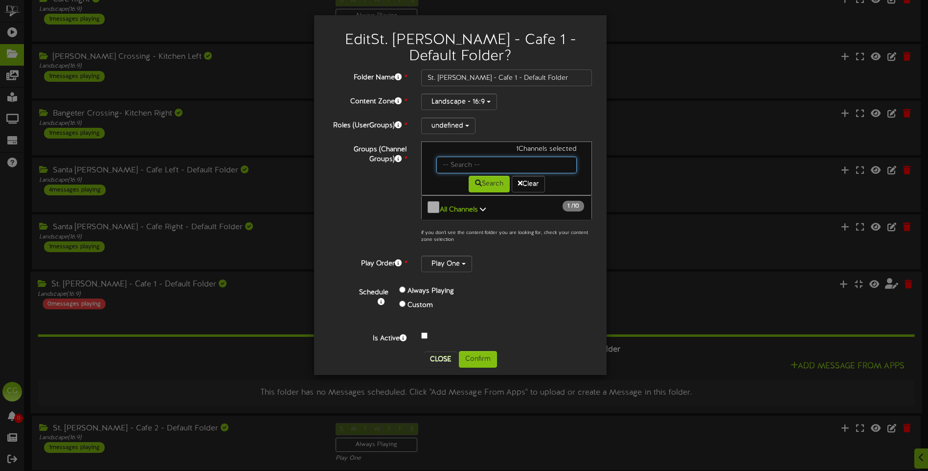
click at [488, 166] on input "text" at bounding box center [507, 165] width 140 height 17
type input "Cafe"
click at [488, 184] on button "Search" at bounding box center [489, 184] width 41 height 17
click at [438, 352] on button "Close" at bounding box center [440, 359] width 33 height 16
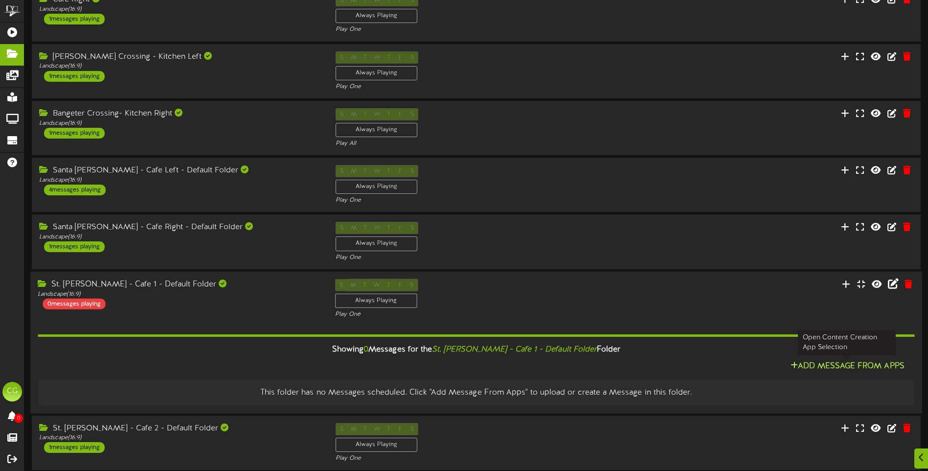
click at [815, 364] on button "Add Message From Apps" at bounding box center [848, 366] width 120 height 12
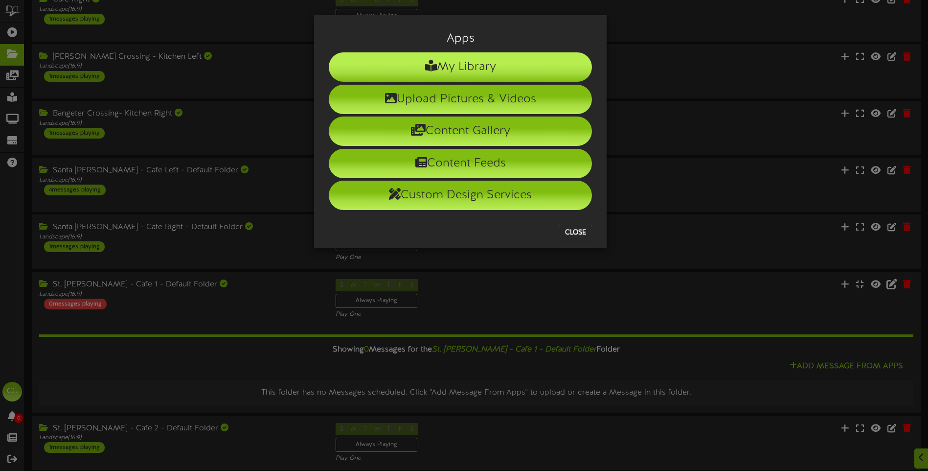
click at [418, 66] on li "My Library" at bounding box center [460, 66] width 263 height 29
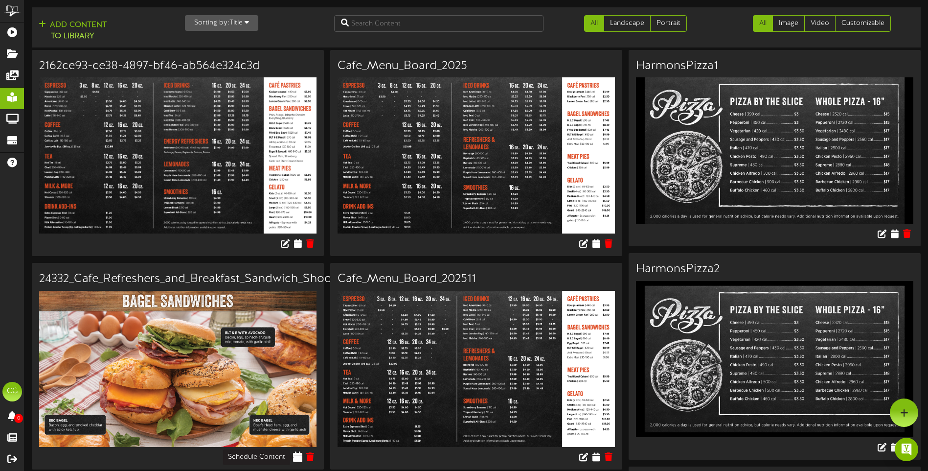
click at [297, 454] on icon at bounding box center [298, 456] width 9 height 11
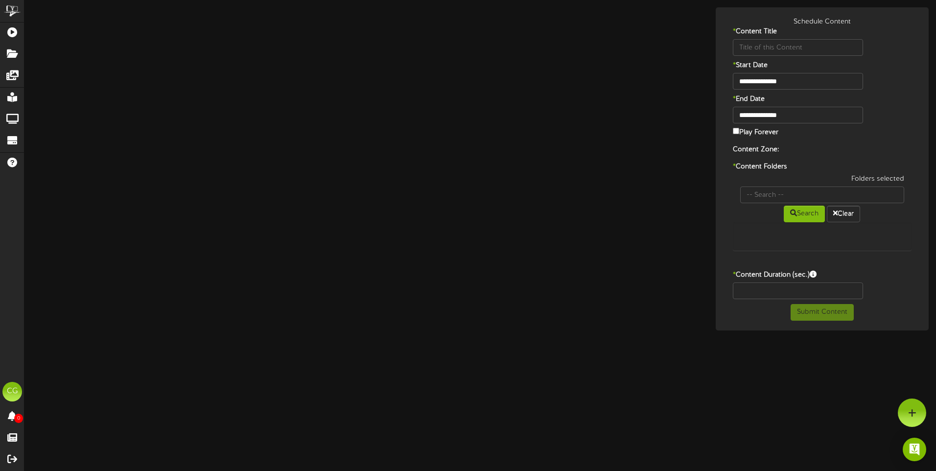
type input "24332_Cafe_Refreshers_and_Breakfast_Sandwich_Shoot_Bagel_Sandwiches1"
type input "8"
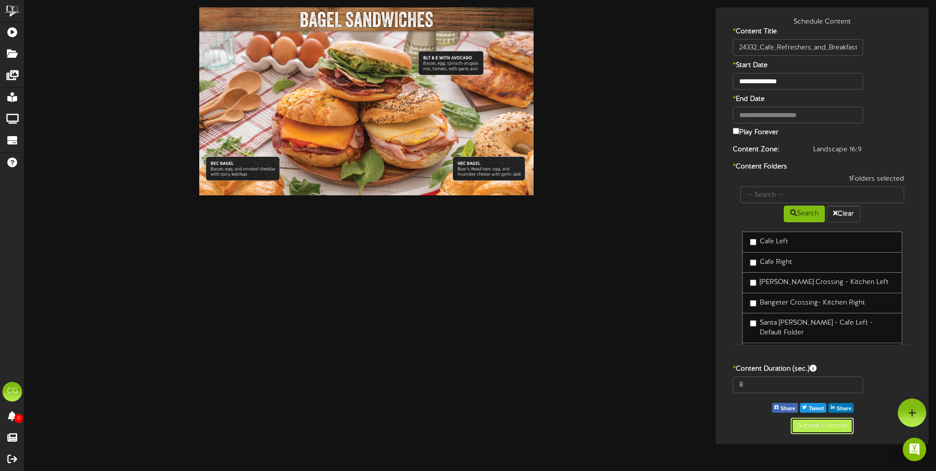
click at [819, 423] on button "Submit Content" at bounding box center [821, 425] width 63 height 17
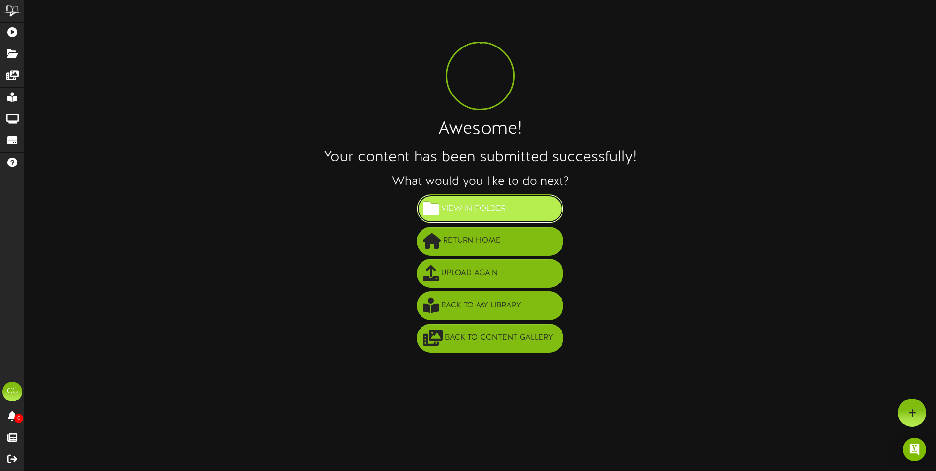
click at [472, 199] on button "View in Folder" at bounding box center [489, 208] width 147 height 29
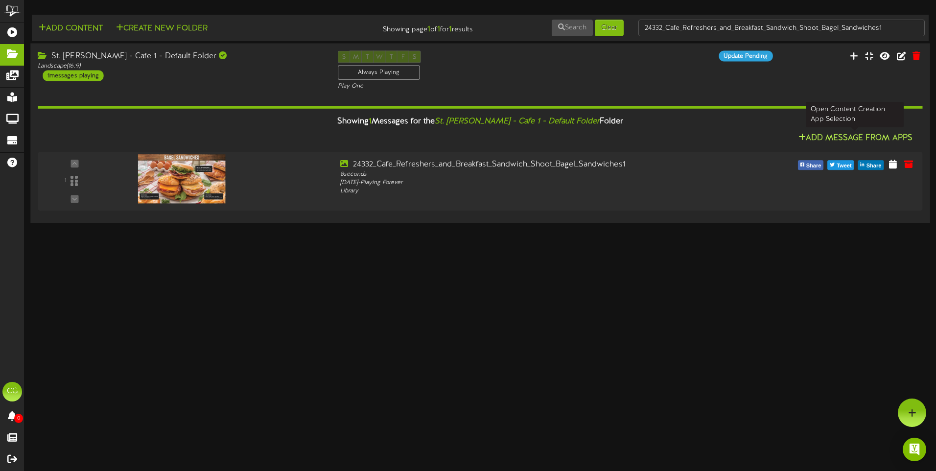
click at [821, 138] on button "Add Message From Apps" at bounding box center [855, 138] width 120 height 12
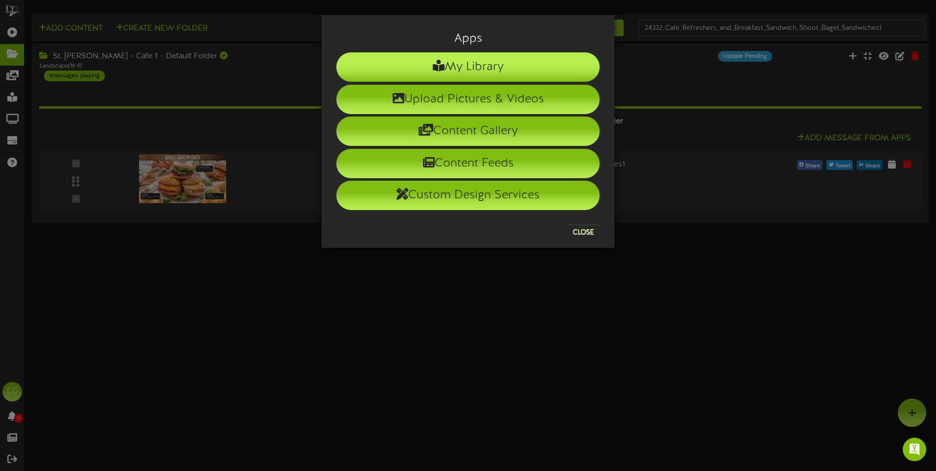
click at [490, 61] on li "My Library" at bounding box center [467, 66] width 263 height 29
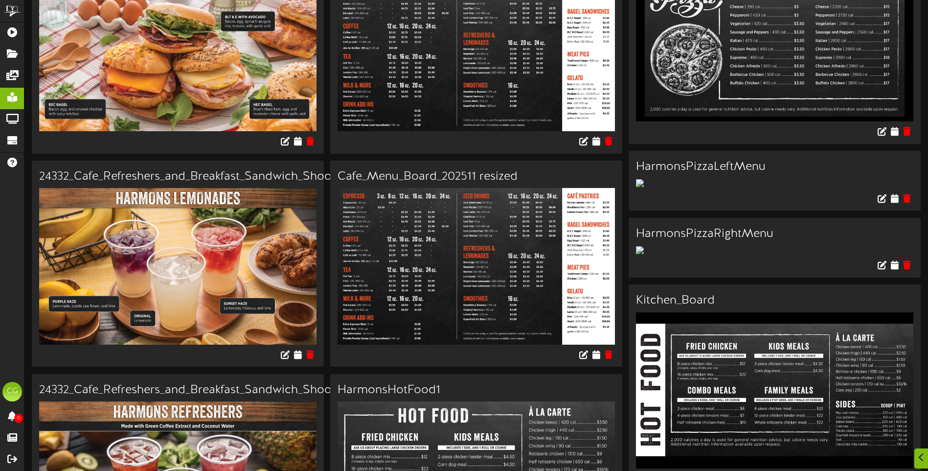
scroll to position [343, 0]
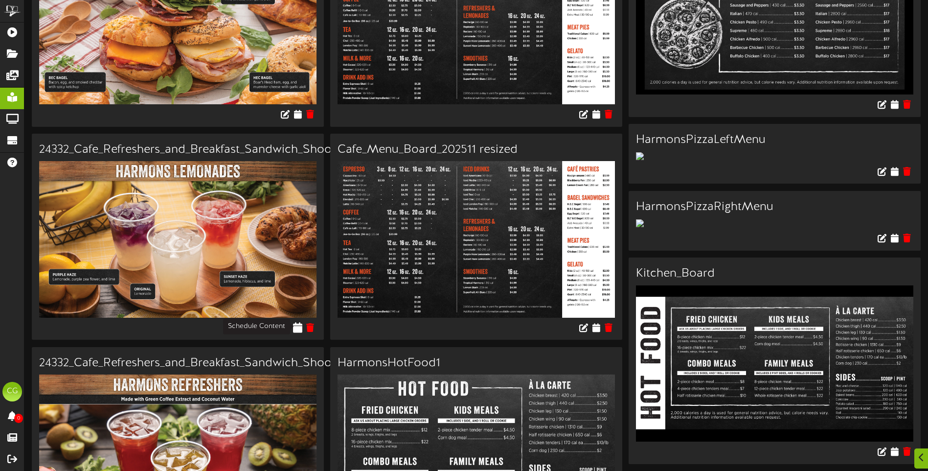
click at [299, 323] on icon at bounding box center [298, 327] width 9 height 11
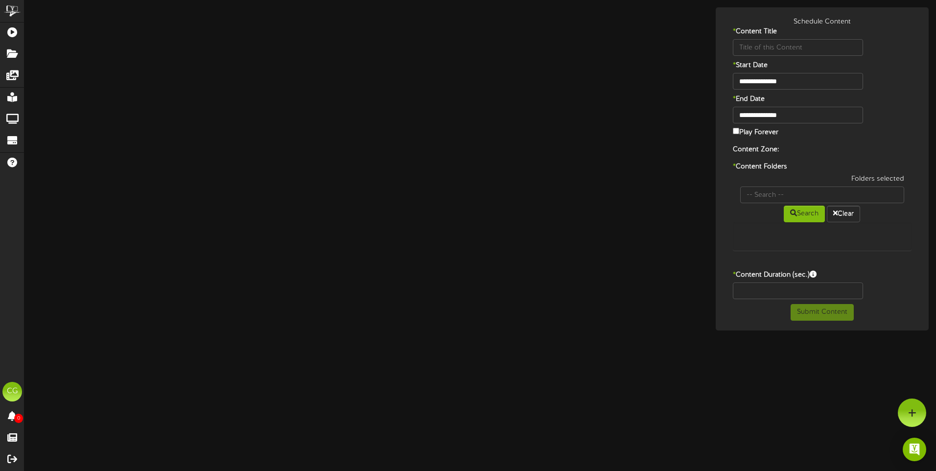
type input "24332_Cafe_Refreshers_and_Breakfast_Sandwich_Shoot_Lemonades1"
type input "8"
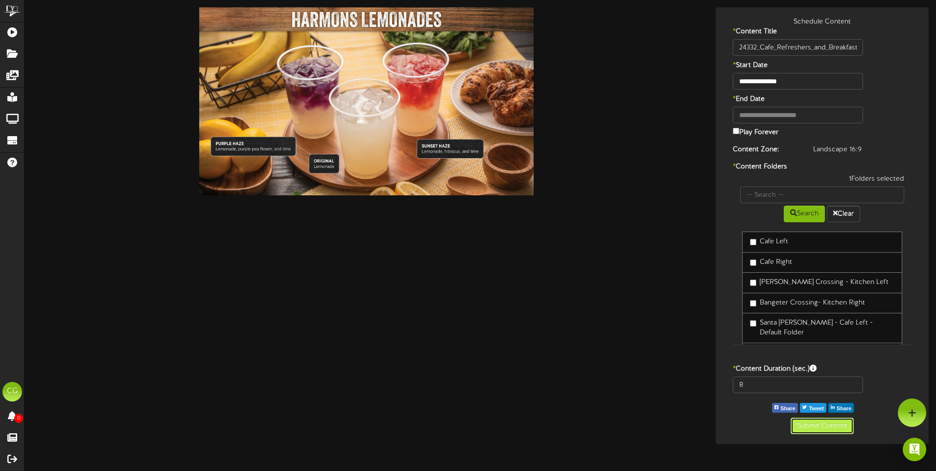
click at [809, 427] on button "Submit Content" at bounding box center [821, 425] width 63 height 17
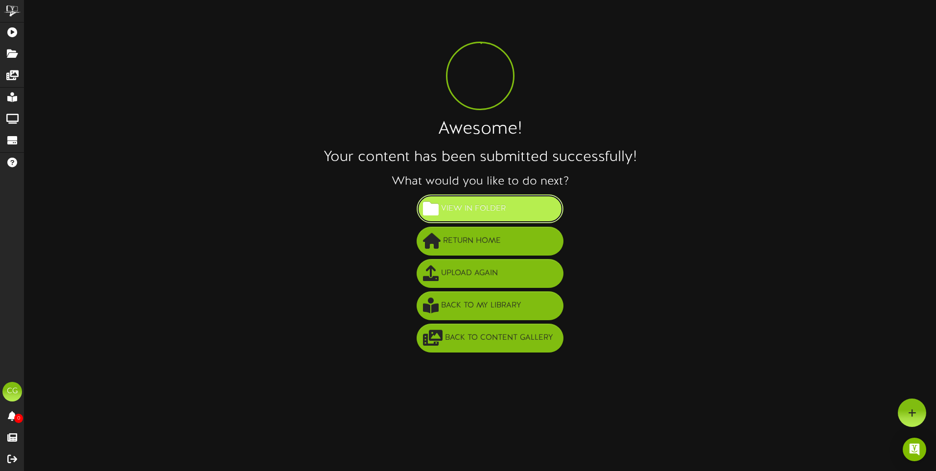
click at [487, 203] on span "View in Folder" at bounding box center [473, 209] width 69 height 16
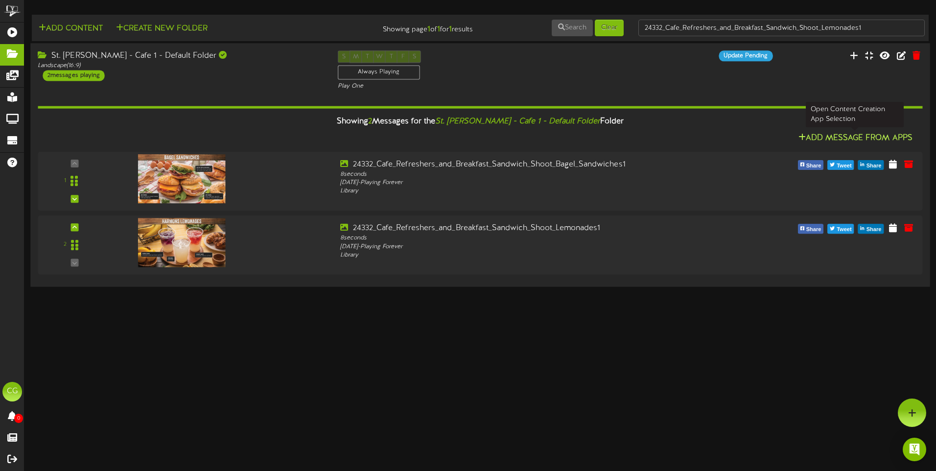
click at [830, 138] on button "Add Message From Apps" at bounding box center [855, 138] width 120 height 12
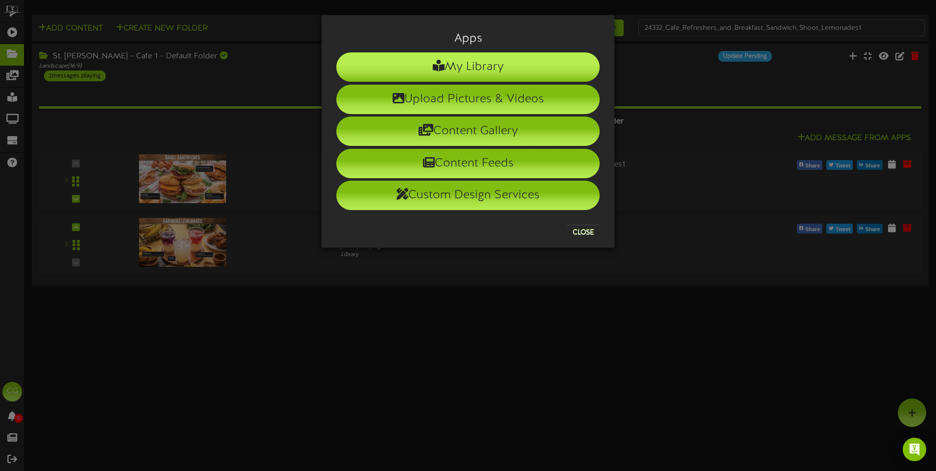
click at [492, 66] on li "My Library" at bounding box center [467, 66] width 263 height 29
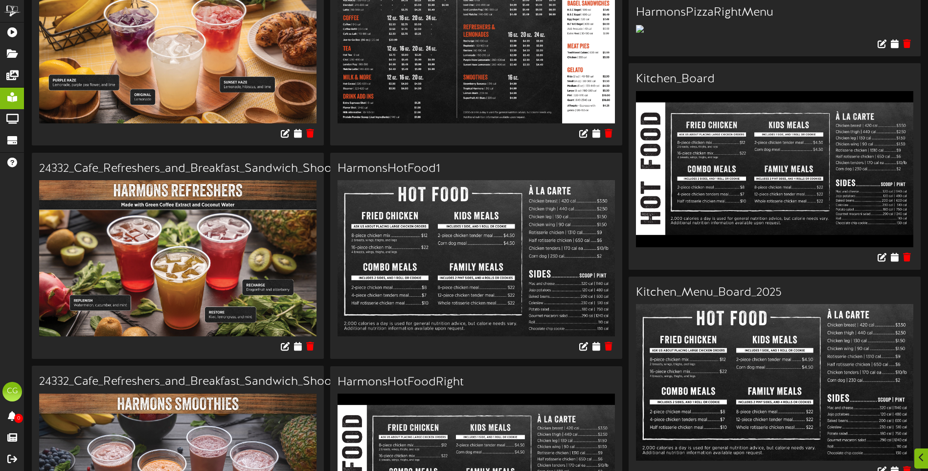
scroll to position [587, 0]
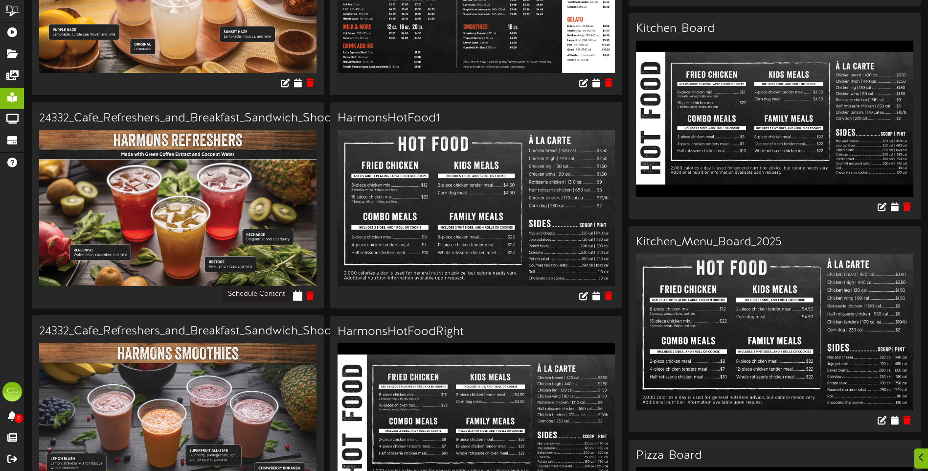
click at [296, 292] on icon at bounding box center [298, 295] width 9 height 11
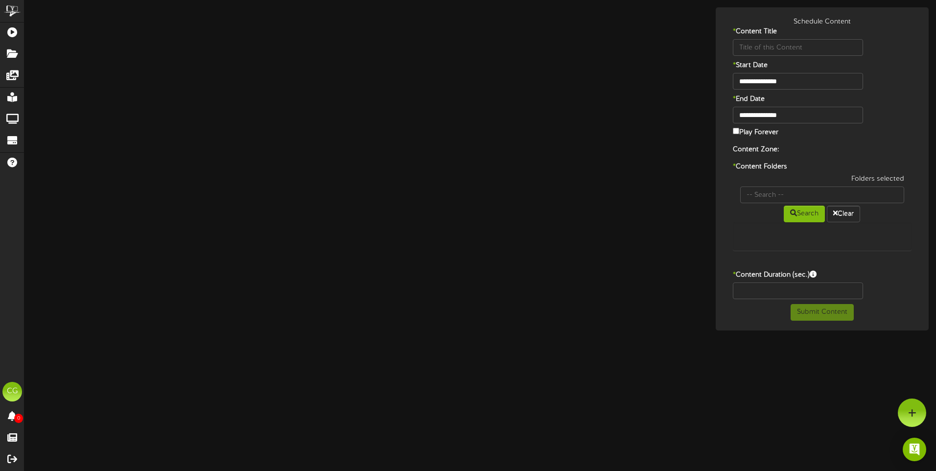
type input "24332_Cafe_Refreshers_and_Breakfast_Sandwich_Shoot_Refreshers1"
type input "8"
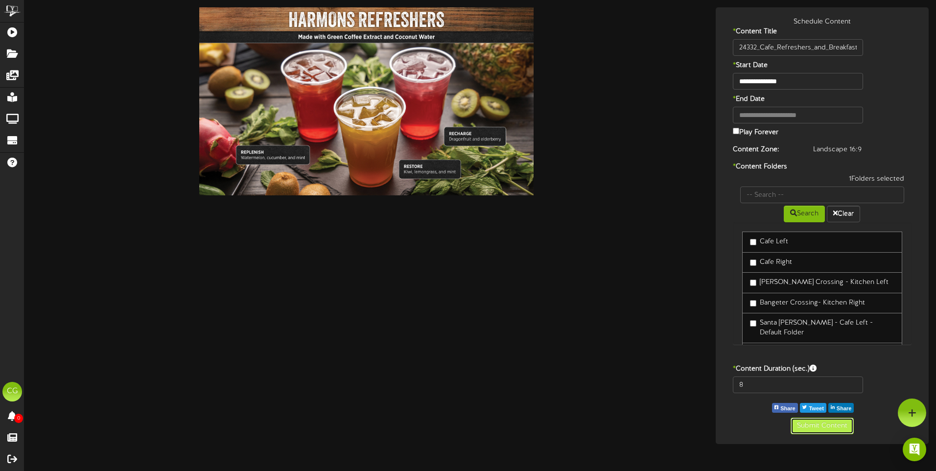
click at [823, 425] on button "Submit Content" at bounding box center [821, 425] width 63 height 17
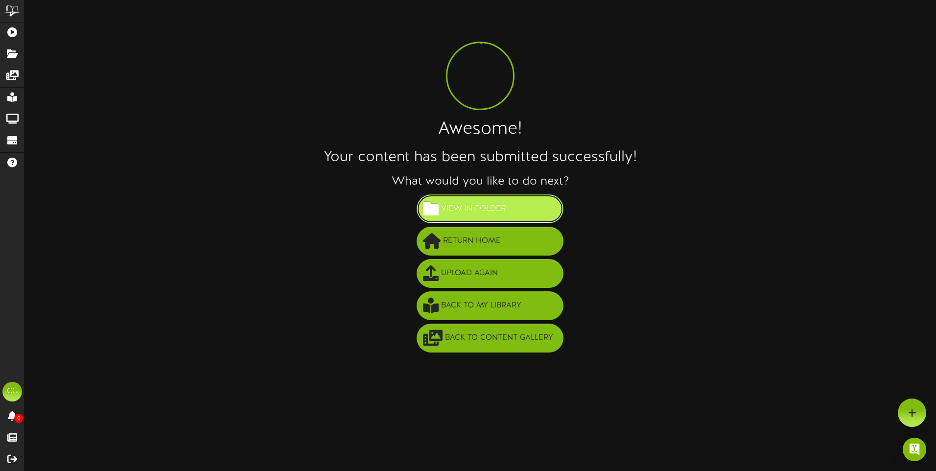
click at [475, 205] on span "View in Folder" at bounding box center [473, 209] width 69 height 16
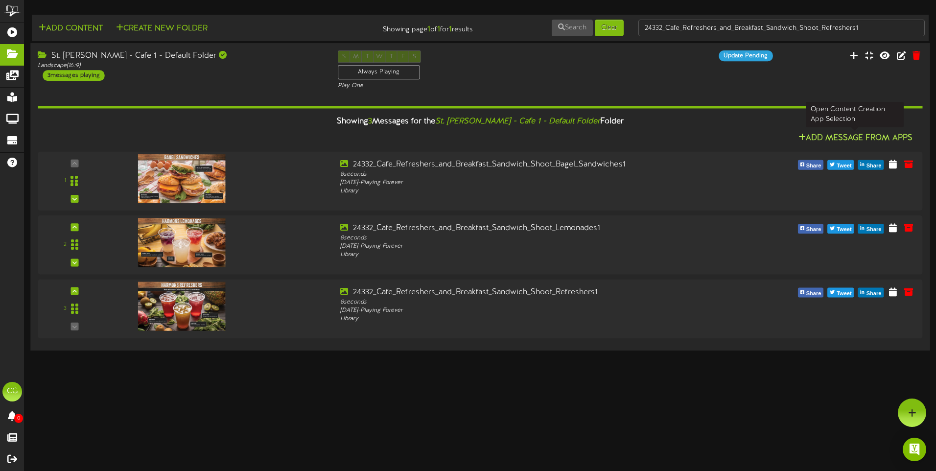
click at [876, 136] on button "Add Message From Apps" at bounding box center [855, 138] width 120 height 12
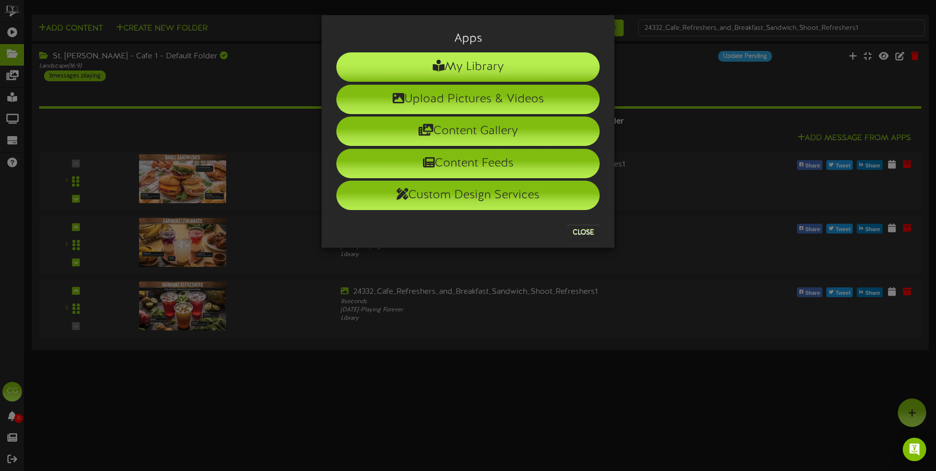
click at [476, 63] on li "My Library" at bounding box center [467, 66] width 263 height 29
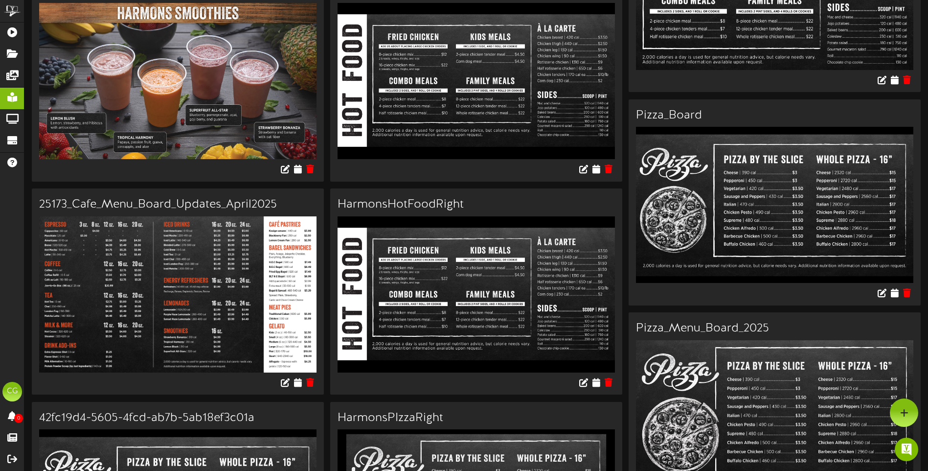
scroll to position [783, 0]
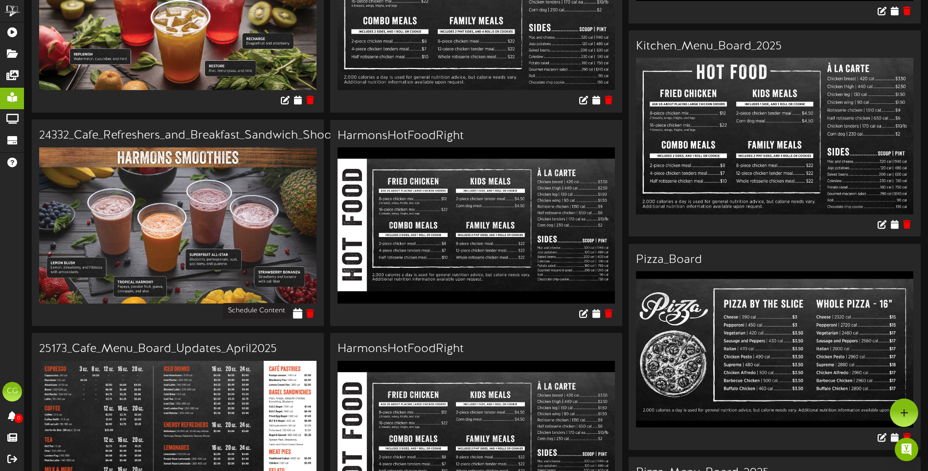
click at [299, 308] on icon at bounding box center [298, 313] width 9 height 11
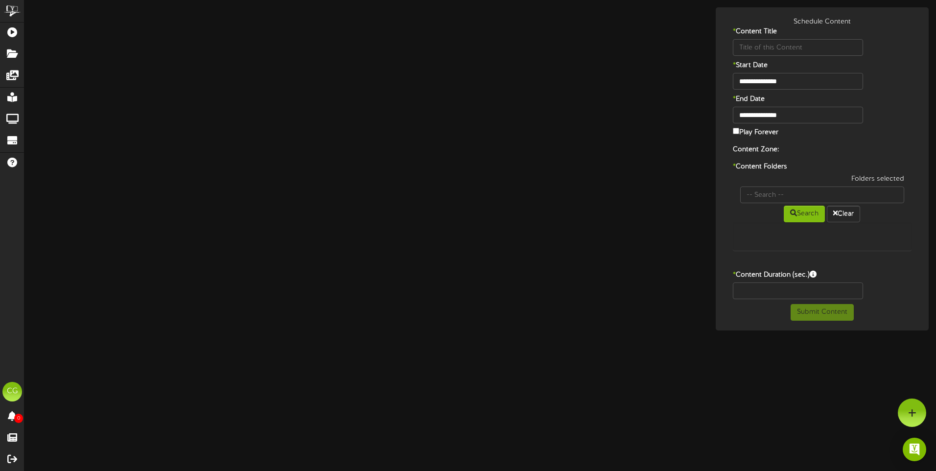
type input "24332_Cafe_Refreshers_and_Breakfast_Sandwich_Shoot_Smoothies1"
type input "8"
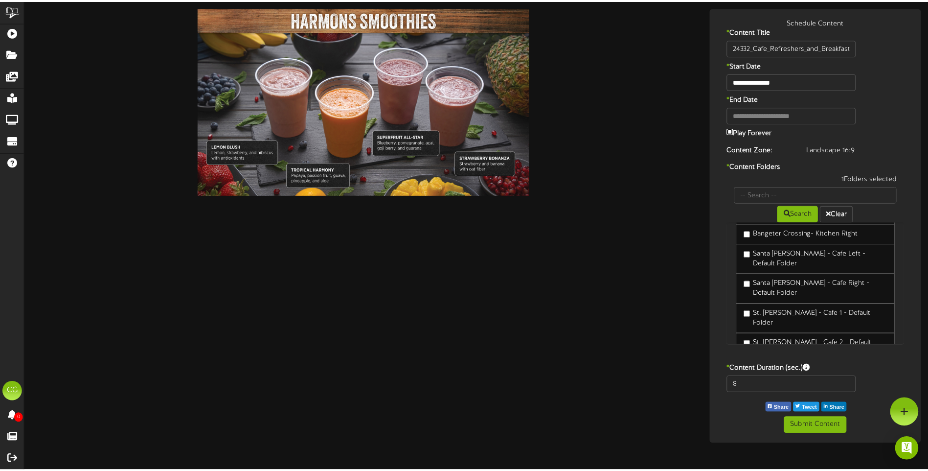
scroll to position [73, 0]
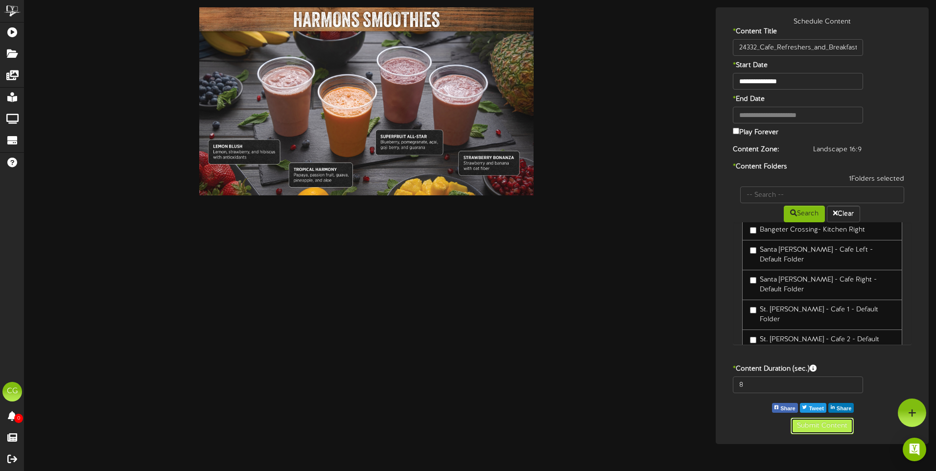
click at [814, 426] on button "Submit Content" at bounding box center [821, 425] width 63 height 17
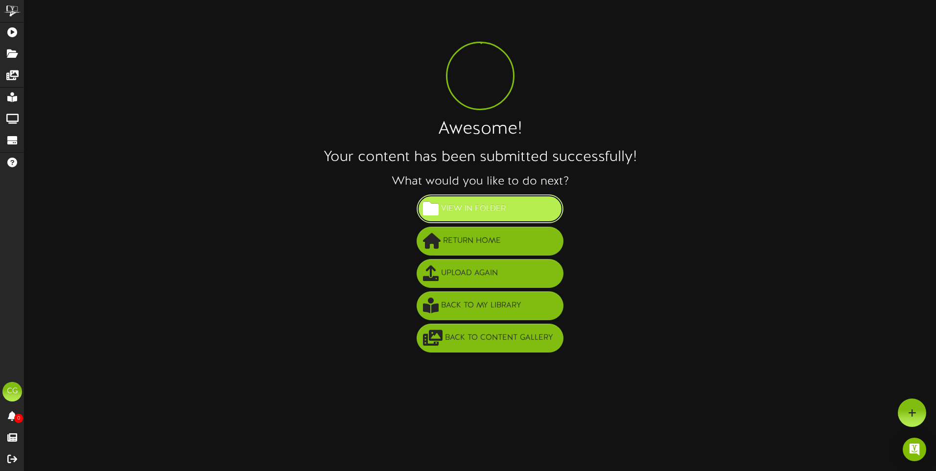
click at [484, 201] on span "View in Folder" at bounding box center [473, 209] width 69 height 16
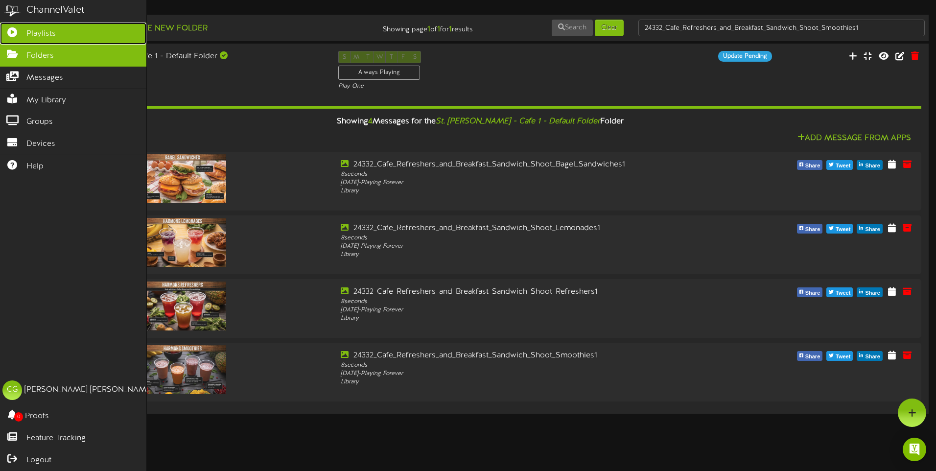
click at [11, 29] on icon at bounding box center [12, 30] width 24 height 7
